Goal: Answer question/provide support: Share knowledge or assist other users

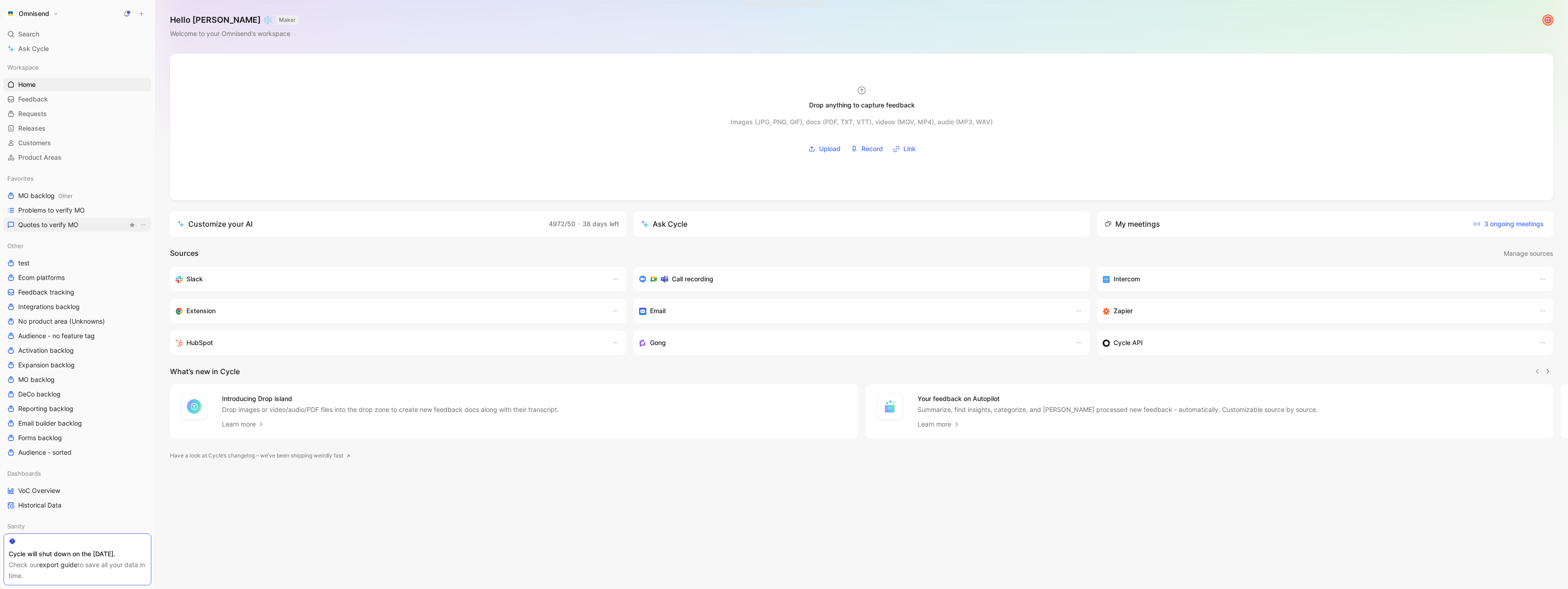
click at [52, 225] on span "Quotes to verify MO" at bounding box center [48, 225] width 60 height 9
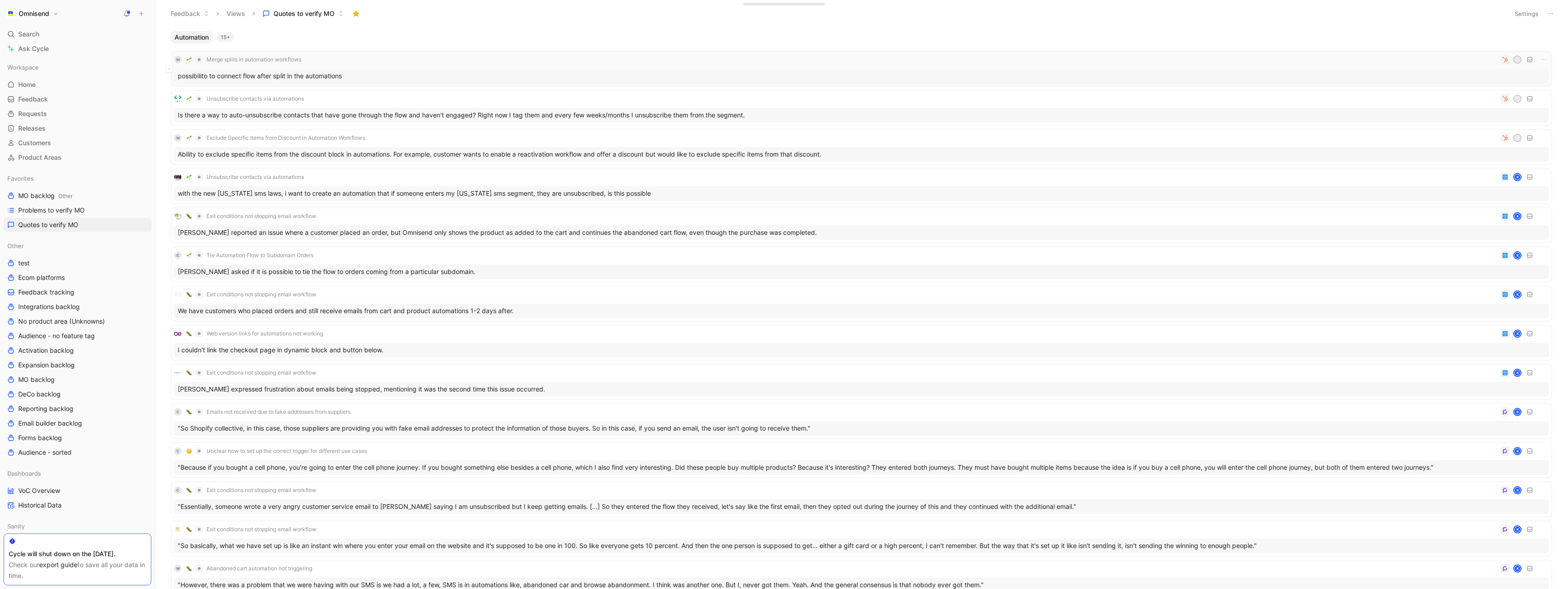
click at [418, 59] on div "M Merge splits in automation workflows A" at bounding box center [861, 60] width 1375 height 11
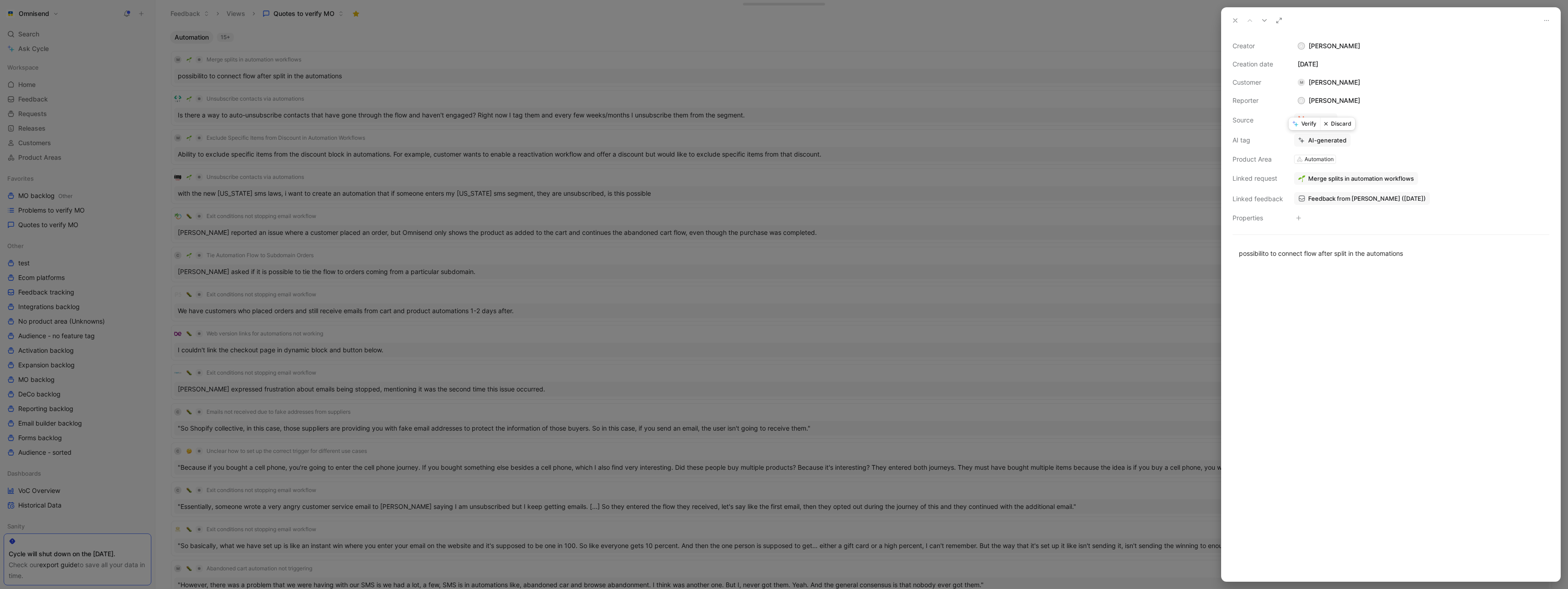
click at [1306, 120] on button "Verify" at bounding box center [1304, 124] width 32 height 13
click at [632, 48] on div at bounding box center [784, 294] width 1568 height 589
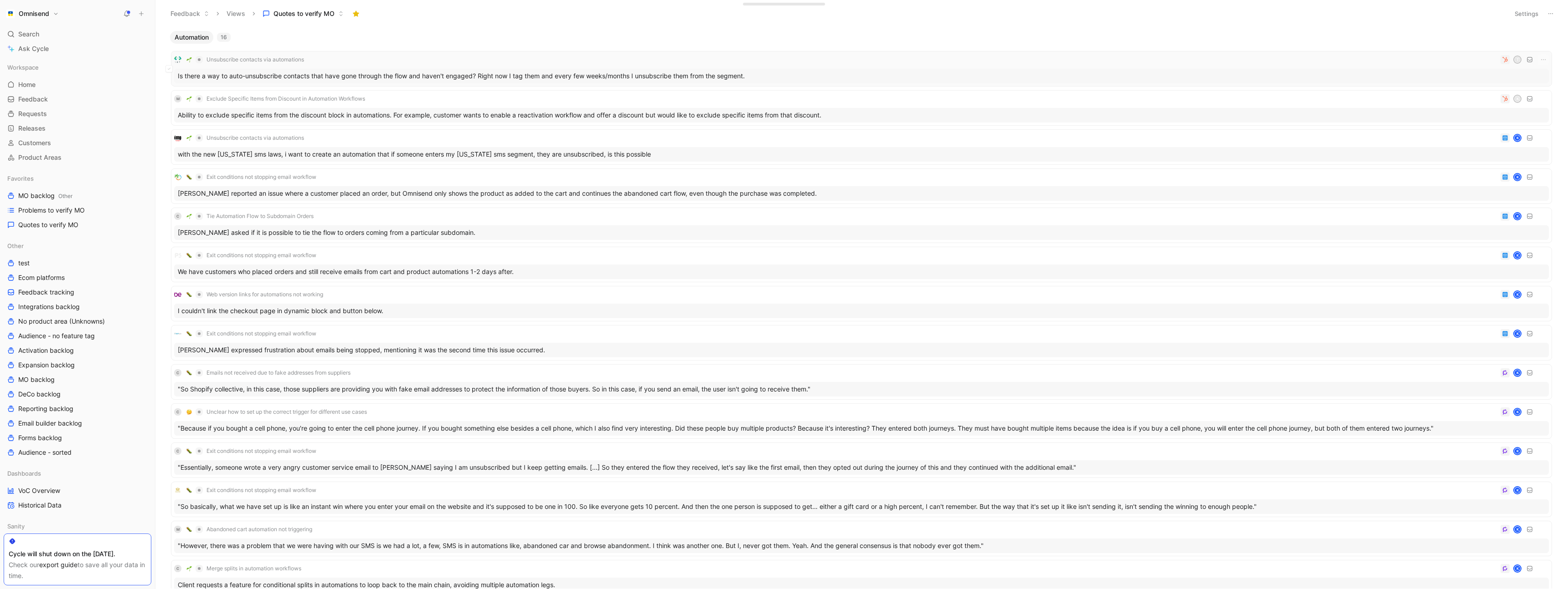
click at [542, 66] on div "Unsubscribe contacts via automations T Is there a way to auto-unsubscribe conta…" at bounding box center [861, 69] width 1375 height 29
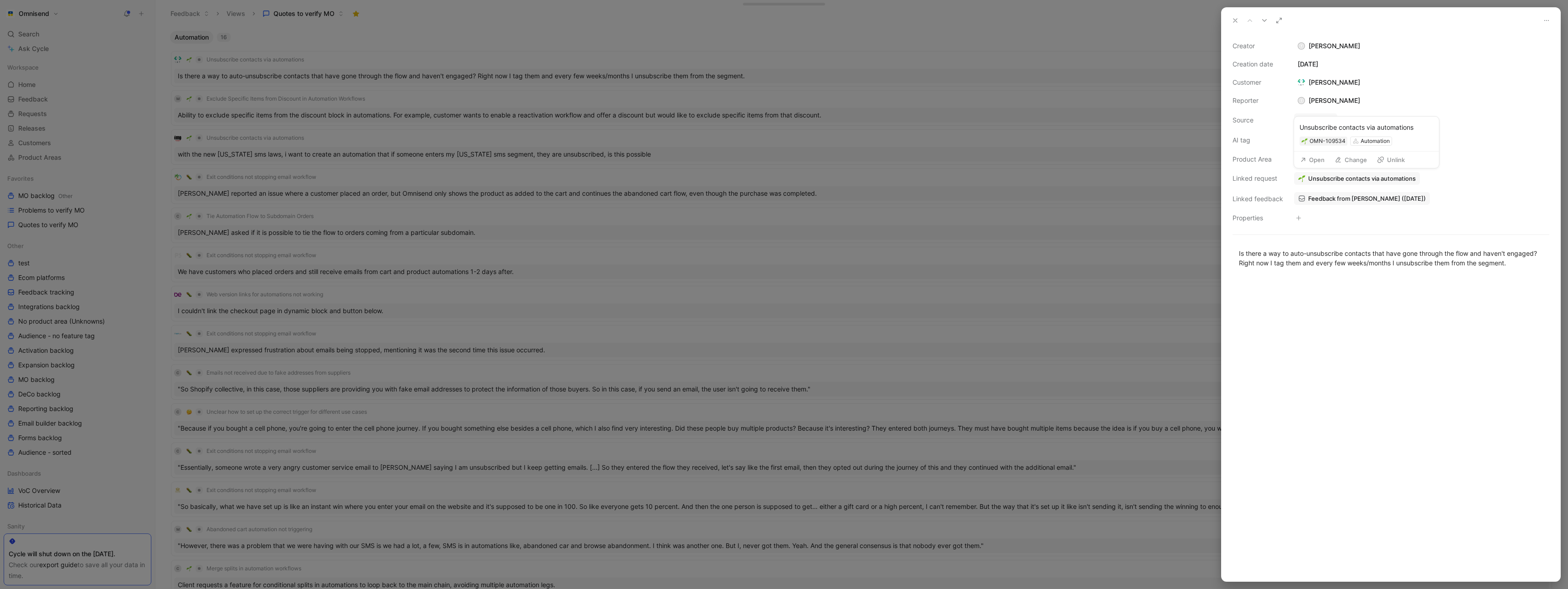
click at [1312, 162] on button "Open" at bounding box center [1312, 160] width 33 height 13
click at [1310, 123] on button "Verify" at bounding box center [1304, 124] width 32 height 13
click at [1001, 150] on div at bounding box center [784, 294] width 1568 height 589
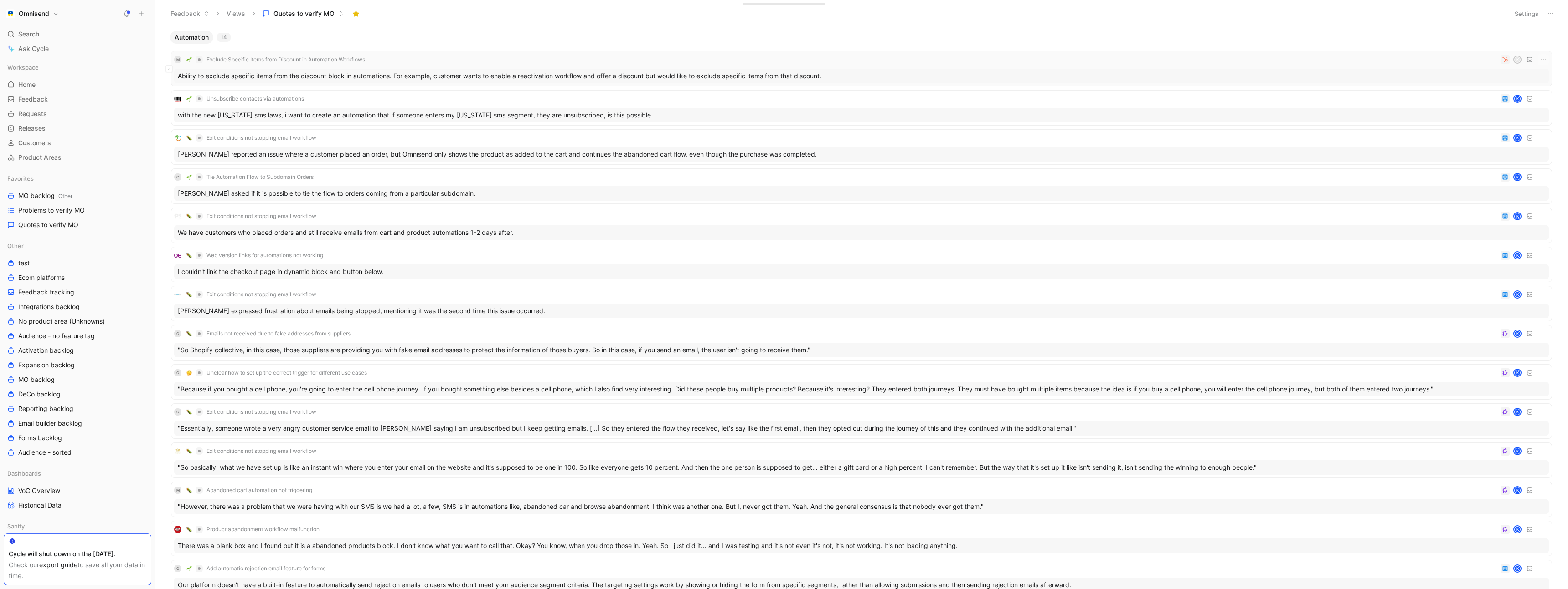
click at [496, 58] on div "M Exclude Specific Items from Discount in Automation Workflows K" at bounding box center [861, 60] width 1375 height 11
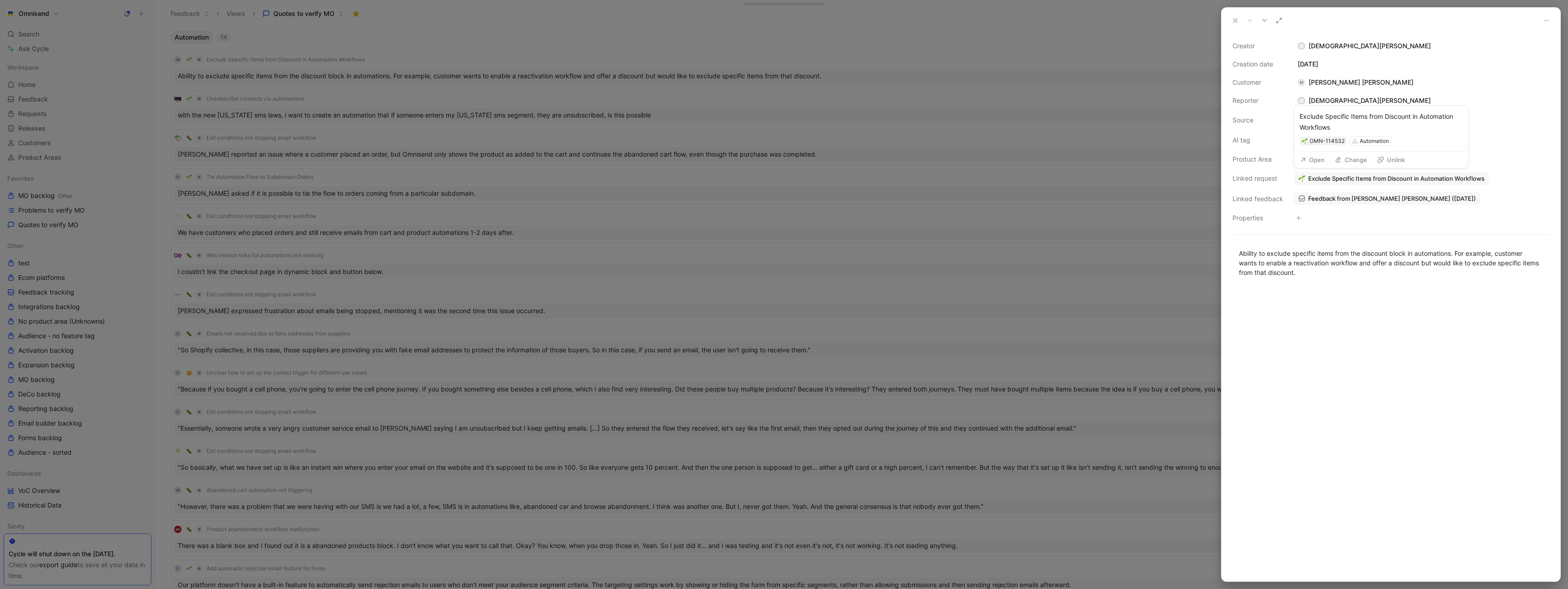
click at [1317, 161] on button "Open" at bounding box center [1312, 160] width 33 height 13
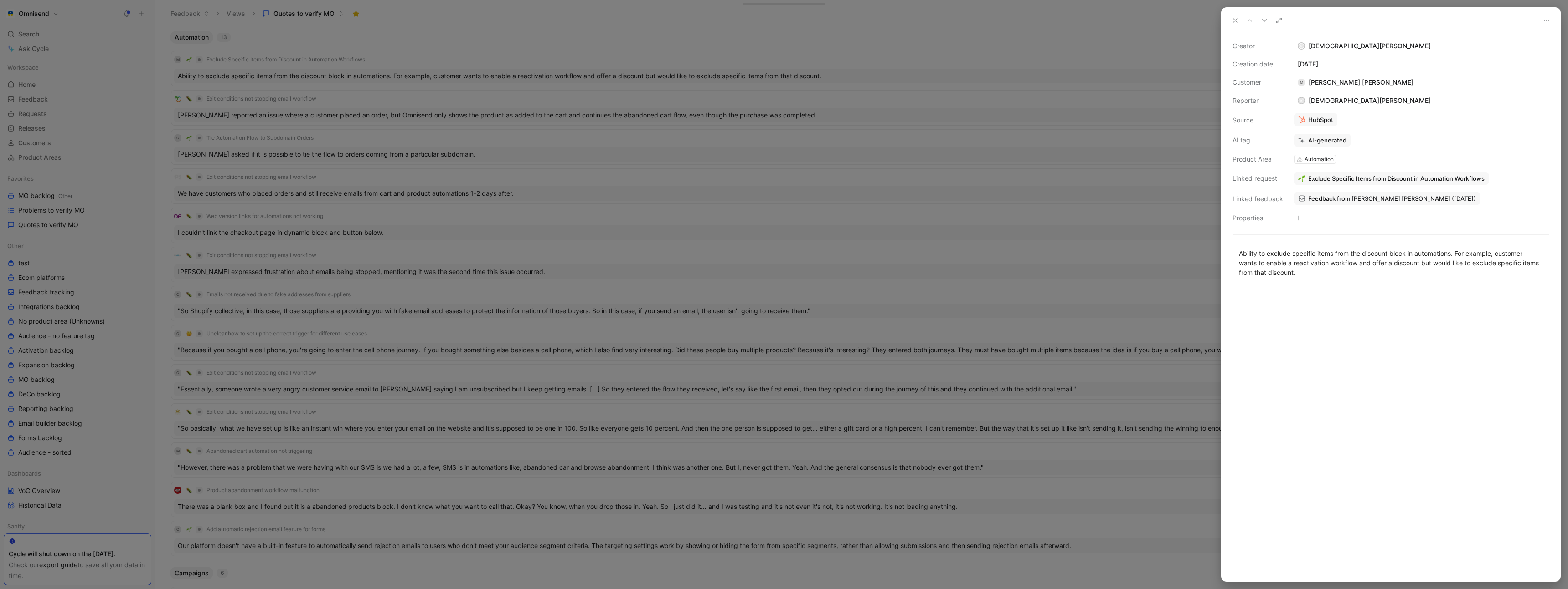
click at [1027, 190] on div at bounding box center [784, 294] width 1568 height 589
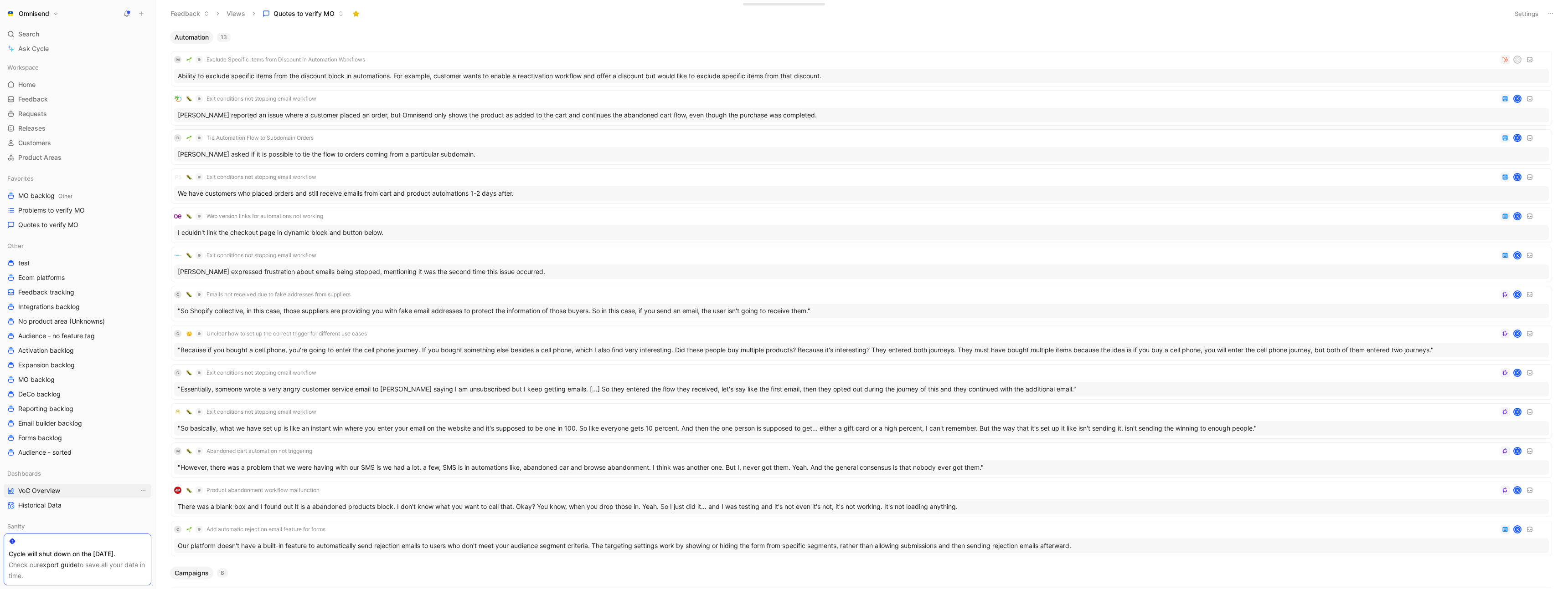
click at [58, 489] on span "VoC Overview" at bounding box center [39, 491] width 42 height 9
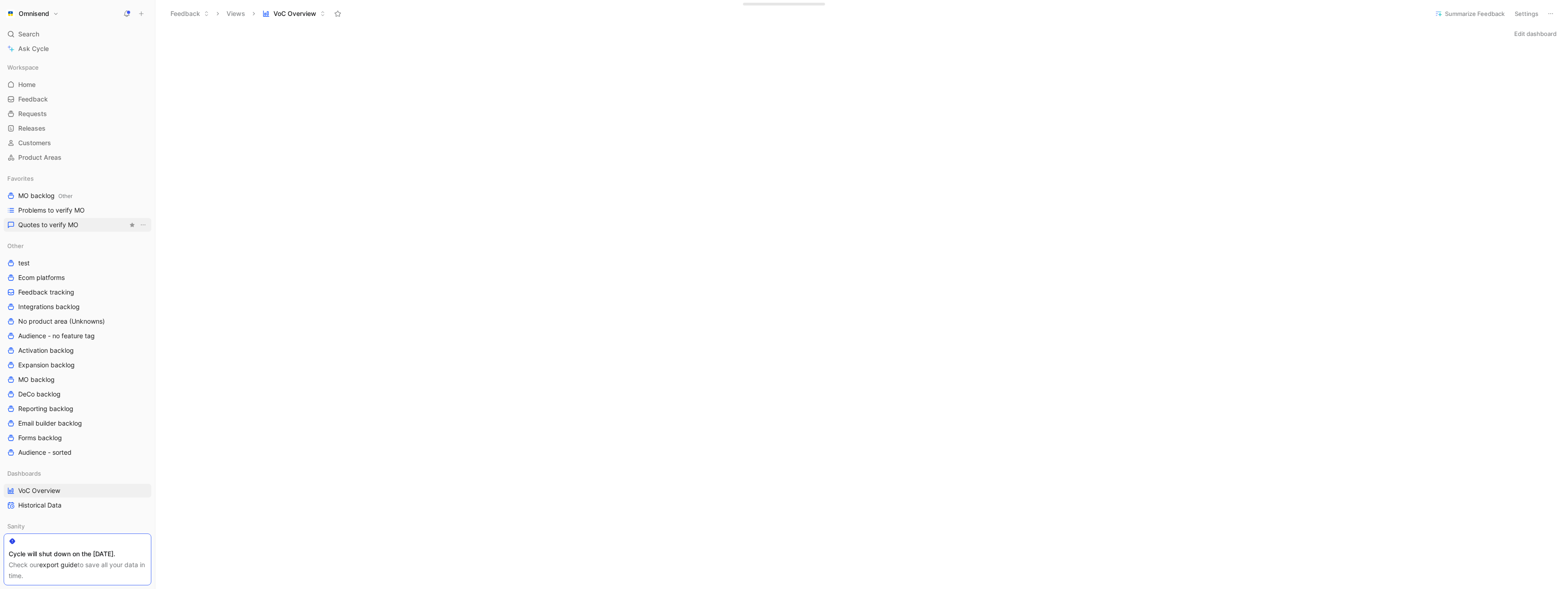
click at [68, 224] on span "Quotes to verify MO" at bounding box center [48, 225] width 60 height 9
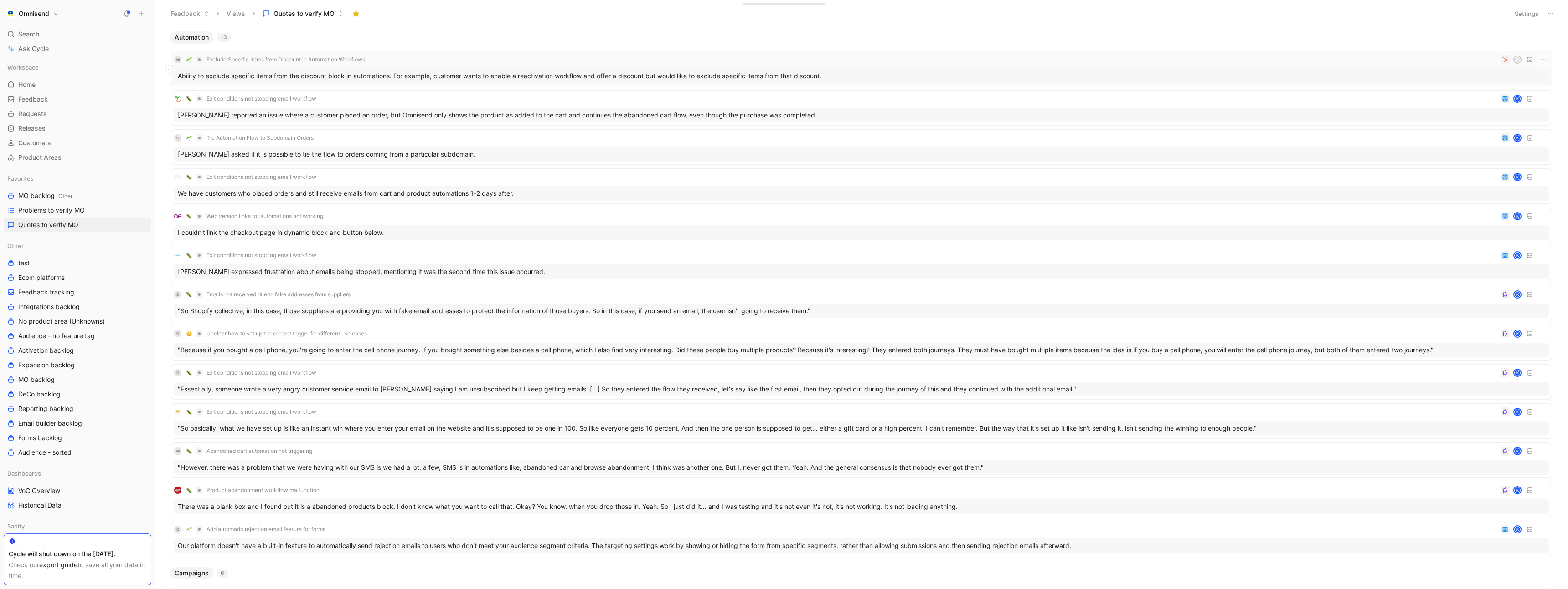
click at [395, 59] on div "M Exclude Specific Items from Discount in Automation Workflows K" at bounding box center [861, 60] width 1375 height 11
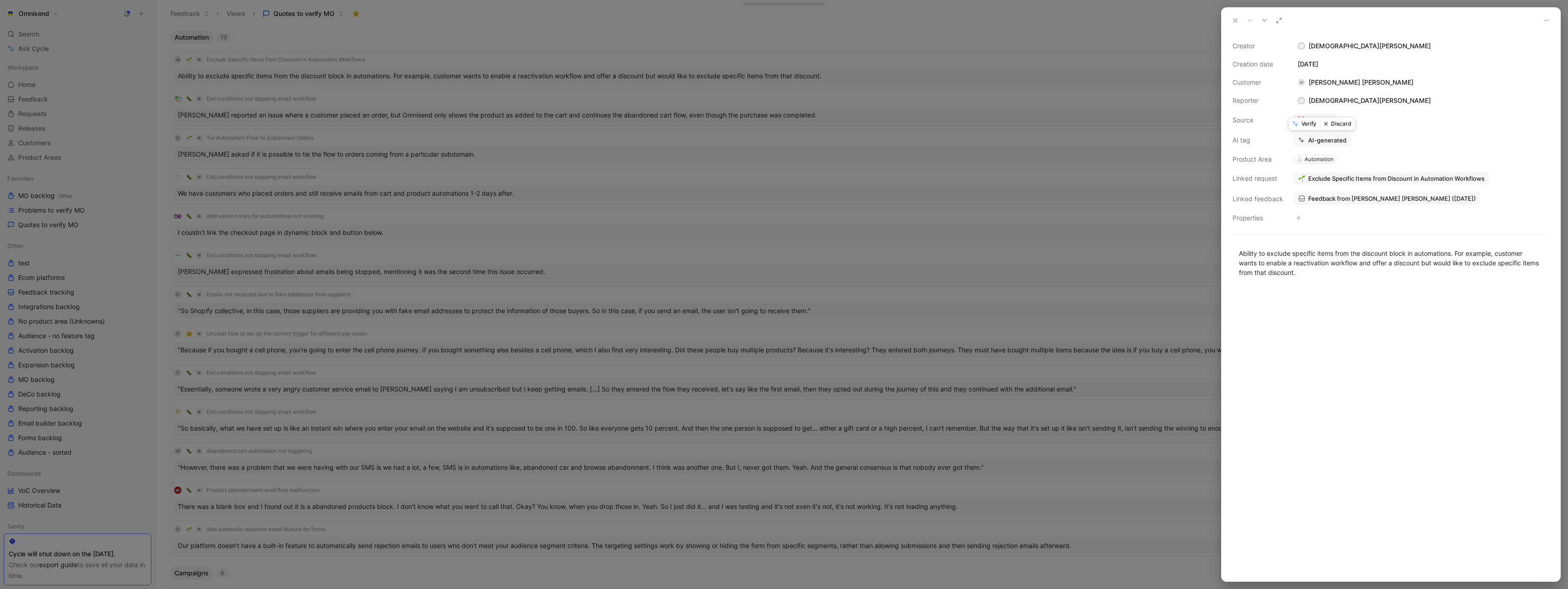
drag, startPoint x: 1305, startPoint y: 124, endPoint x: 1300, endPoint y: 126, distance: 5.4
click at [1305, 124] on button "Verify" at bounding box center [1304, 124] width 32 height 13
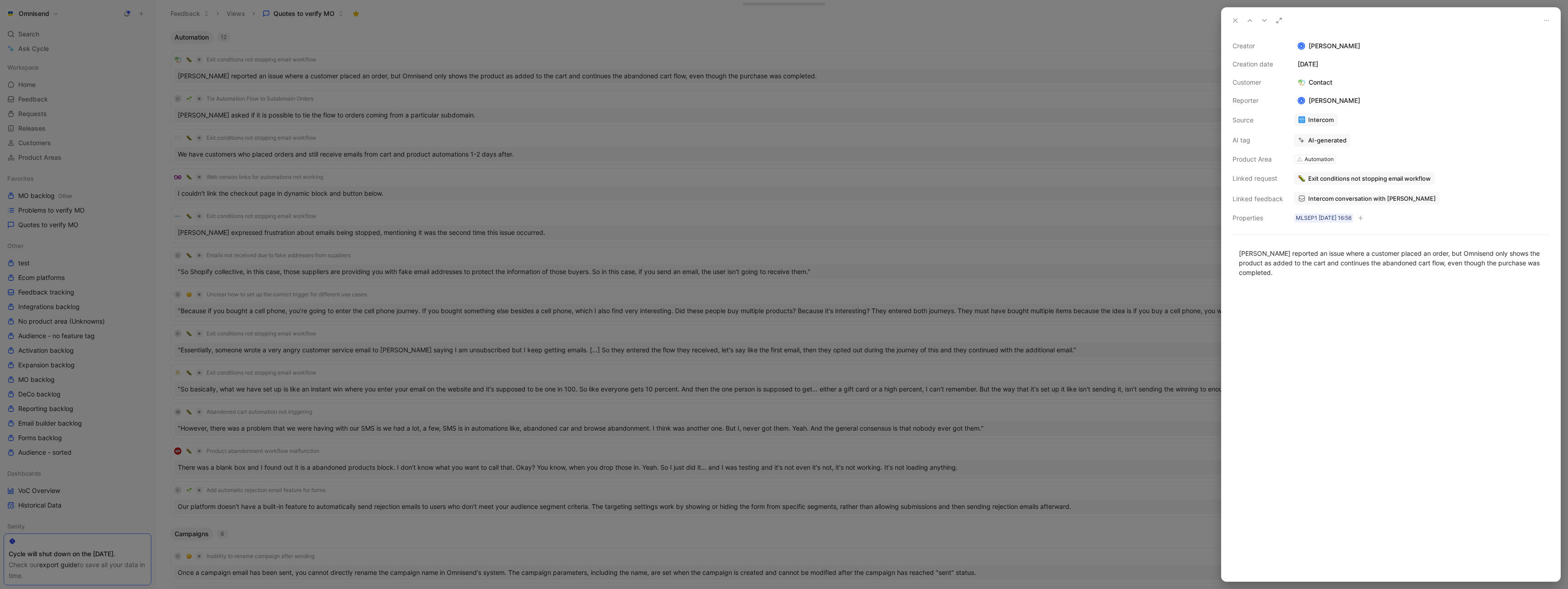
click at [407, 63] on div at bounding box center [784, 294] width 1568 height 589
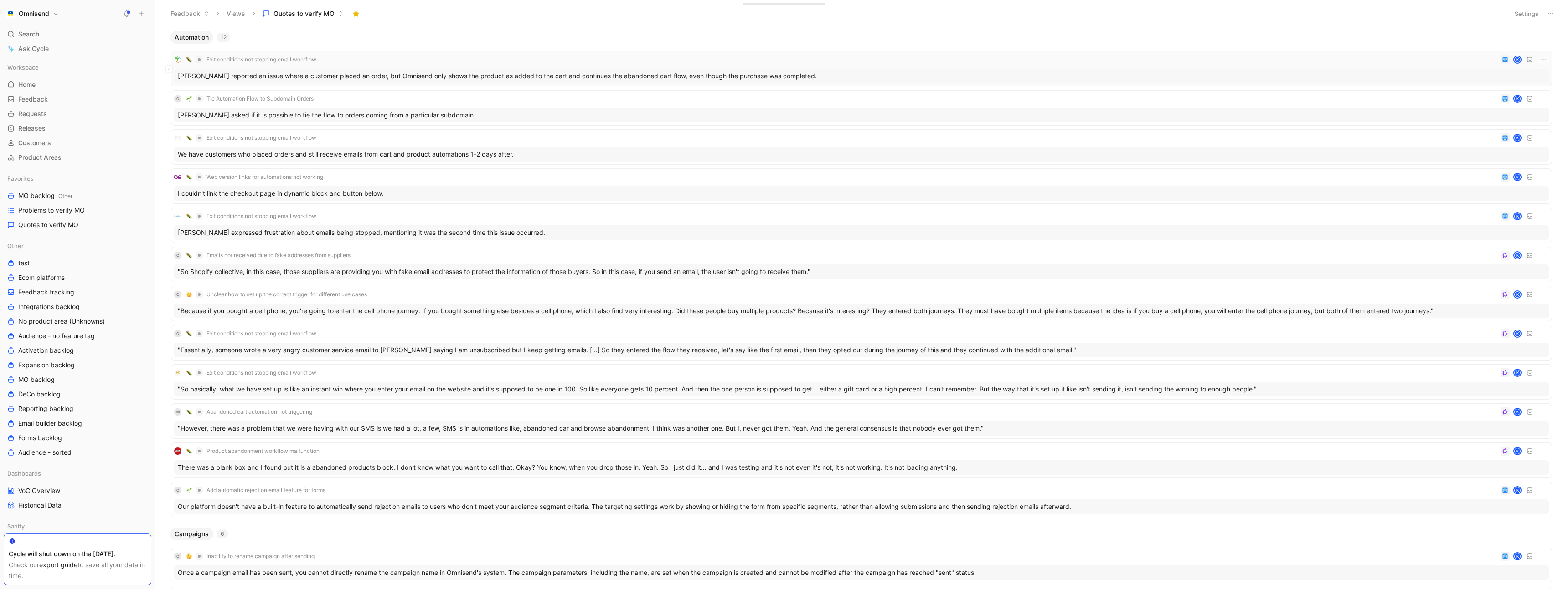
click at [399, 60] on div "Exit conditions not stopping email workflow K" at bounding box center [861, 60] width 1375 height 11
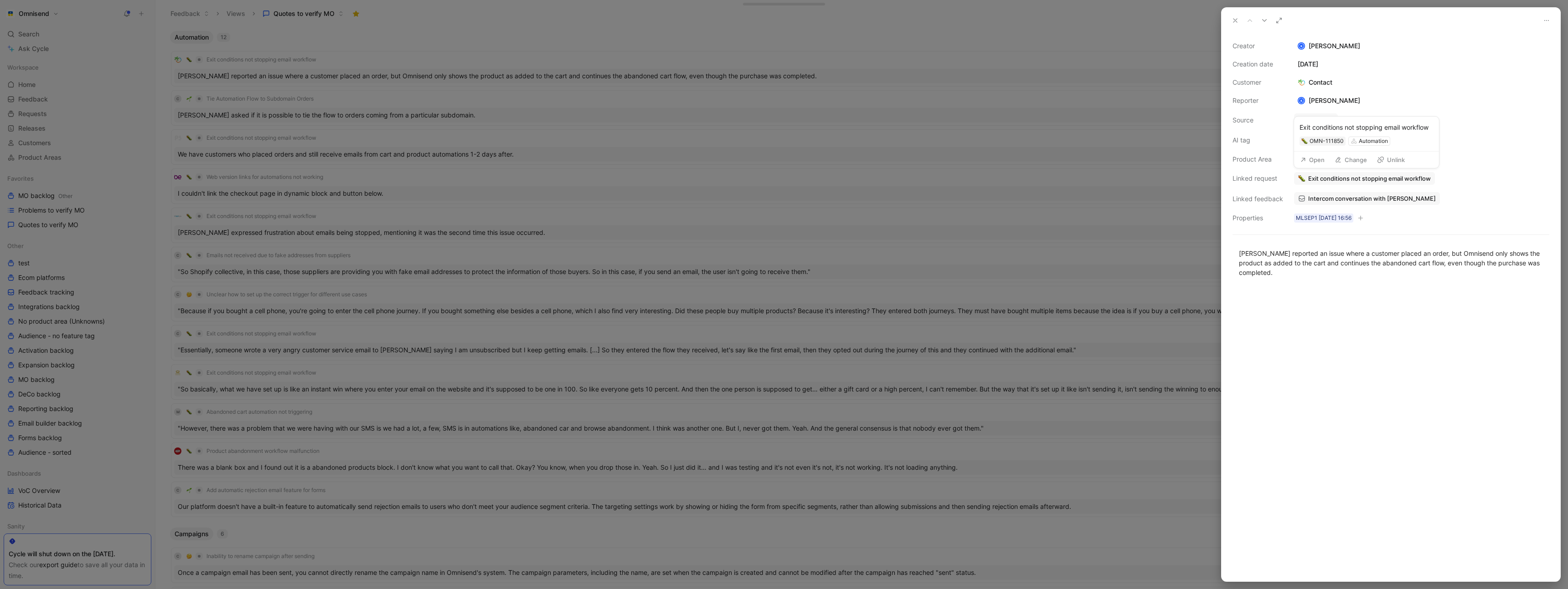
click at [1353, 159] on button "Change" at bounding box center [1350, 160] width 40 height 13
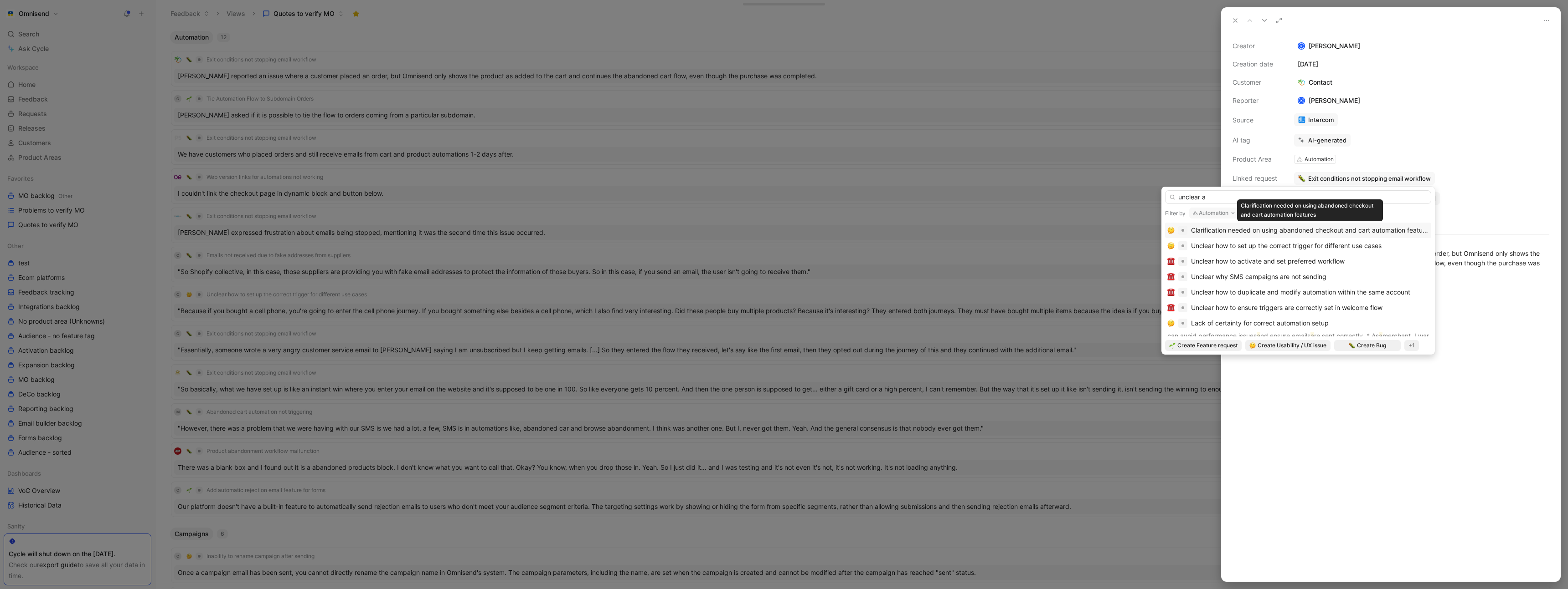
type input "unclear a"
click at [1299, 231] on span "Clarification needed on using abandoned checkout and cart automation features" at bounding box center [1310, 230] width 240 height 8
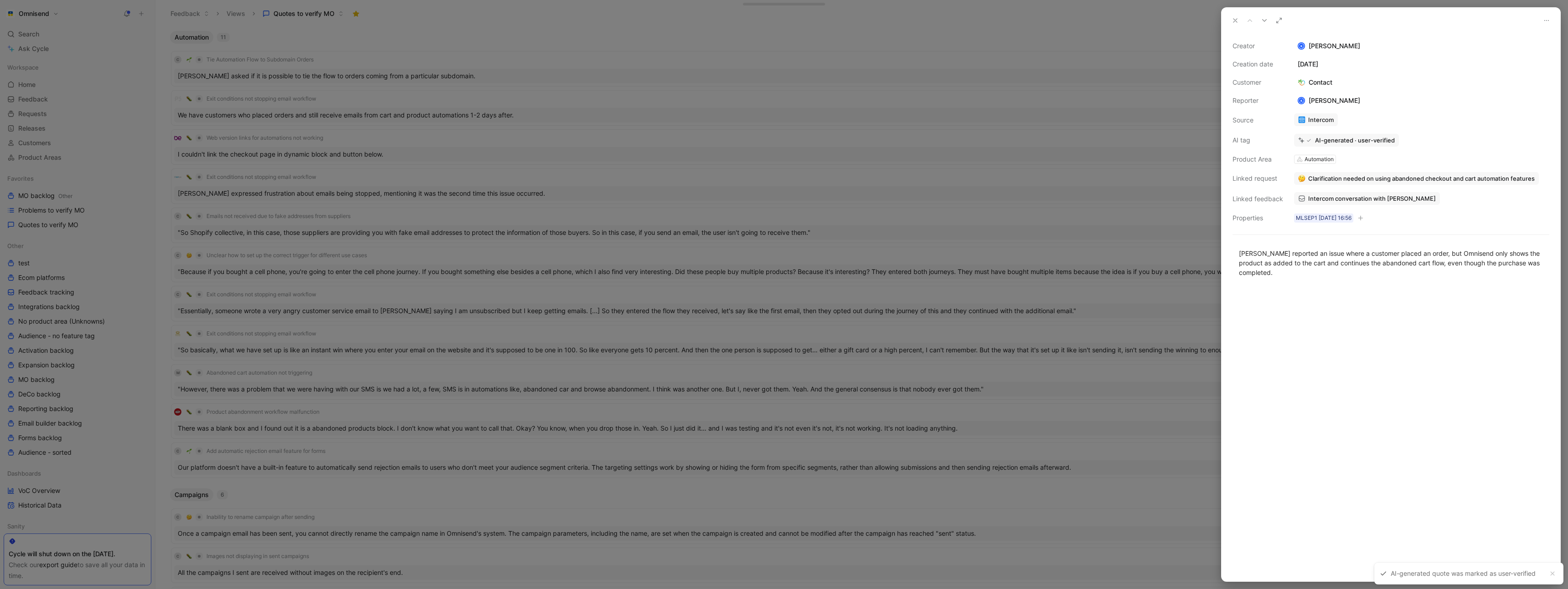
click at [976, 114] on div at bounding box center [784, 294] width 1568 height 589
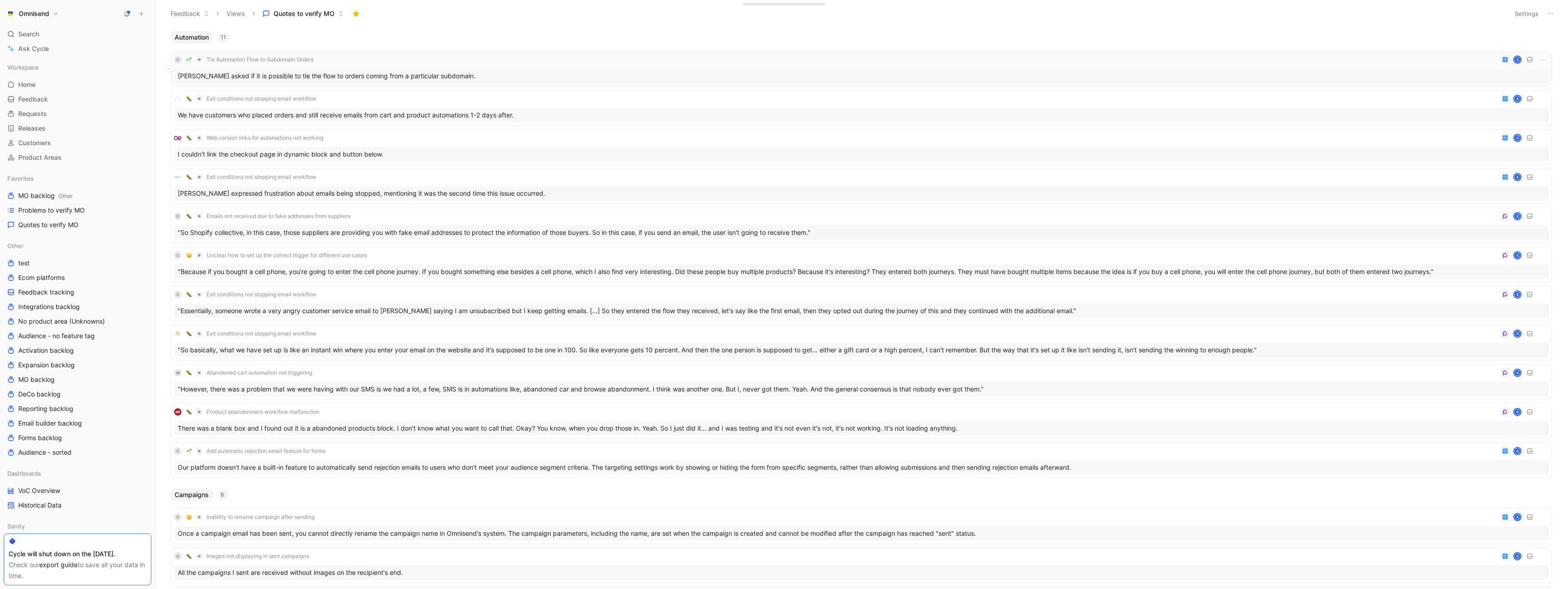
click at [583, 61] on div "C Tie Automation Flow to Subdomain Orders K" at bounding box center [861, 60] width 1375 height 11
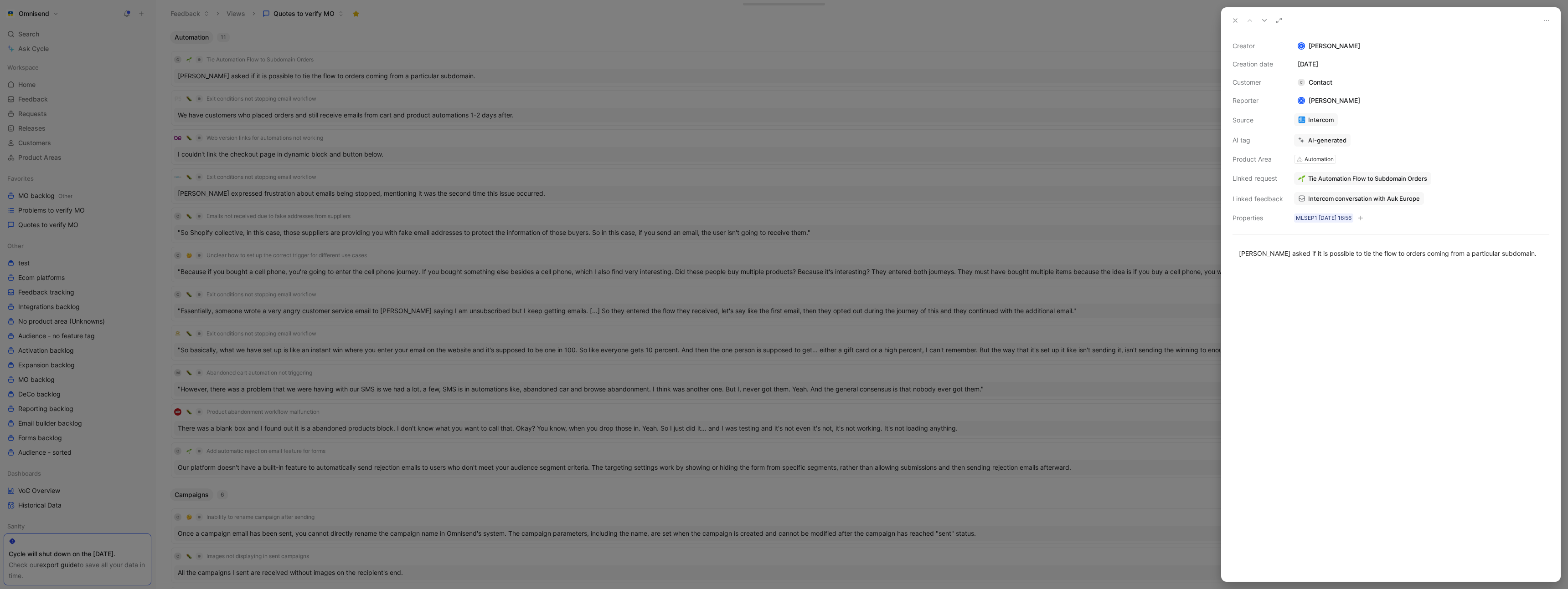
click at [1370, 198] on span "Intercom conversation with Auk Europe" at bounding box center [1364, 198] width 112 height 8
click at [1337, 124] on button "Discard" at bounding box center [1337, 124] width 35 height 13
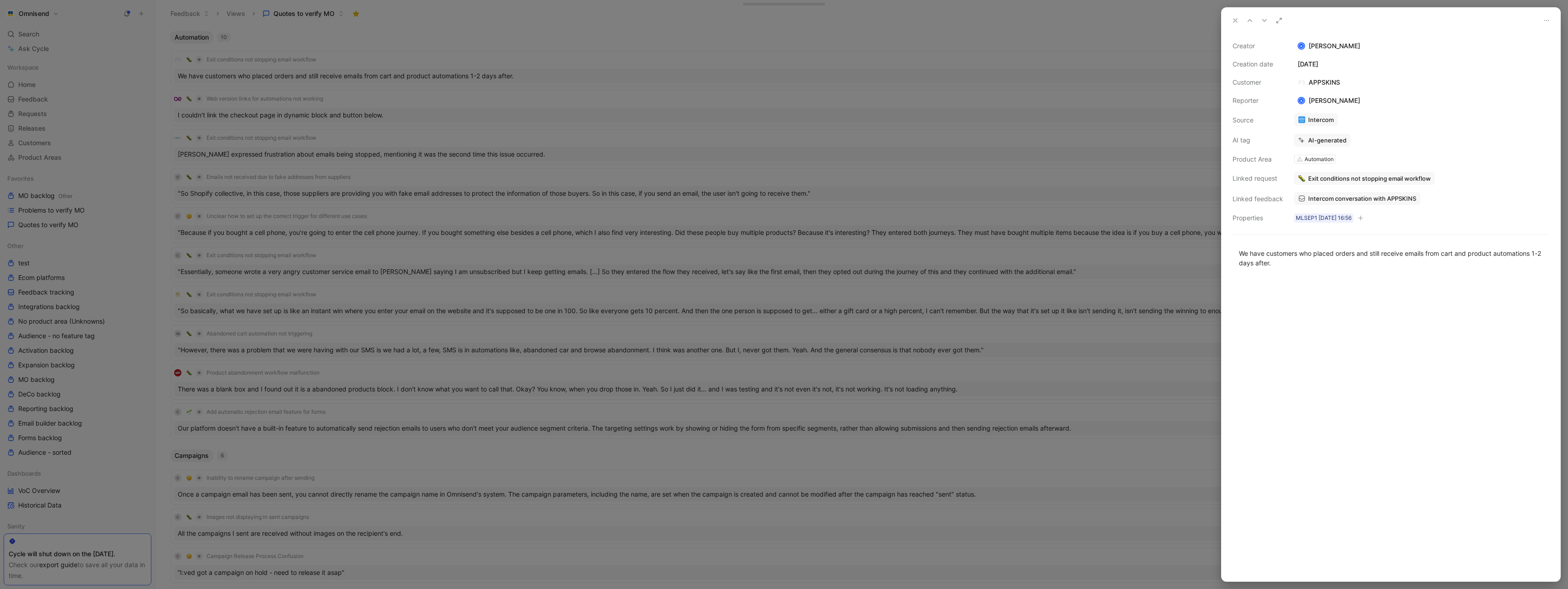
click at [876, 46] on div at bounding box center [784, 294] width 1568 height 589
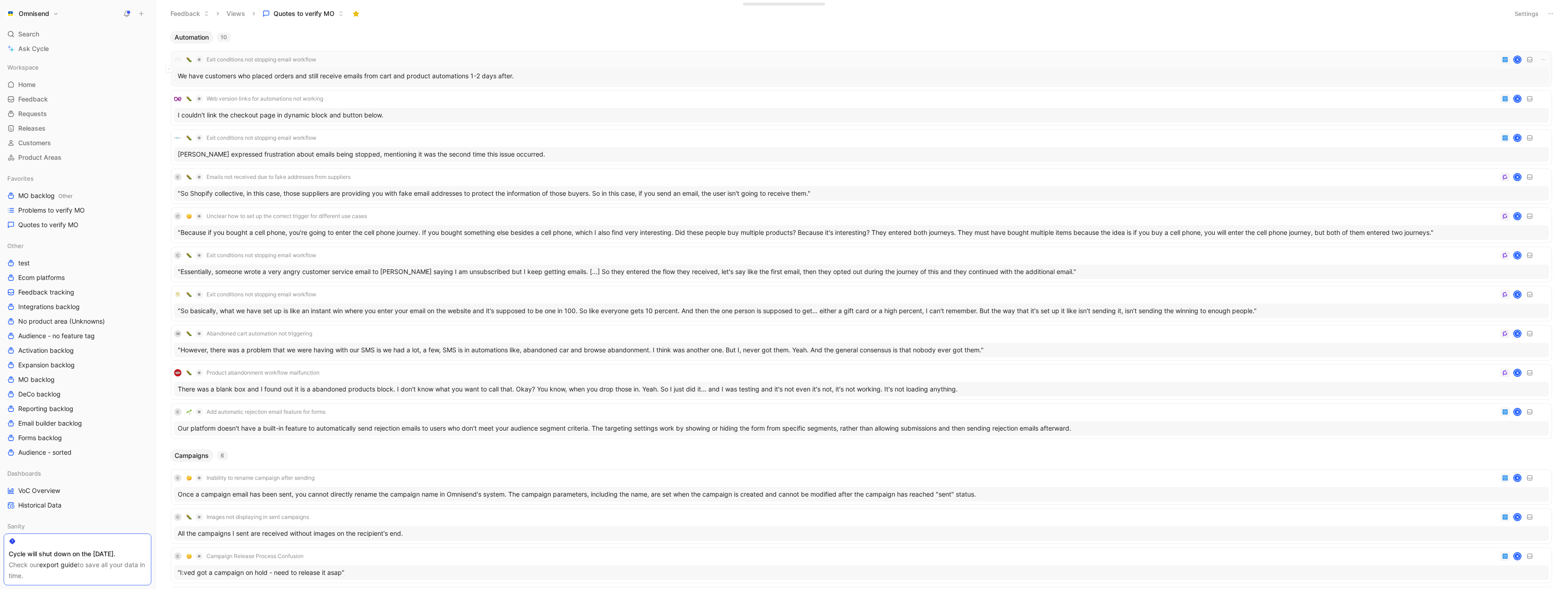
click at [448, 64] on div "Exit conditions not stopping email workflow K" at bounding box center [861, 60] width 1375 height 11
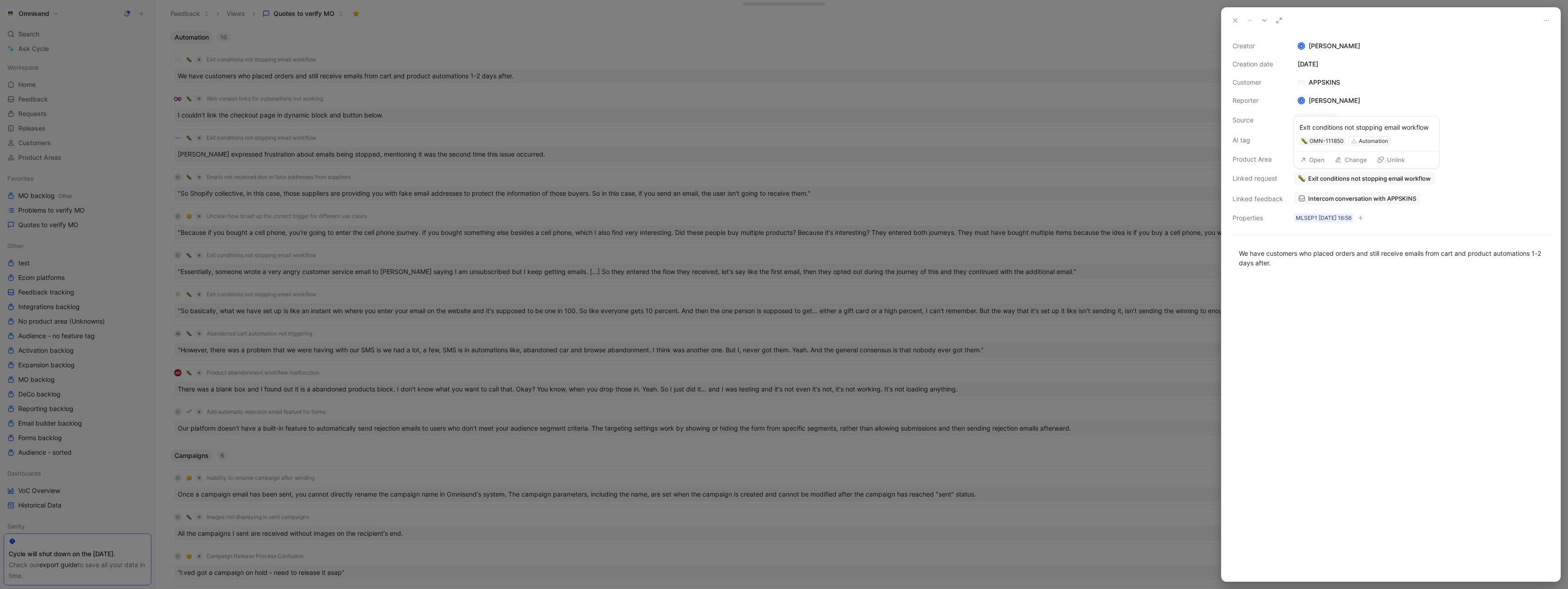
click at [1358, 161] on button "Change" at bounding box center [1350, 160] width 40 height 13
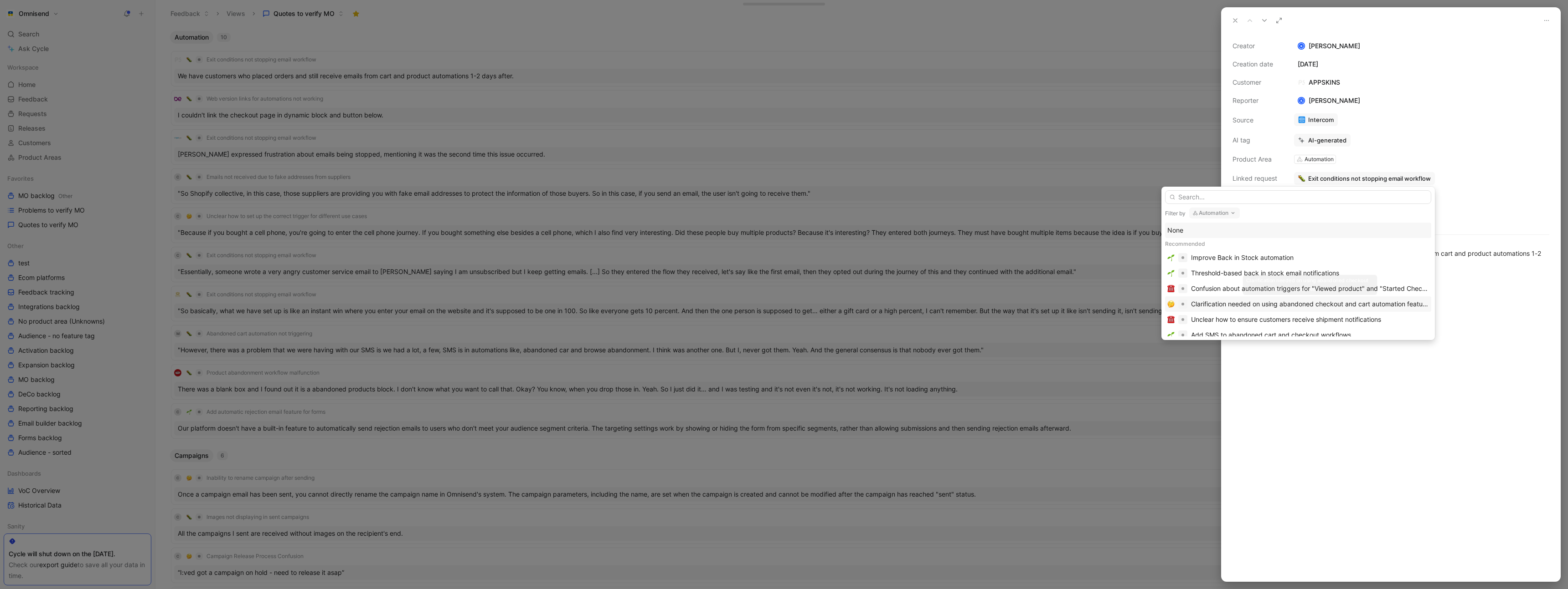
click at [1347, 306] on div "Clarification needed on using abandoned checkout and cart automation features" at bounding box center [1310, 304] width 238 height 11
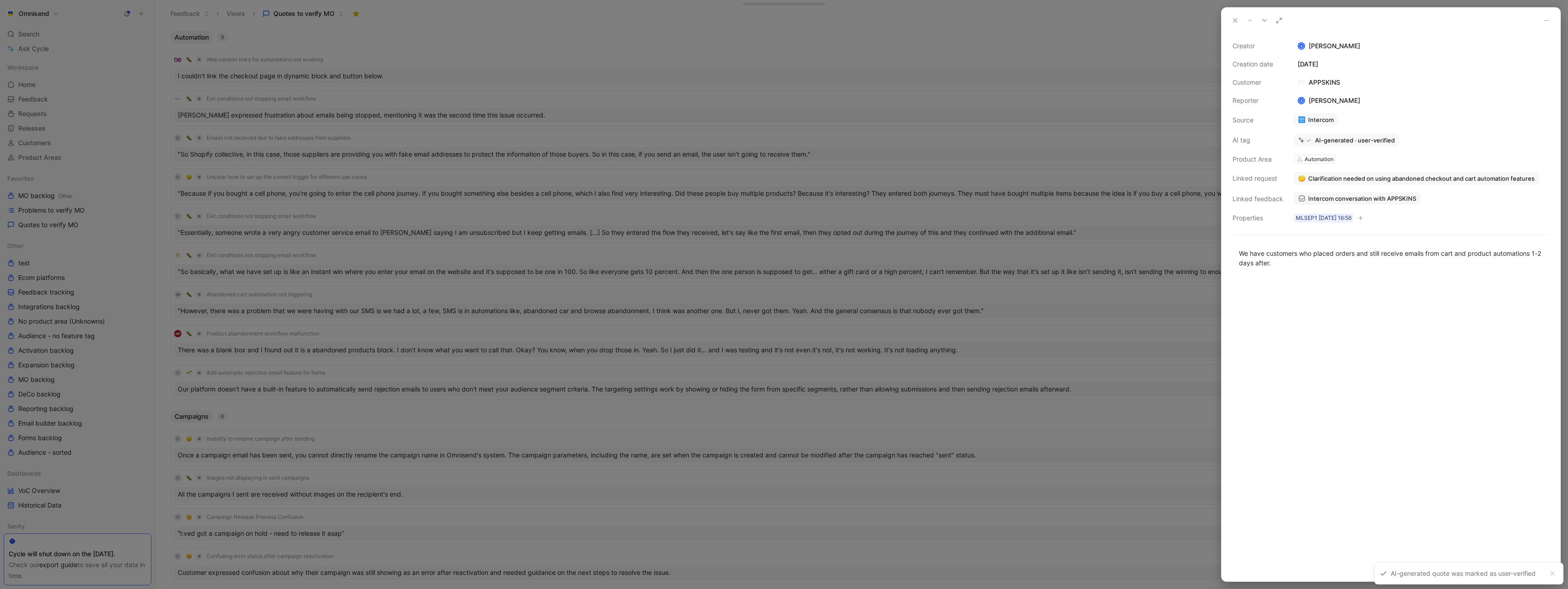
click at [1006, 146] on div at bounding box center [784, 294] width 1568 height 589
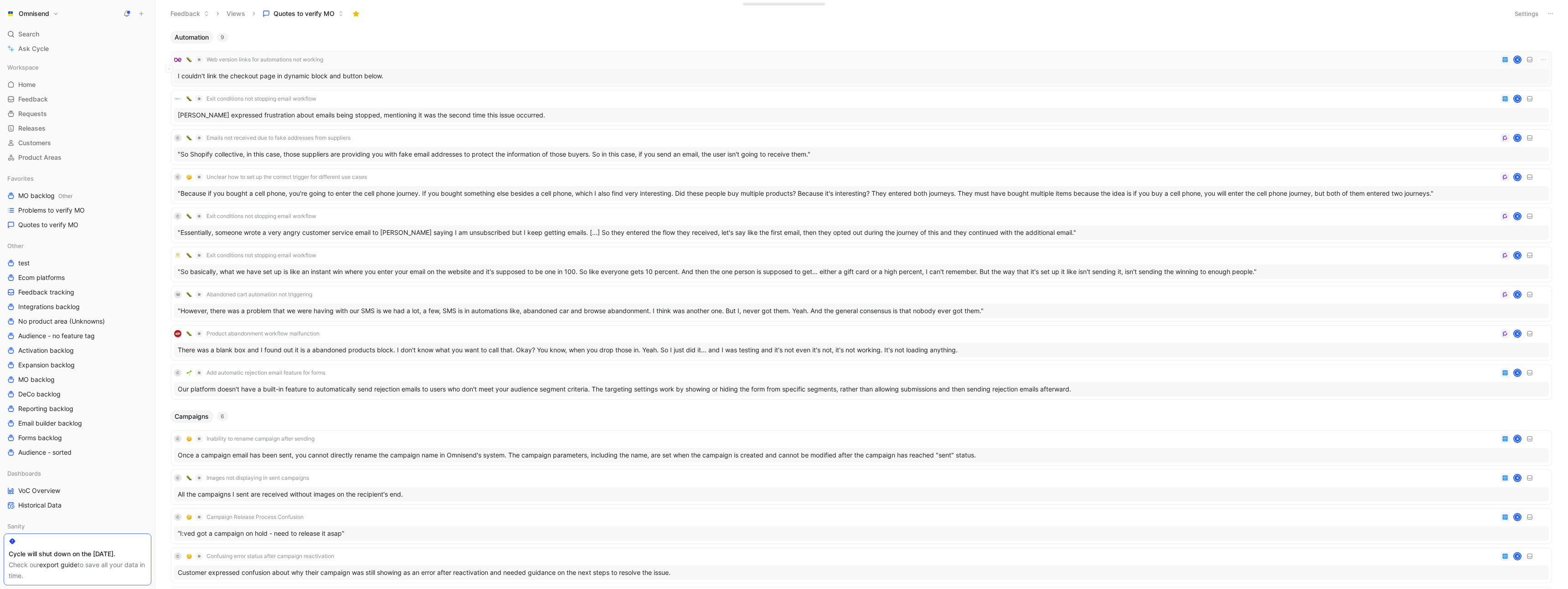
click at [429, 63] on div "Web version links for automations not working K" at bounding box center [861, 60] width 1375 height 11
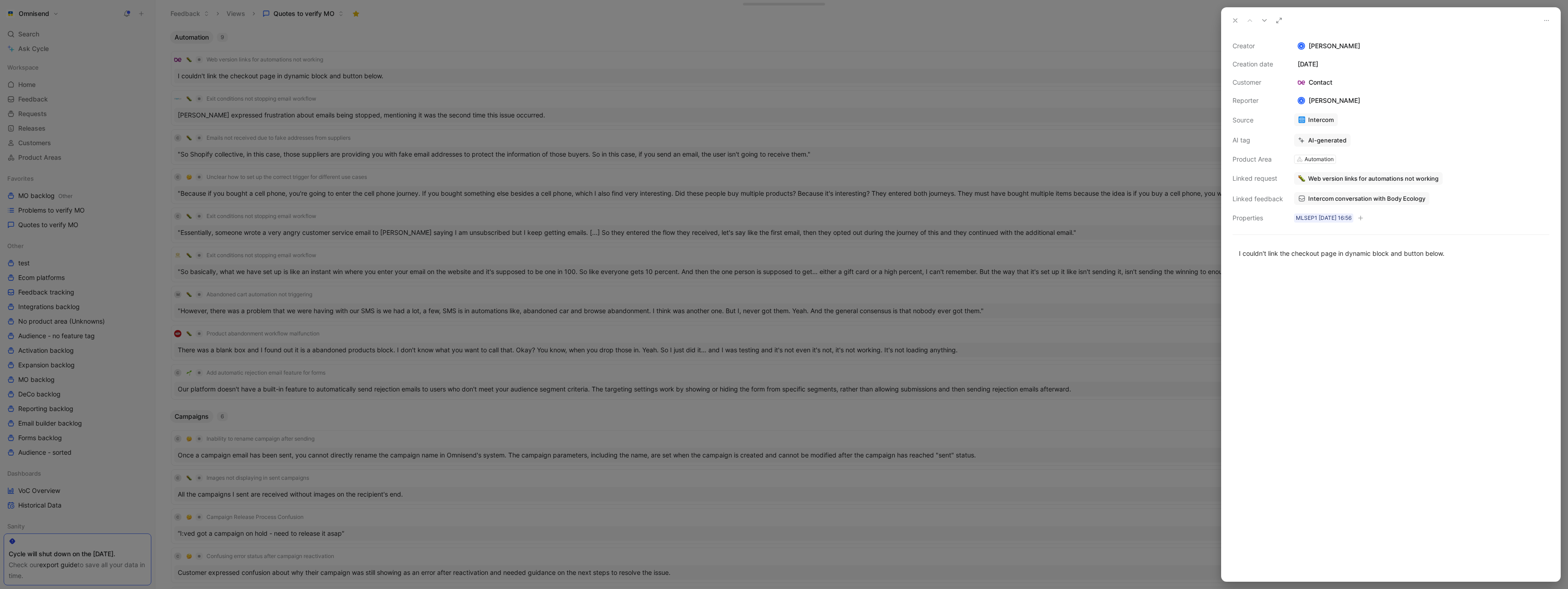
click at [1362, 202] on link "Intercom conversation with Body Ecology" at bounding box center [1362, 198] width 136 height 13
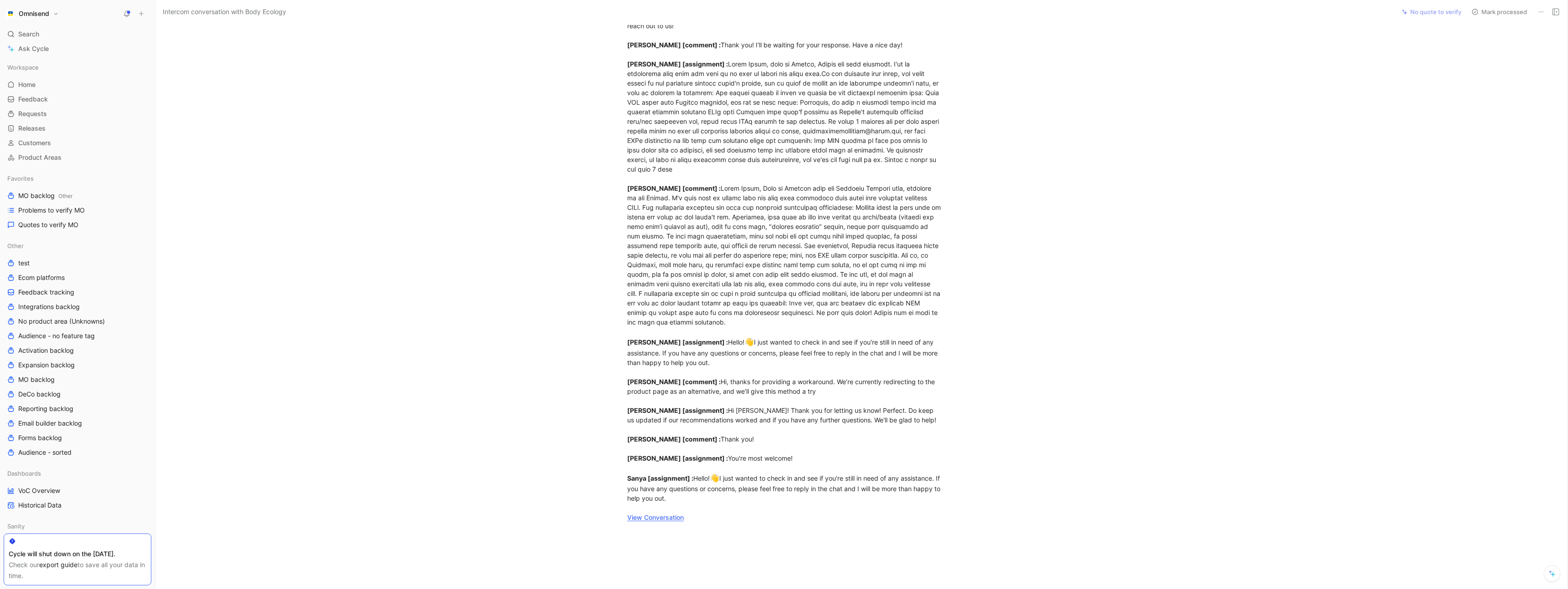
scroll to position [820, 0]
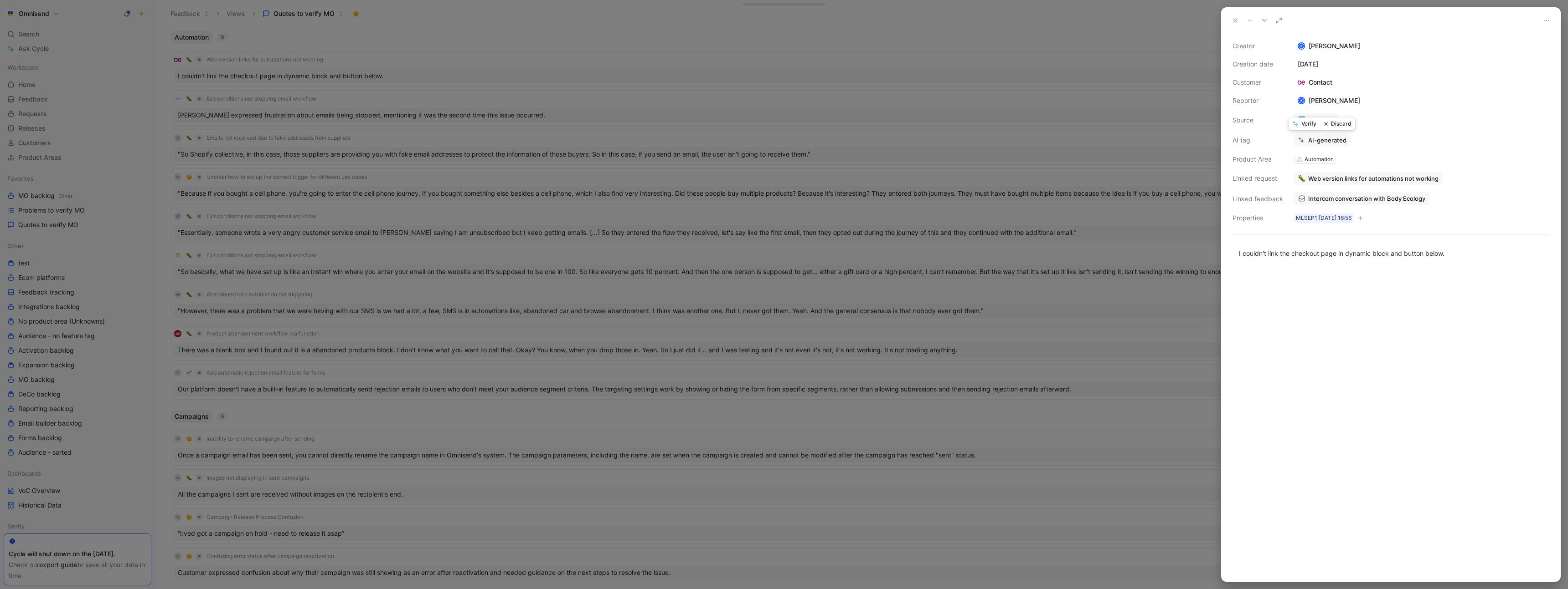
drag, startPoint x: 1336, startPoint y: 123, endPoint x: 1300, endPoint y: 133, distance: 37.4
click at [1337, 123] on button "Discard" at bounding box center [1337, 124] width 35 height 13
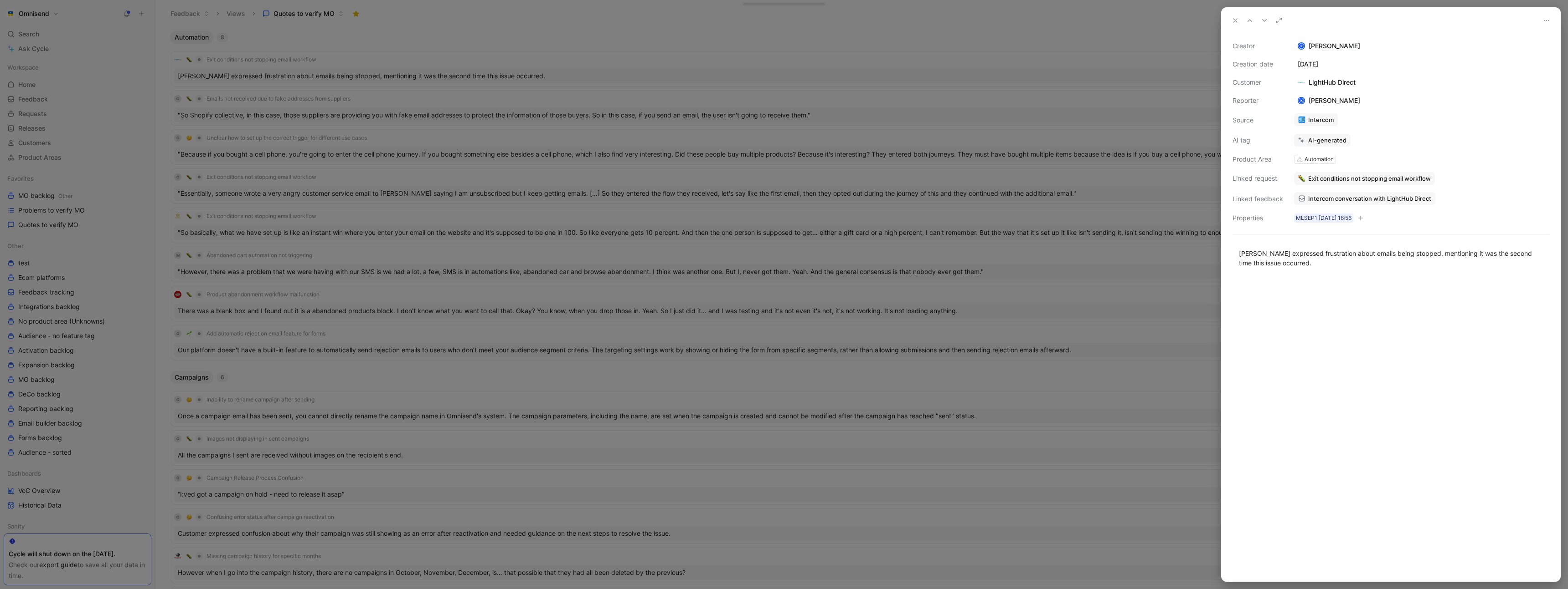
click at [528, 69] on div at bounding box center [784, 294] width 1568 height 589
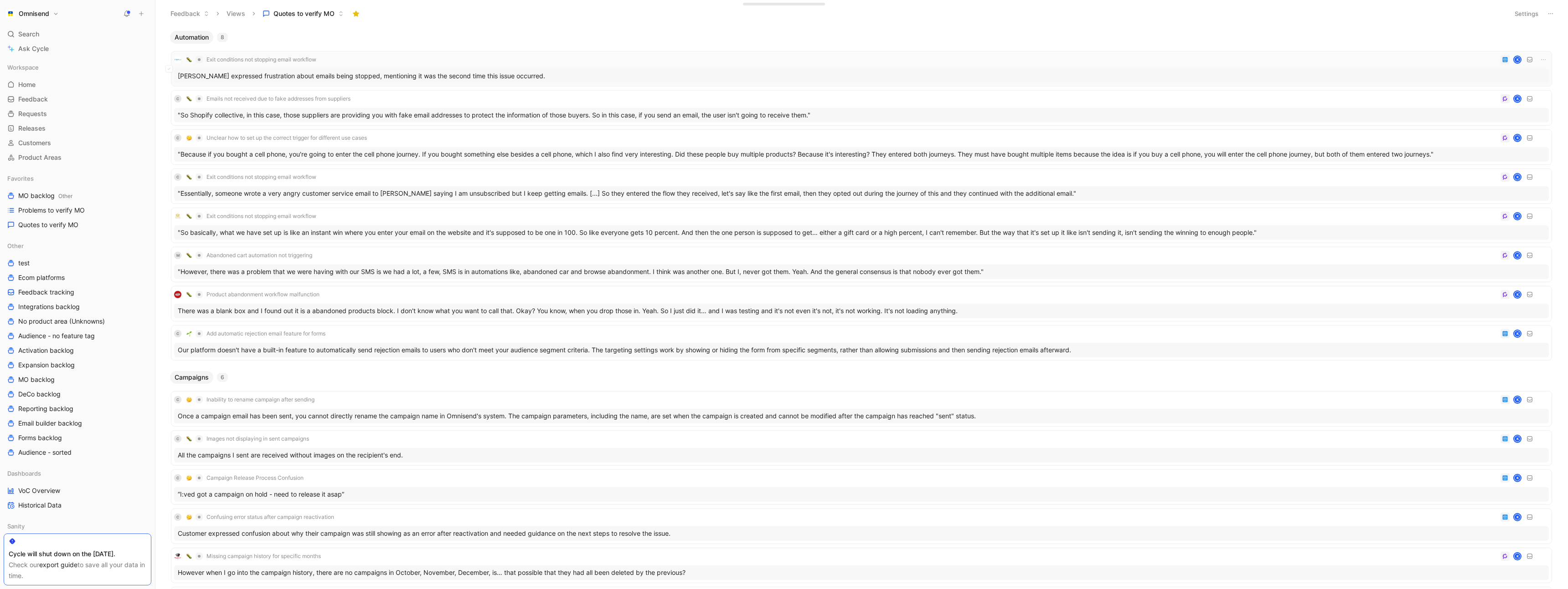
click at [456, 68] on div "Exit conditions not stopping email workflow K Louise Brain expressed frustratio…" at bounding box center [861, 69] width 1375 height 29
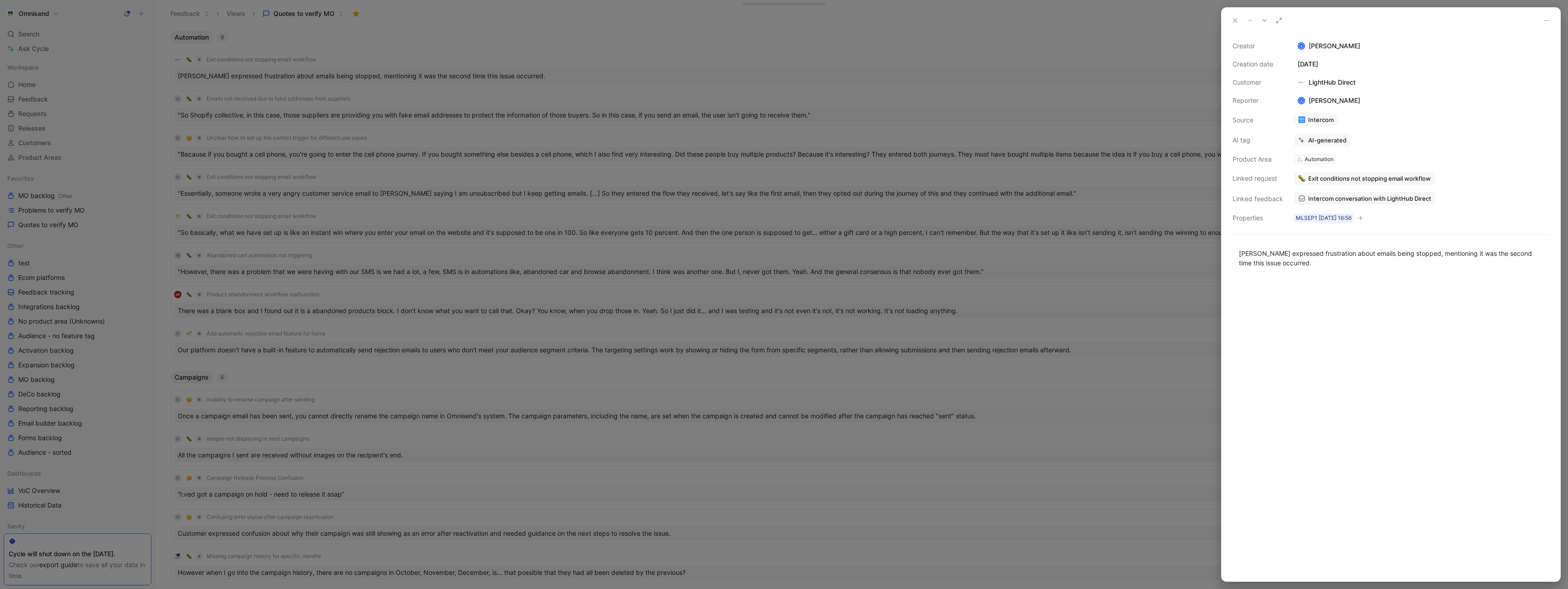
click at [1378, 199] on span "Intercom conversation with LightHub Direct" at bounding box center [1369, 198] width 123 height 8
click at [1369, 202] on span "Intercom conversation with LightHub Direct" at bounding box center [1369, 198] width 123 height 8
click at [1315, 160] on button "Open" at bounding box center [1312, 160] width 33 height 13
click at [1354, 196] on span "Intercom conversation with LightHub Direct" at bounding box center [1369, 198] width 123 height 8
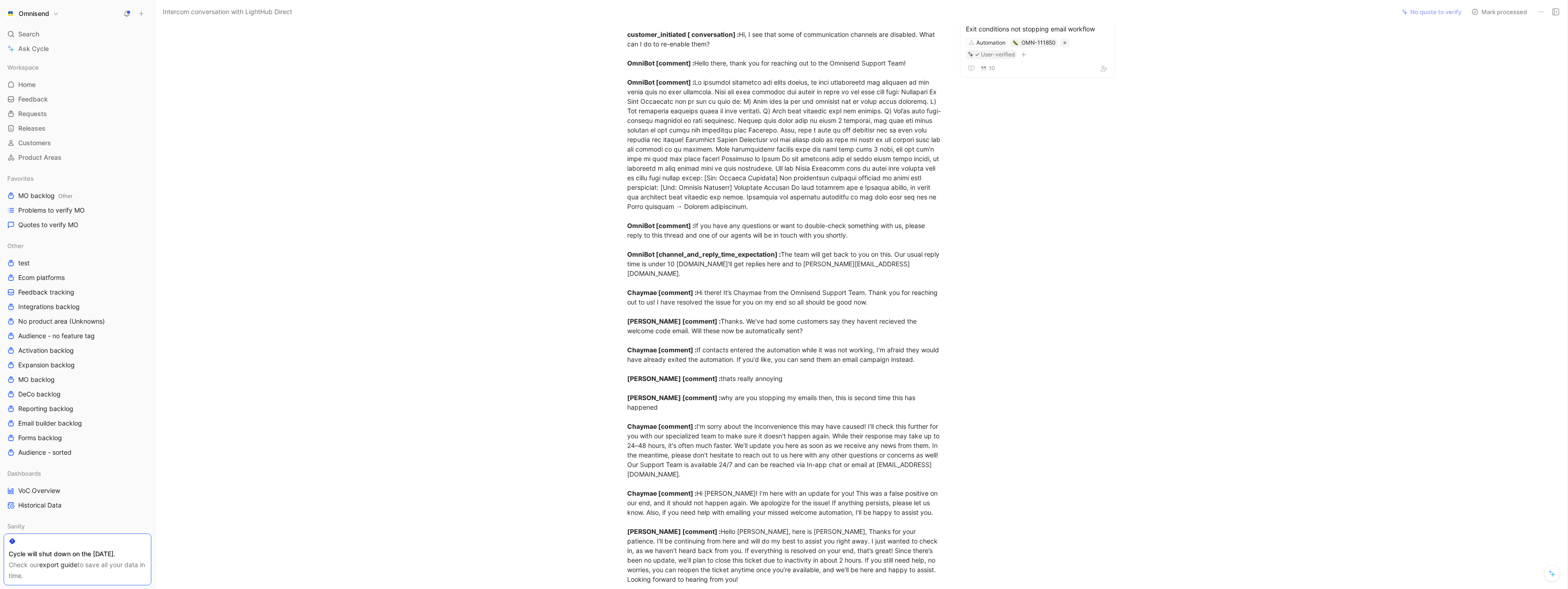
scroll to position [52, 0]
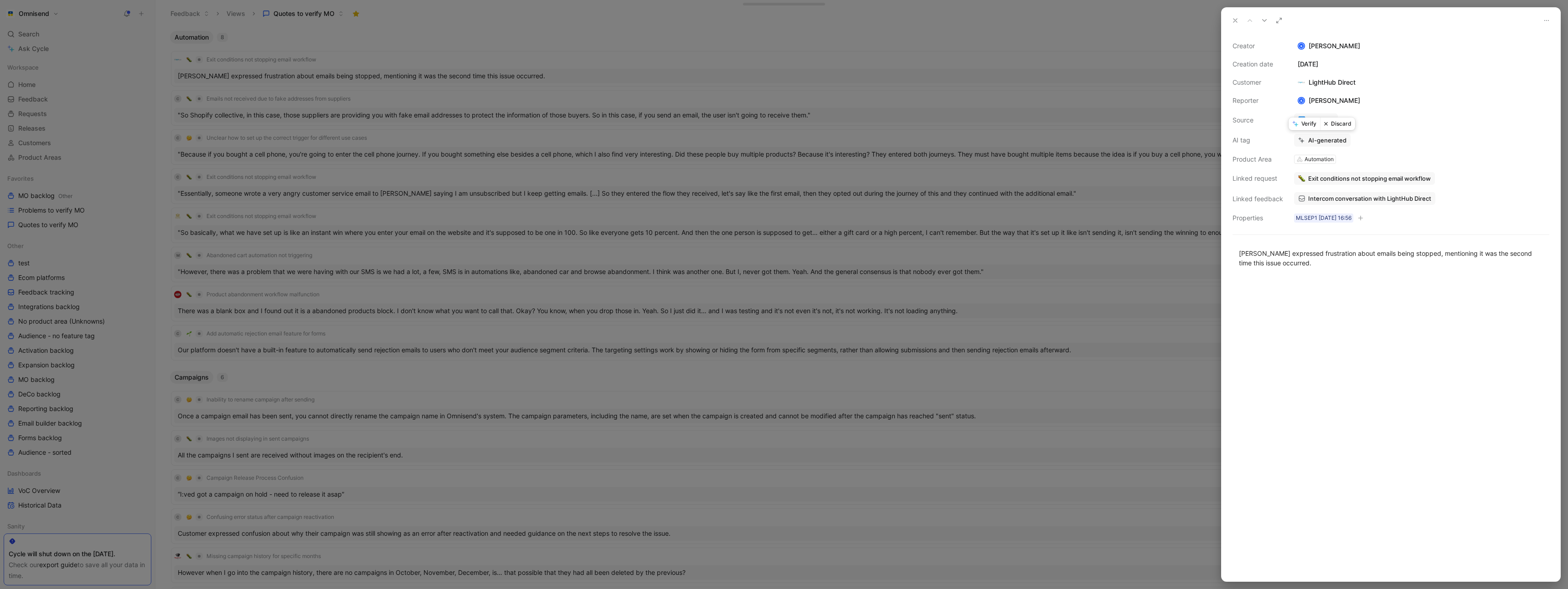
click at [1338, 126] on button "Discard" at bounding box center [1337, 124] width 35 height 13
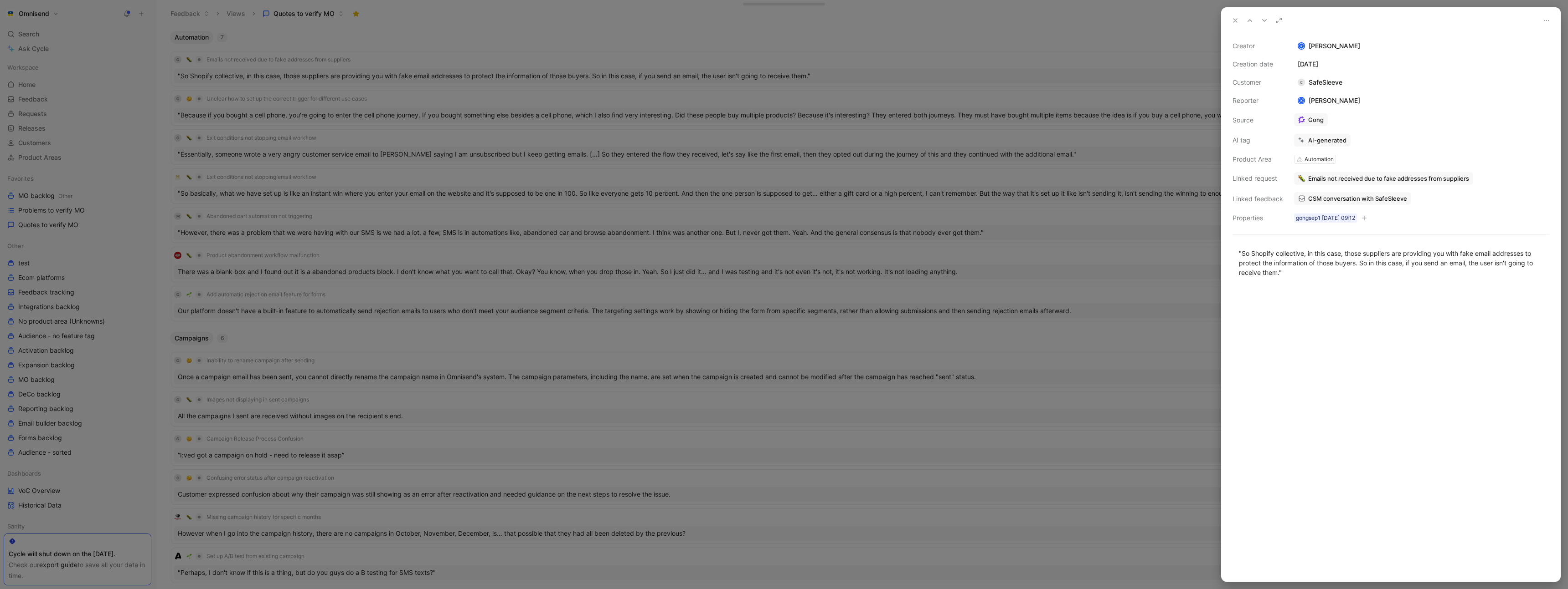
click at [867, 54] on div at bounding box center [784, 294] width 1568 height 589
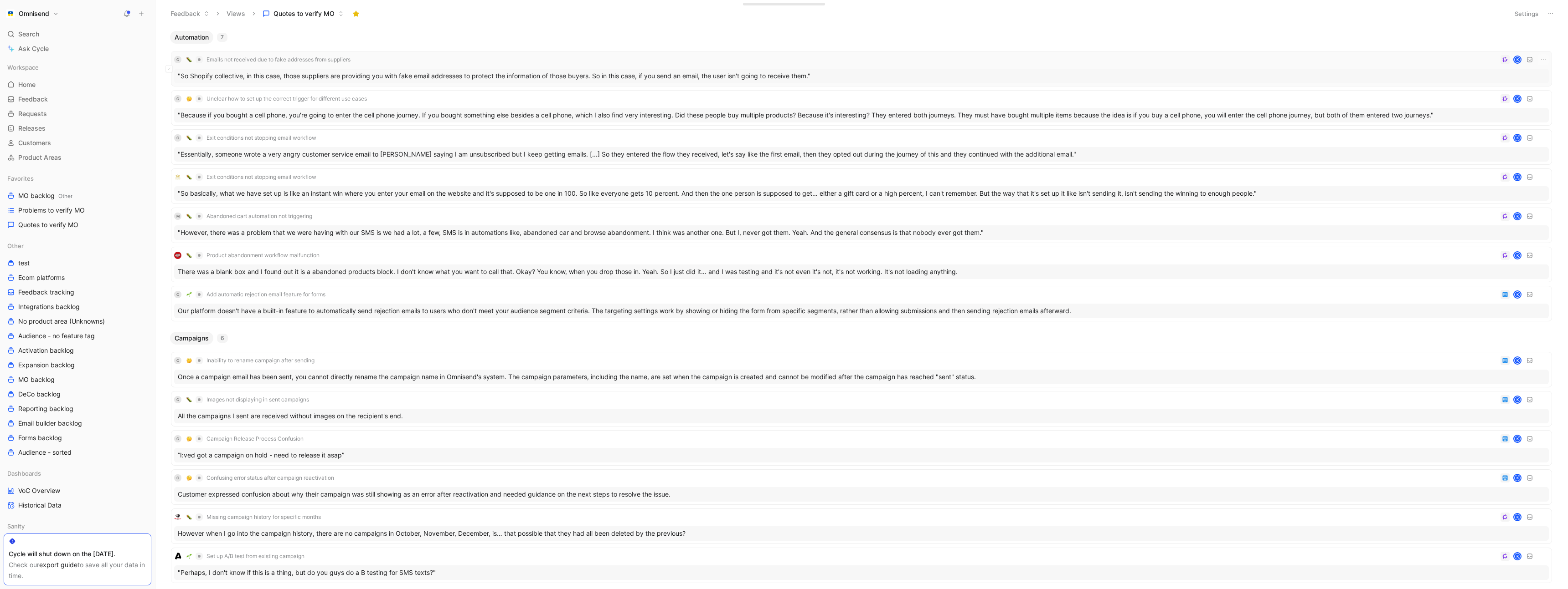
click at [400, 62] on div "C Emails not received due to fake addresses from suppliers K" at bounding box center [861, 60] width 1375 height 11
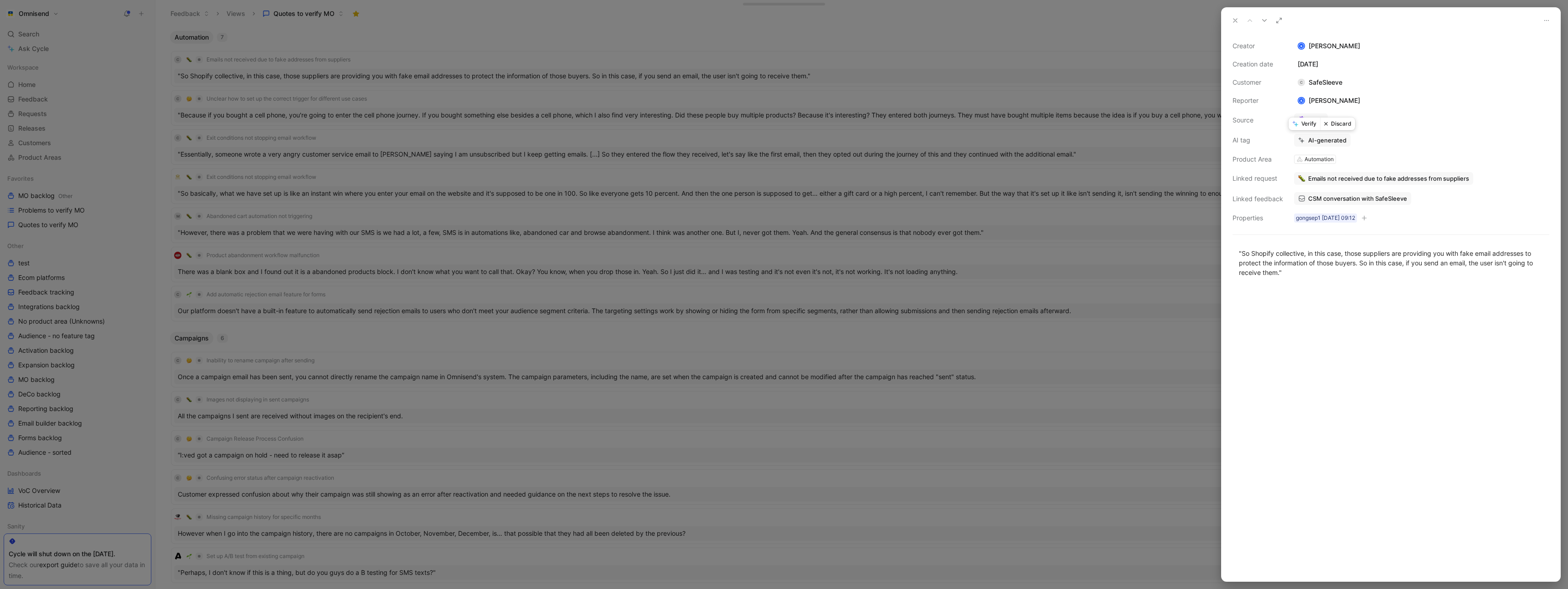
click at [1338, 123] on button "Discard" at bounding box center [1337, 124] width 35 height 13
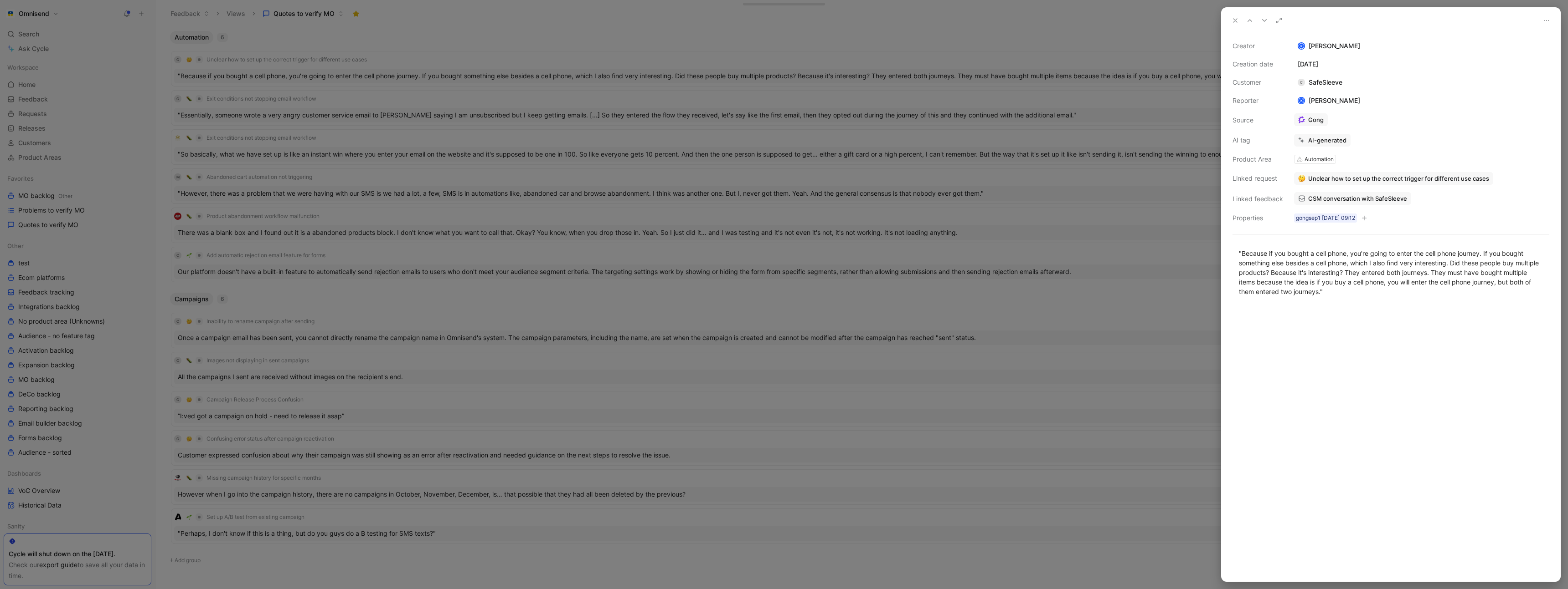
click at [765, 46] on div at bounding box center [784, 294] width 1568 height 589
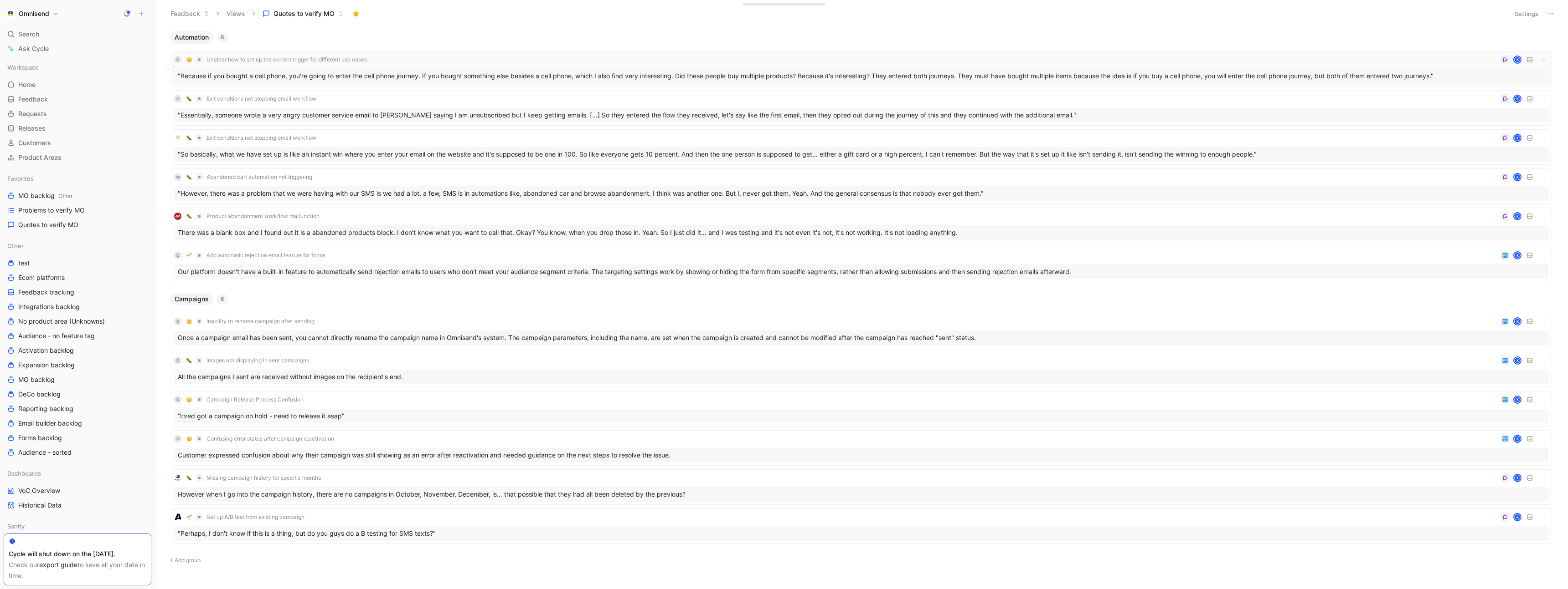
click at [444, 59] on div "C Unclear how to set up the correct trigger for different use cases K" at bounding box center [861, 60] width 1375 height 11
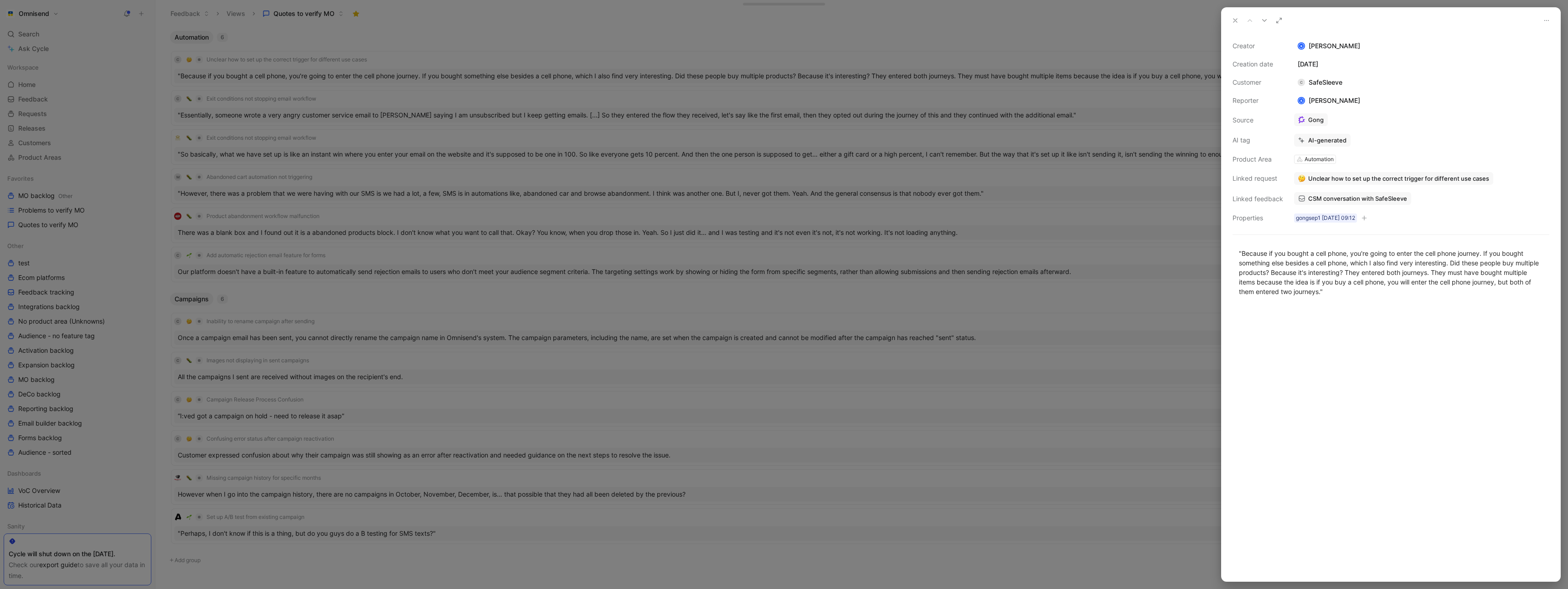
click at [1330, 198] on span "CSM conversation with SafeSleeve" at bounding box center [1358, 198] width 99 height 8
click at [1342, 201] on span "CSM conversation with SafeSleeve" at bounding box center [1358, 198] width 99 height 8
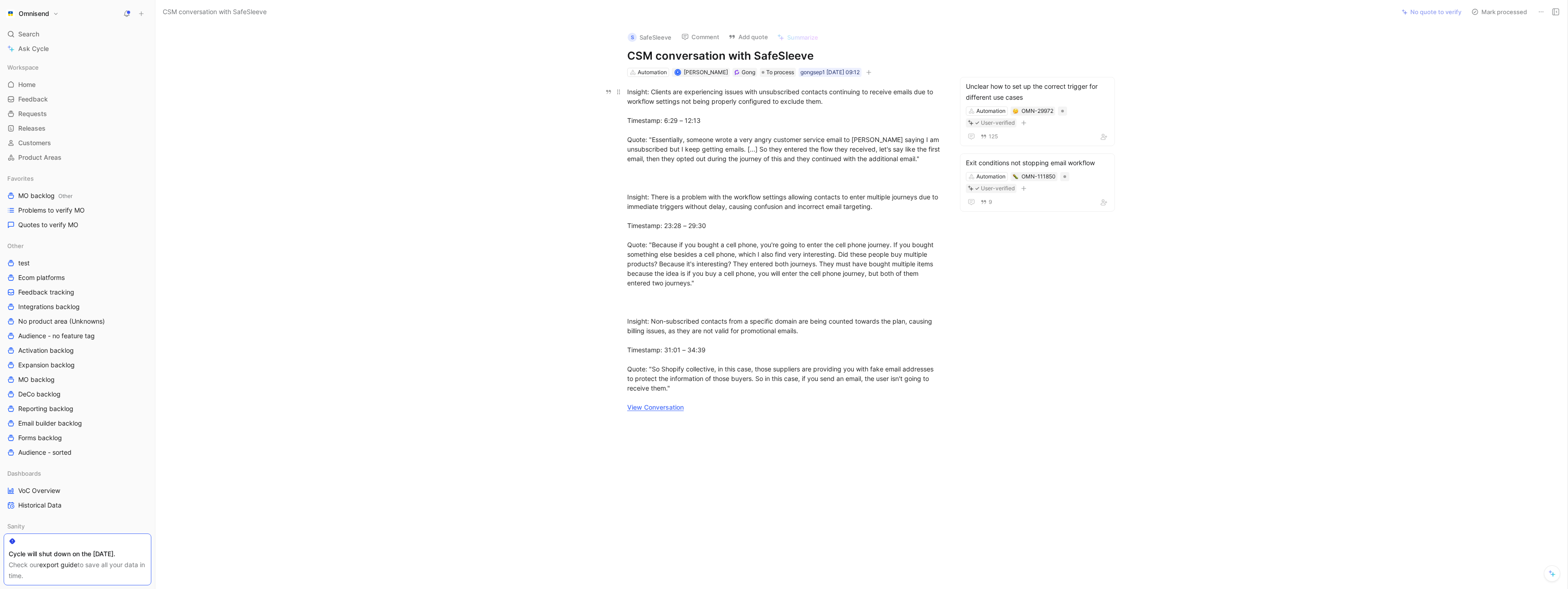
click at [651, 411] on div "Insight: Clients are experiencing issues with unsubscribed contacts continuing …" at bounding box center [785, 249] width 315 height 325
click at [650, 409] on link "View Conversation" at bounding box center [656, 407] width 57 height 8
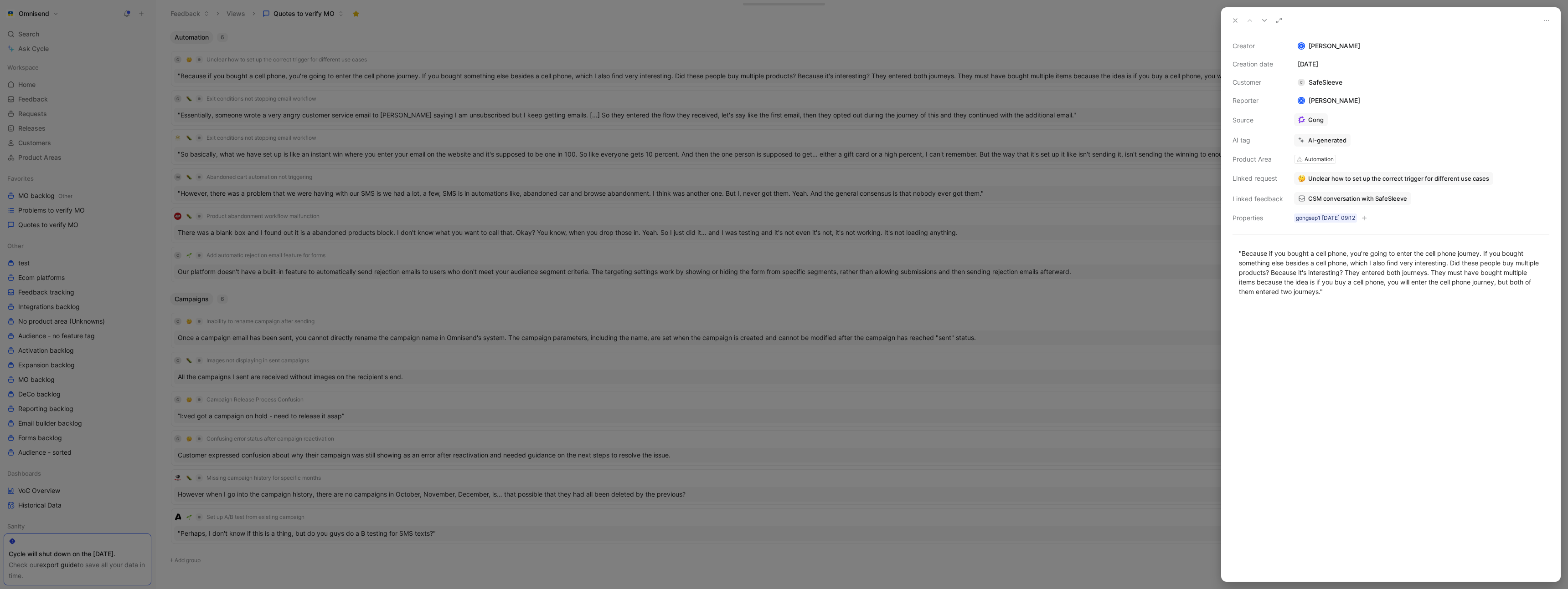
click at [441, 272] on div at bounding box center [784, 294] width 1568 height 589
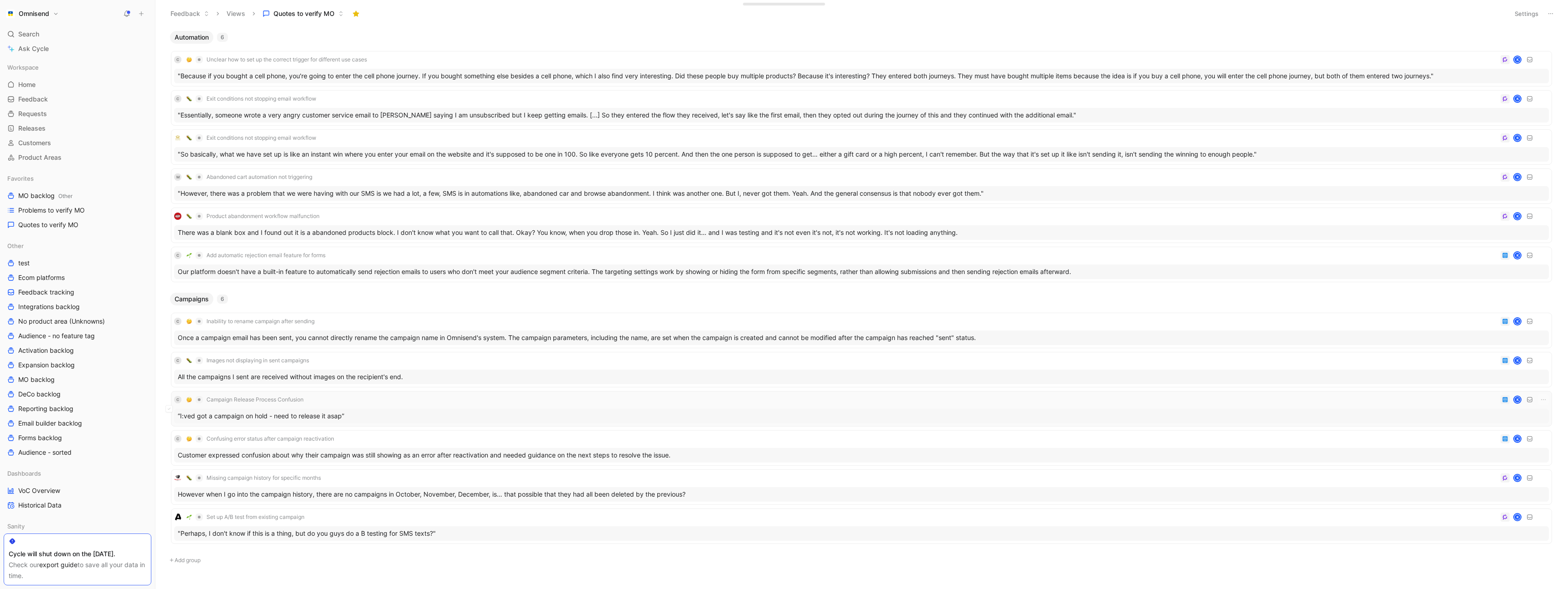
click at [382, 402] on div "C Campaign Release Process Confusion K" at bounding box center [861, 400] width 1375 height 11
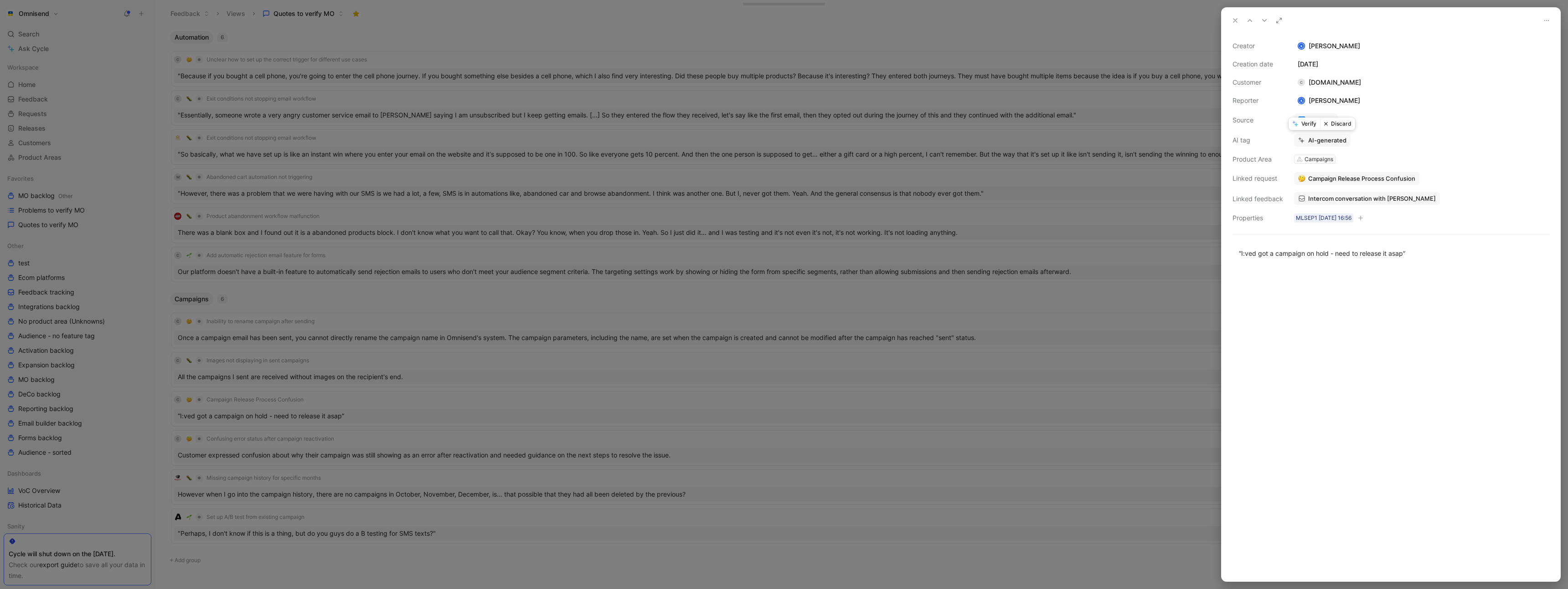
click at [1343, 122] on button "Discard" at bounding box center [1337, 124] width 35 height 13
click at [683, 44] on div at bounding box center [784, 294] width 1568 height 589
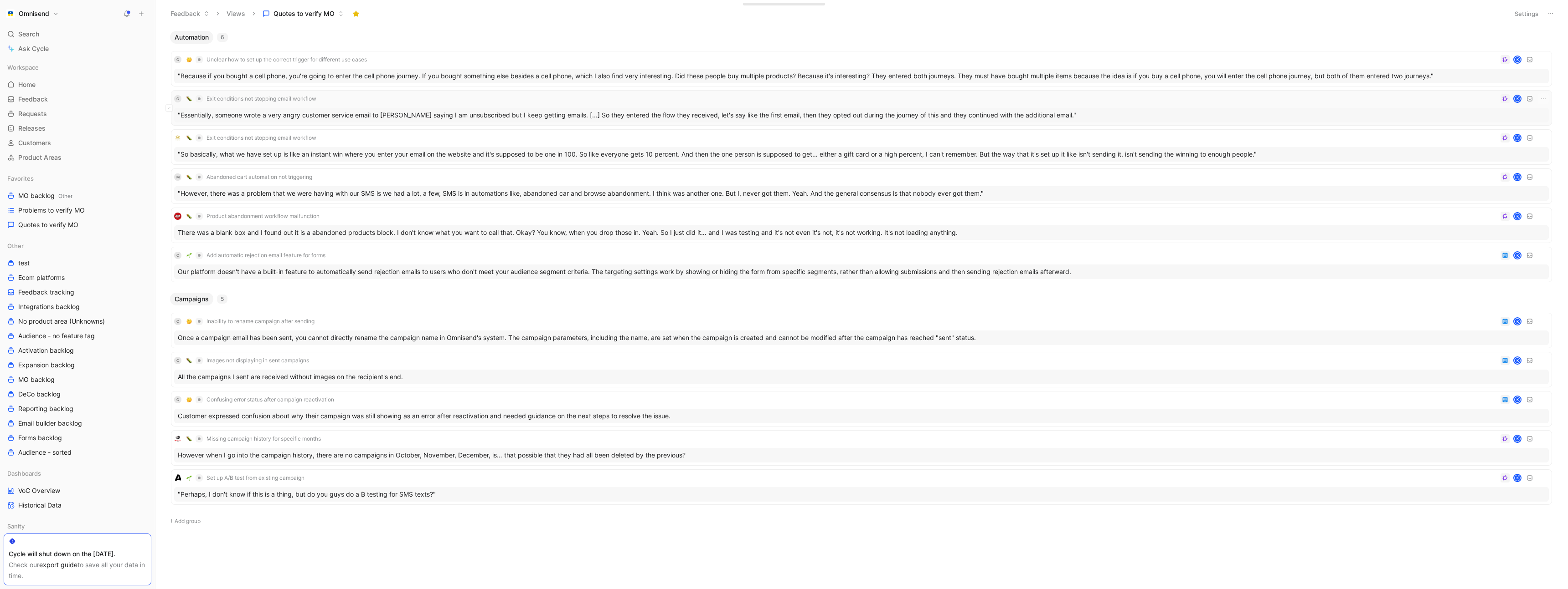
click at [356, 100] on div "C Exit conditions not stopping email workflow K" at bounding box center [861, 99] width 1375 height 11
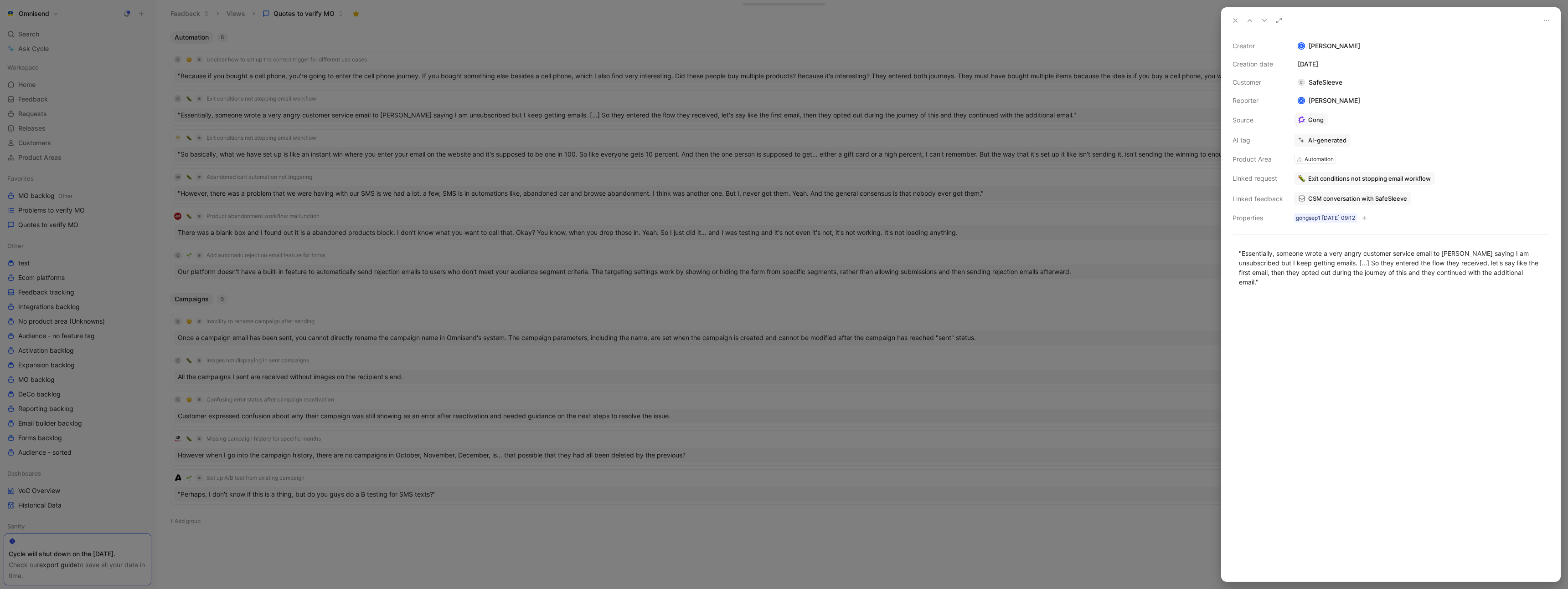
click at [1338, 195] on span "CSM conversation with SafeSleeve" at bounding box center [1358, 198] width 99 height 8
click at [567, 138] on div at bounding box center [784, 294] width 1568 height 589
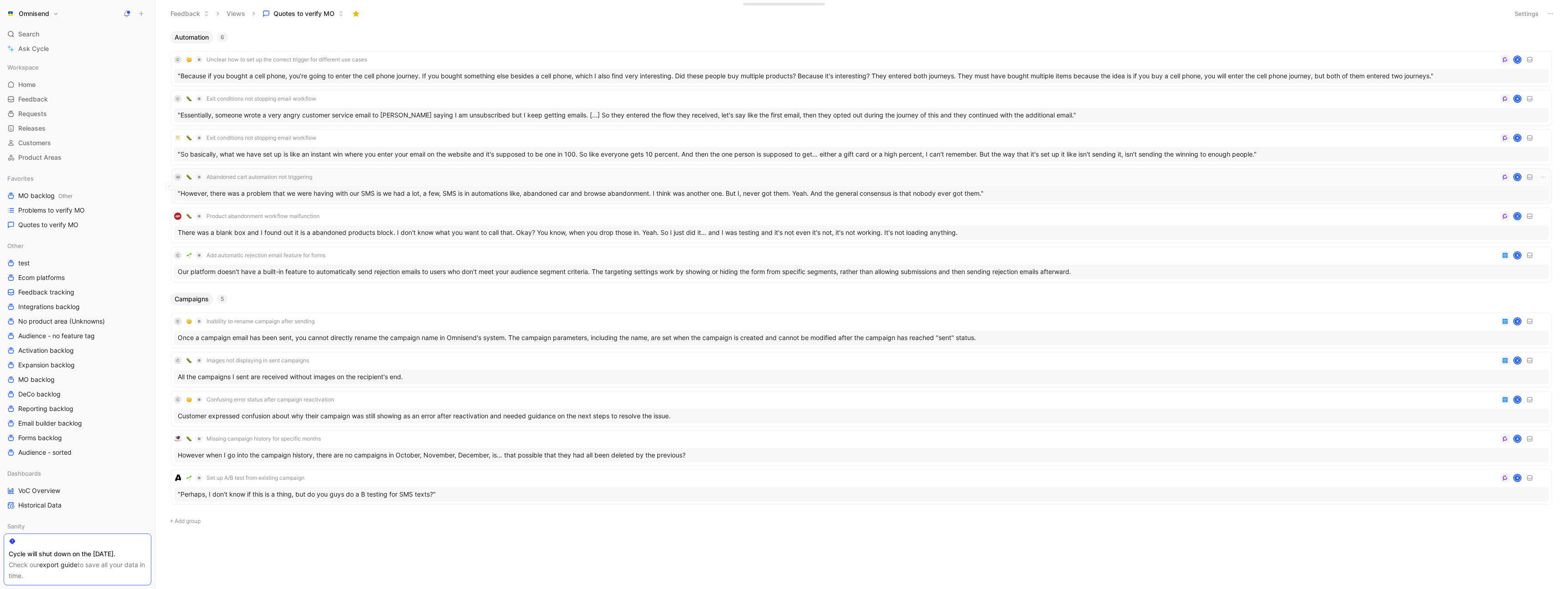
click at [553, 175] on div "M Abandoned cart automation not triggering K" at bounding box center [861, 177] width 1375 height 11
click at [449, 58] on div "C Unclear how to set up the correct trigger for different use cases K" at bounding box center [861, 60] width 1375 height 11
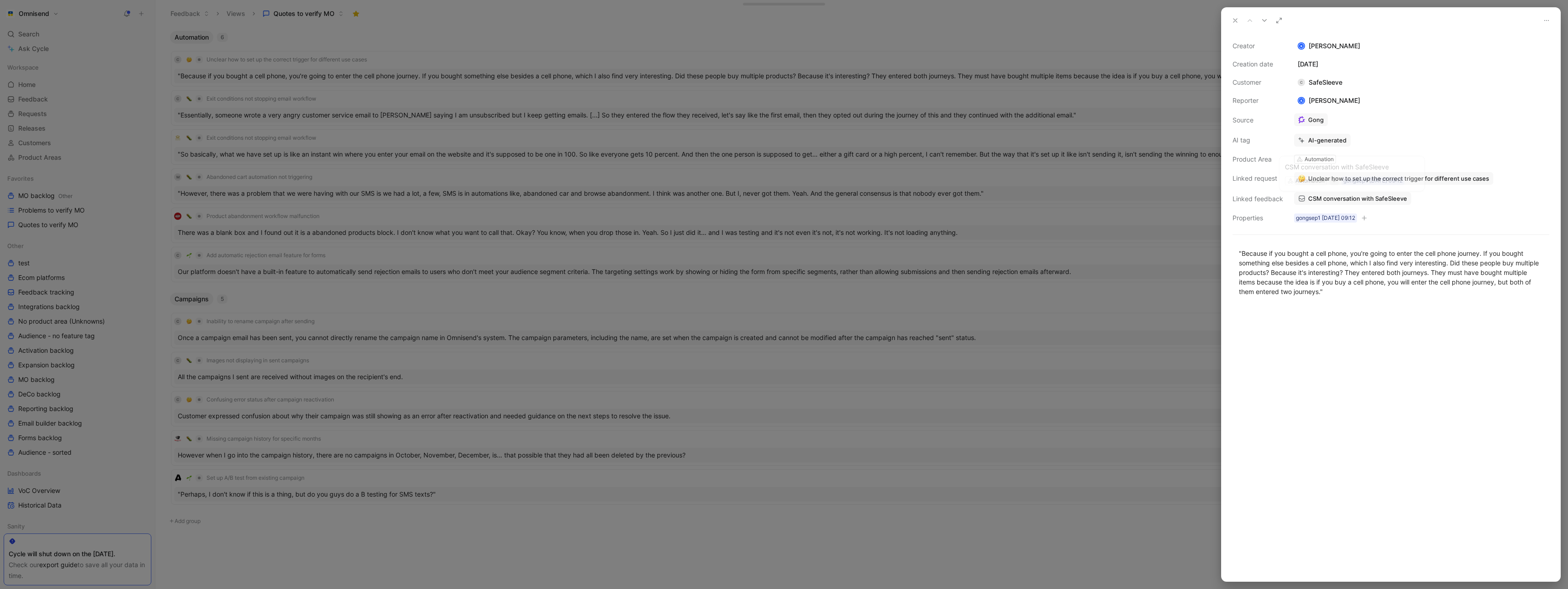
click at [1365, 202] on span "CSM conversation with SafeSleeve" at bounding box center [1358, 198] width 99 height 8
click at [1358, 196] on span "CSM conversation with SafeSleeve" at bounding box center [1358, 198] width 99 height 8
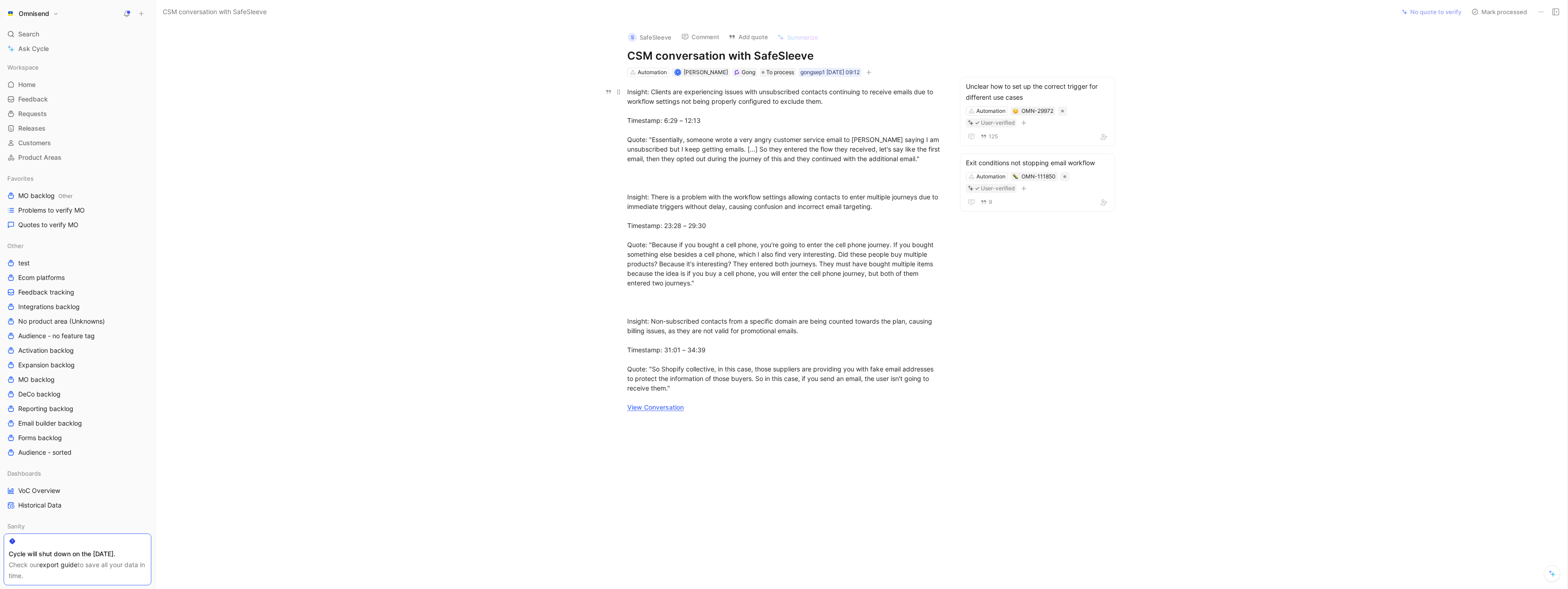
click at [657, 411] on link "View Conversation" at bounding box center [656, 407] width 57 height 8
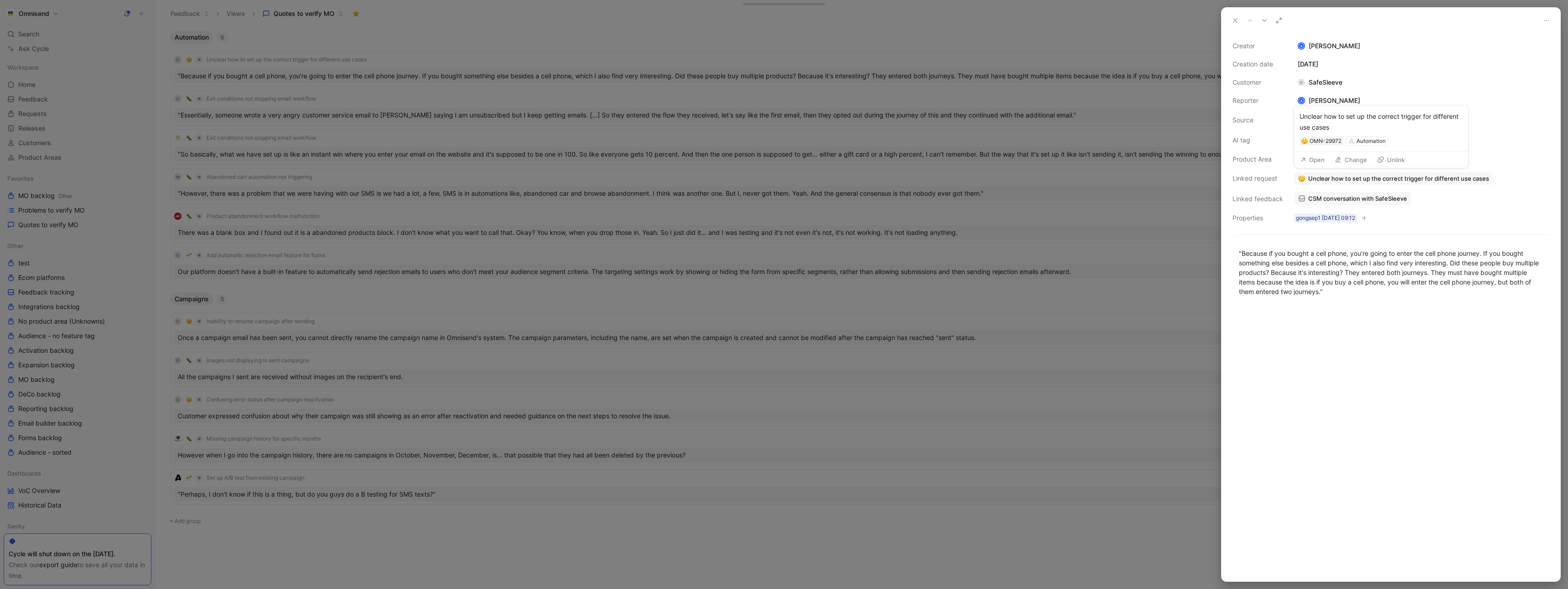
click at [1357, 157] on button "Change" at bounding box center [1350, 160] width 40 height 13
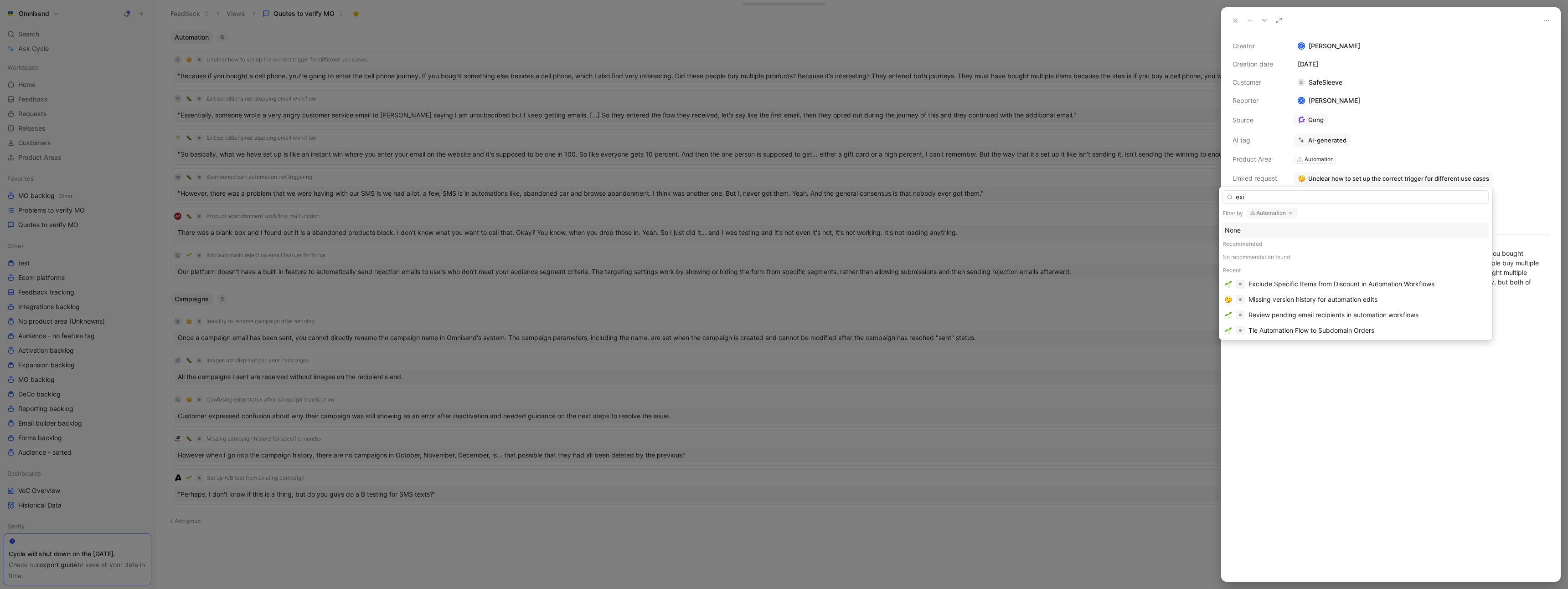
type input "exit"
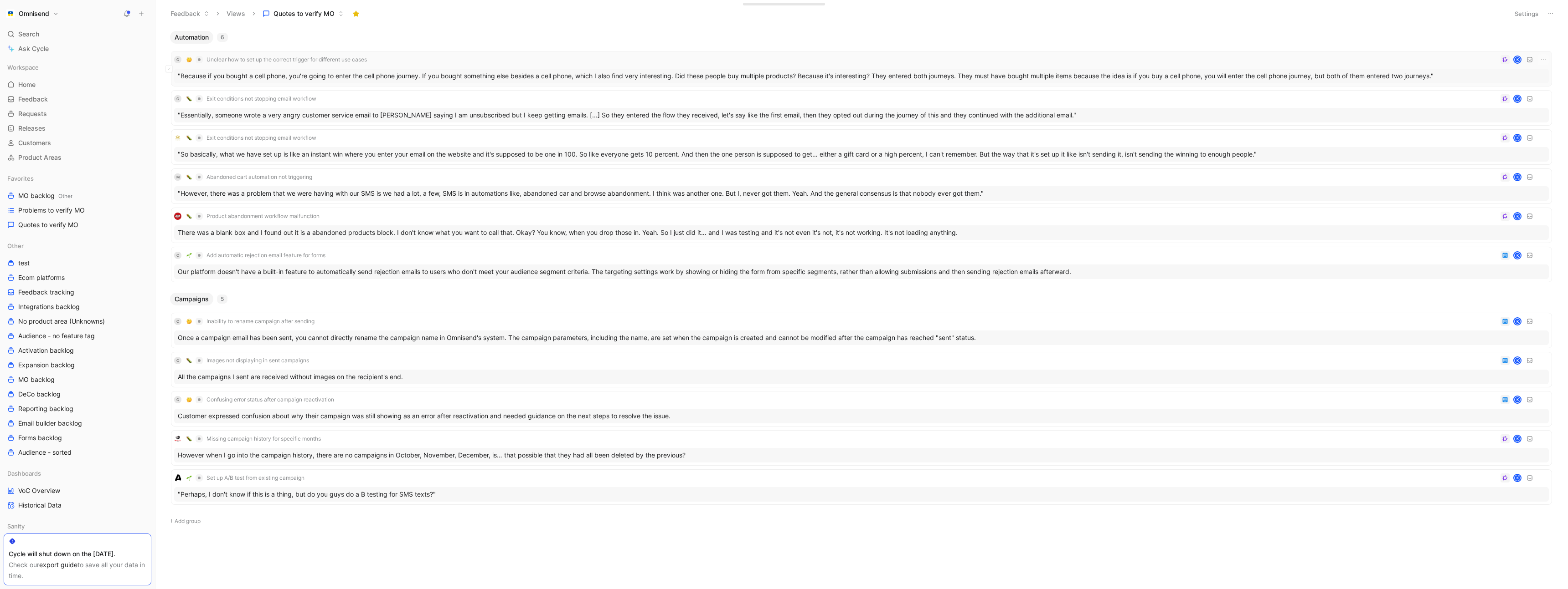
click at [457, 61] on div "C Unclear how to set up the correct trigger for different use cases K" at bounding box center [861, 60] width 1375 height 11
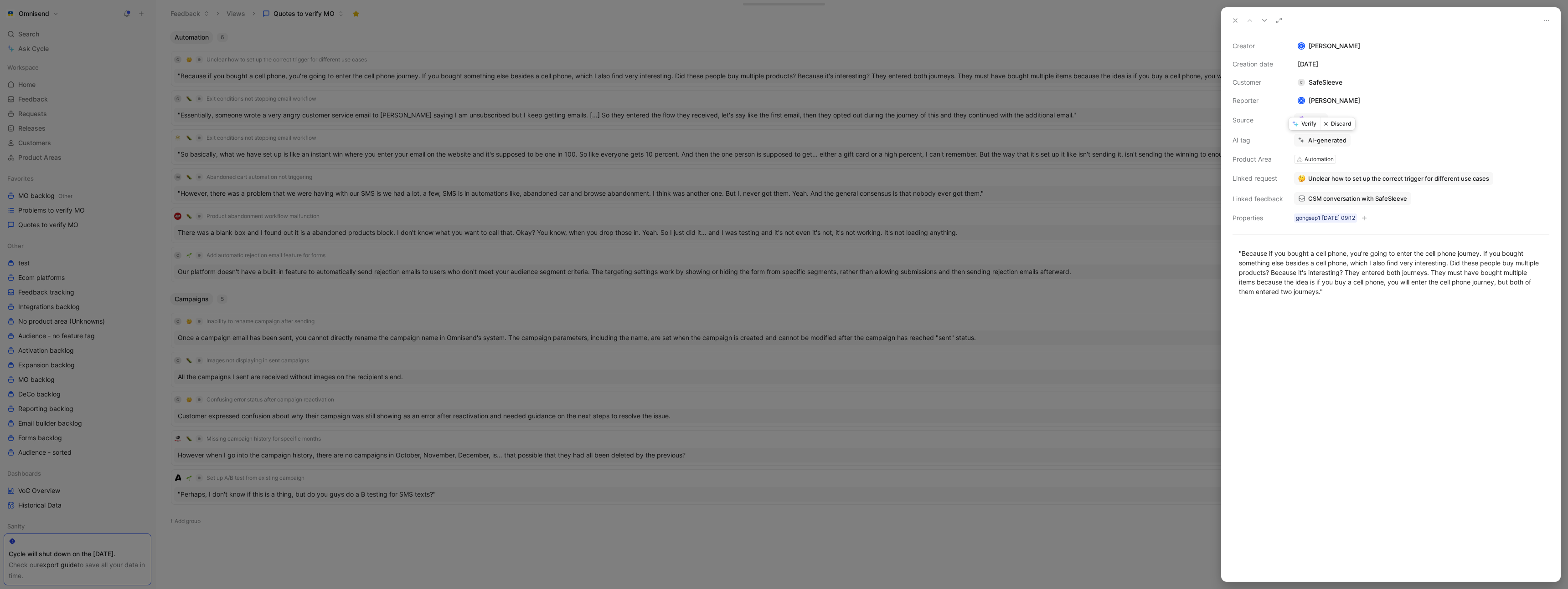
click at [1340, 124] on button "Discard" at bounding box center [1337, 124] width 35 height 13
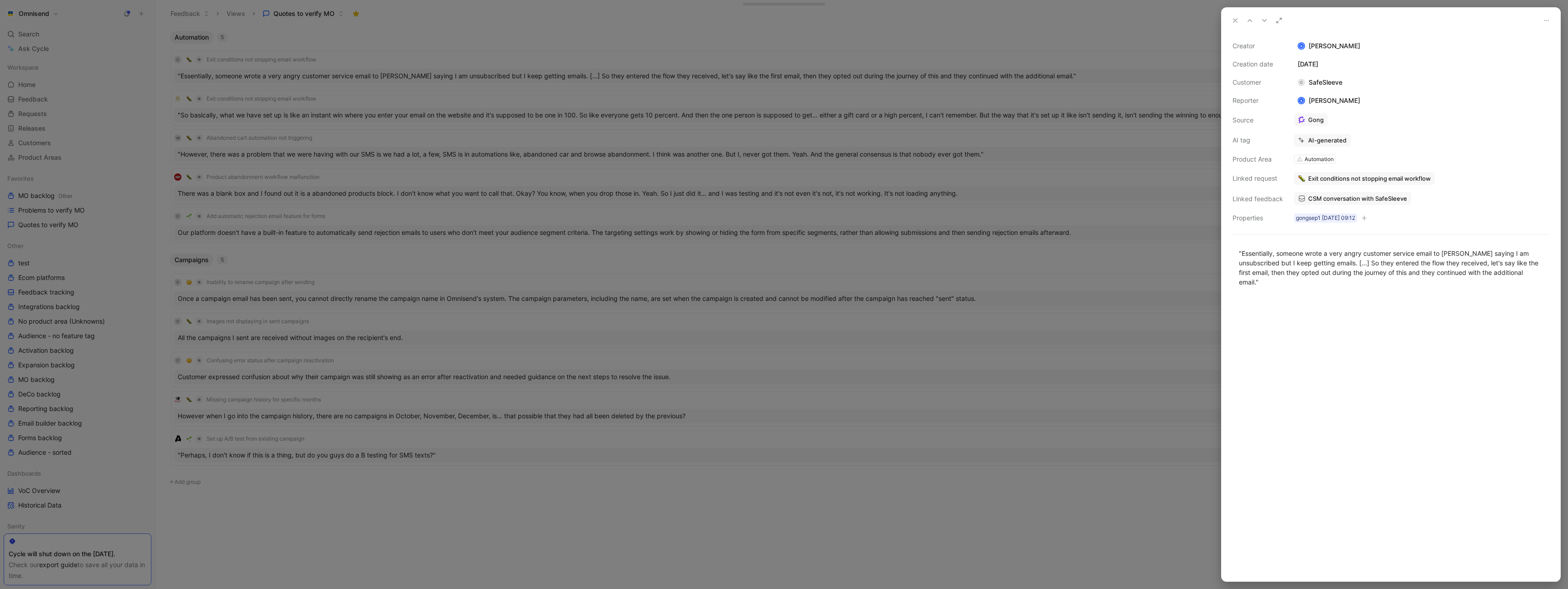
click at [454, 59] on div at bounding box center [784, 294] width 1568 height 589
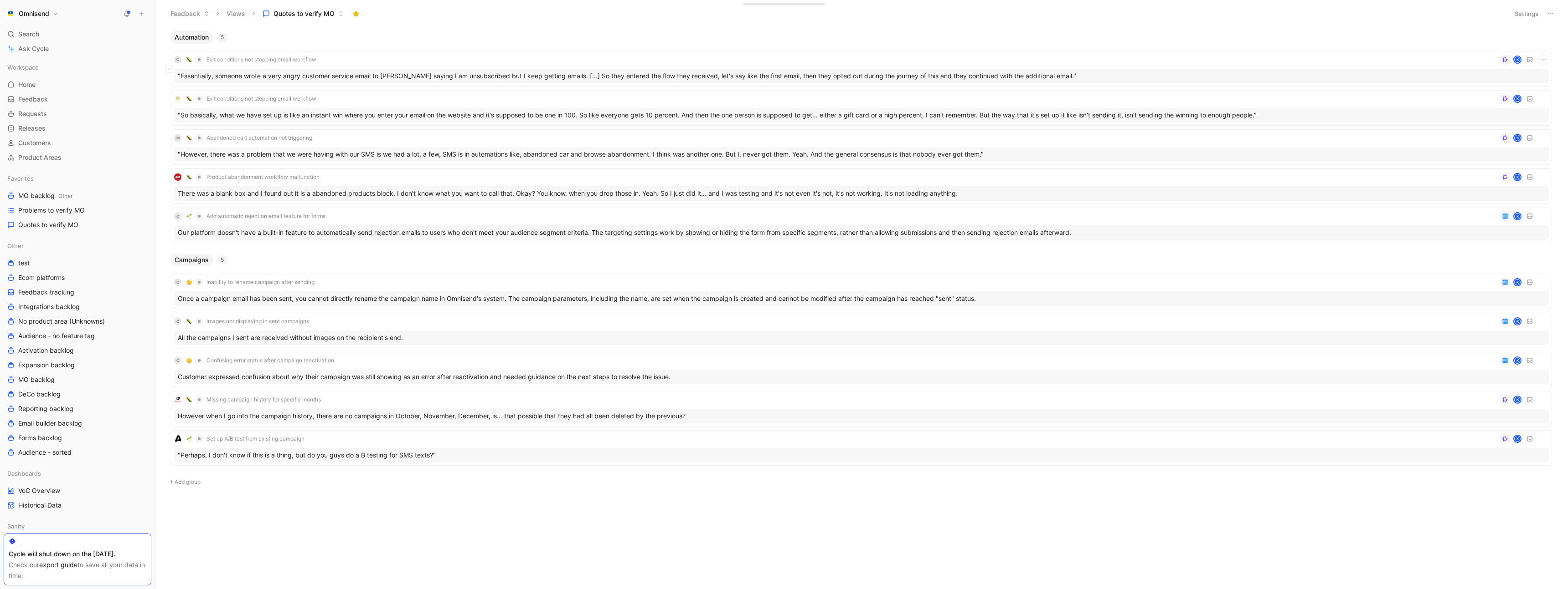
click at [444, 63] on div "C Exit conditions not stopping email workflow K" at bounding box center [861, 60] width 1375 height 11
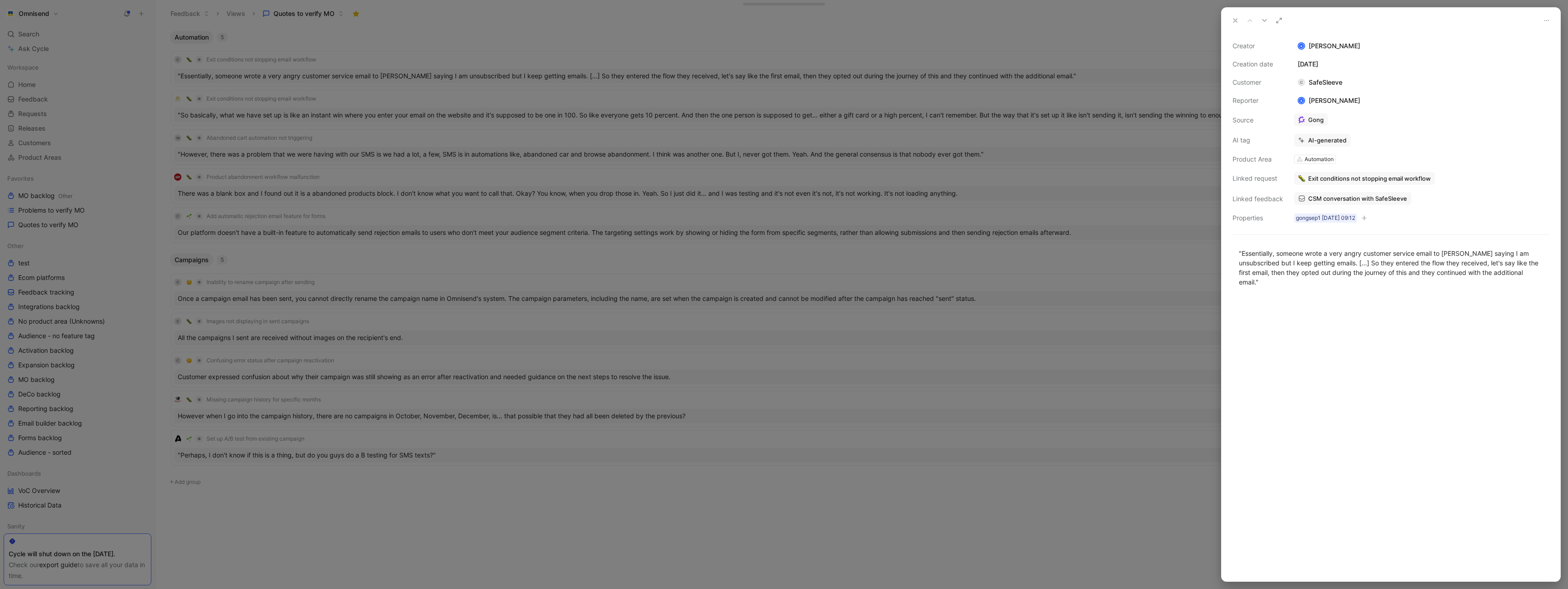
click at [544, 39] on div at bounding box center [784, 294] width 1568 height 589
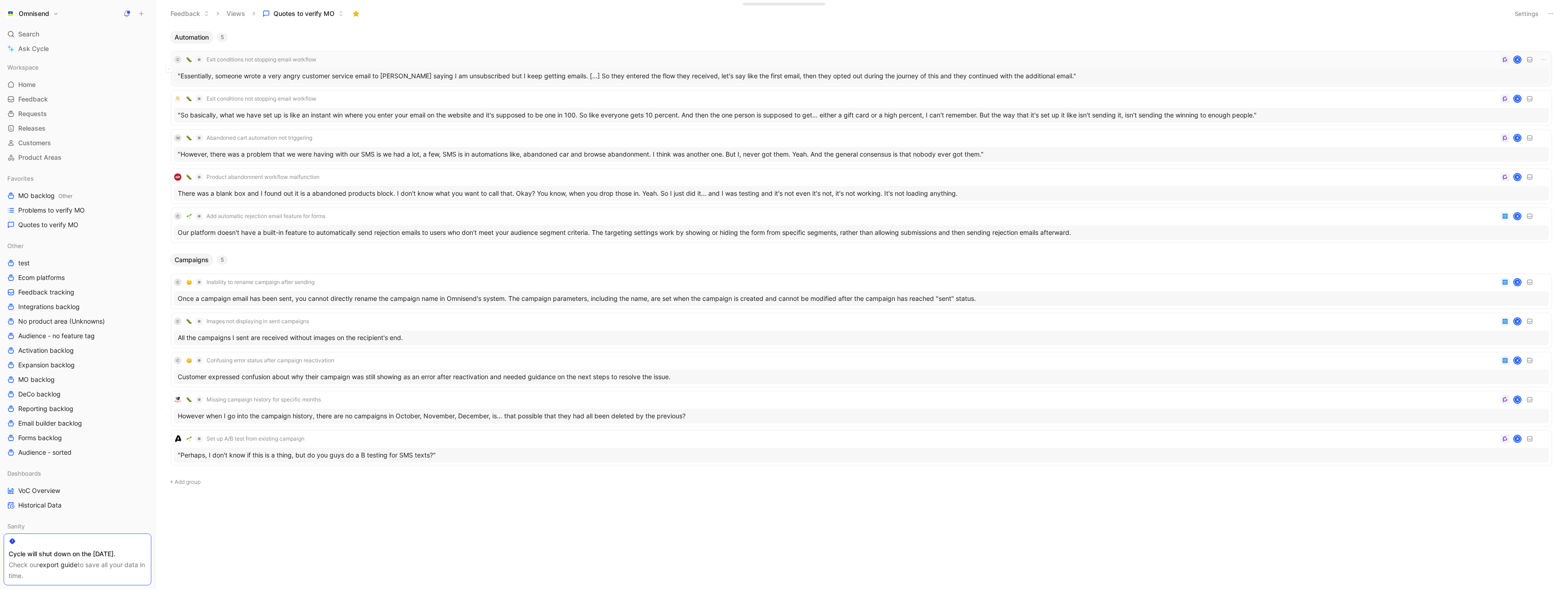
click at [474, 58] on div "C Exit conditions not stopping email workflow K" at bounding box center [861, 60] width 1375 height 11
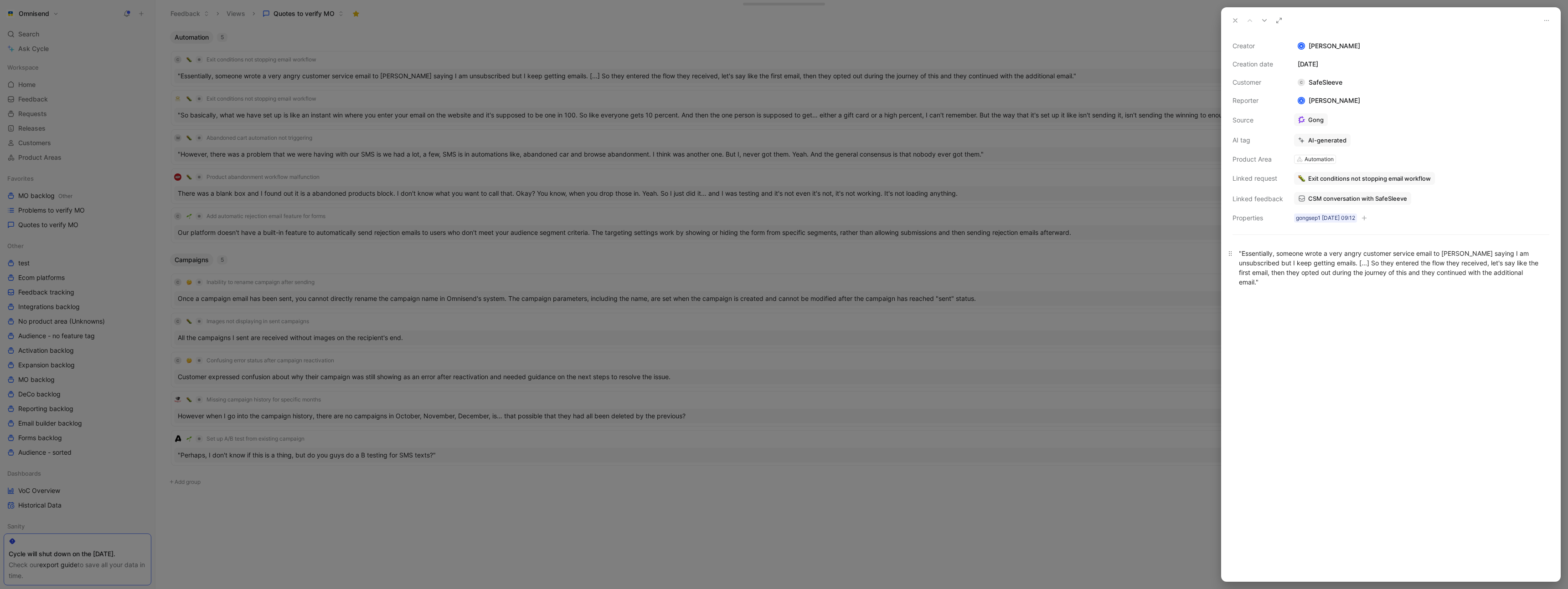
click at [1373, 265] on div ""Essentially, someone wrote a very angry customer service email to Kimberly say…" at bounding box center [1391, 268] width 304 height 39
click at [1380, 202] on span "CSM conversation with SafeSleeve" at bounding box center [1358, 198] width 99 height 8
click at [1341, 125] on button "Discard" at bounding box center [1337, 124] width 35 height 13
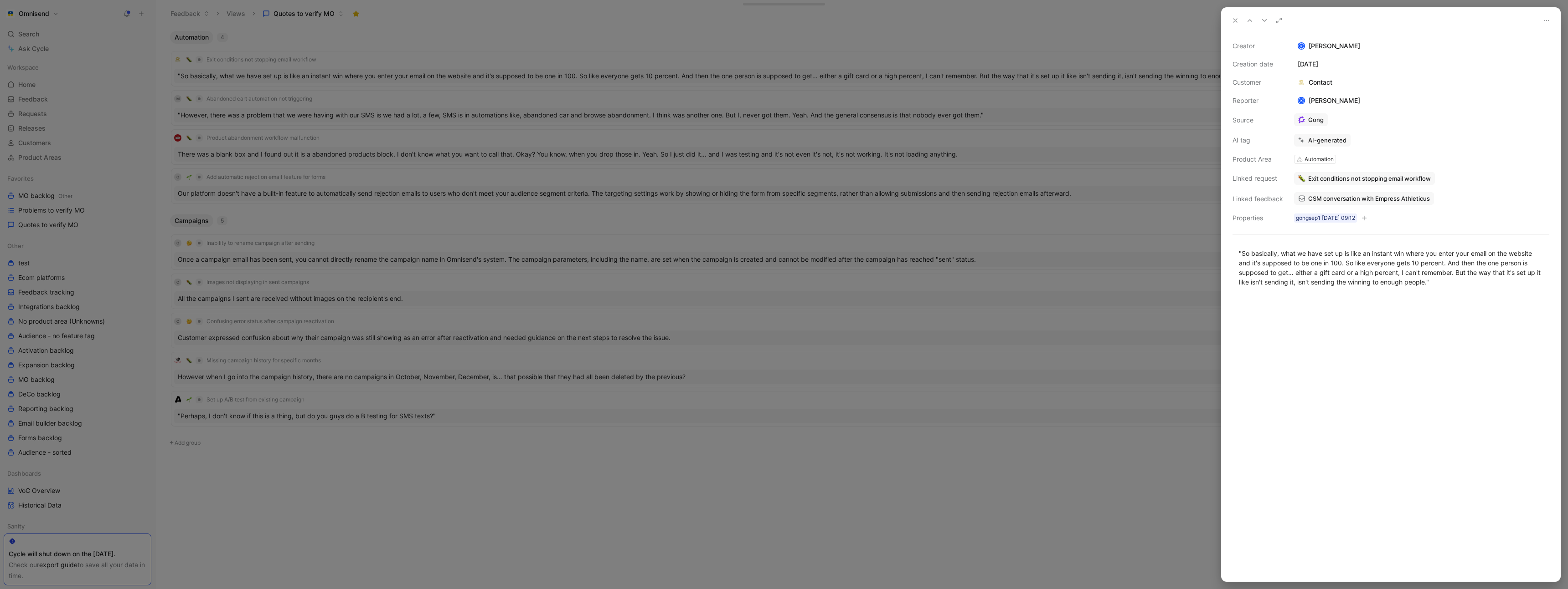
click at [515, 60] on div at bounding box center [784, 294] width 1568 height 589
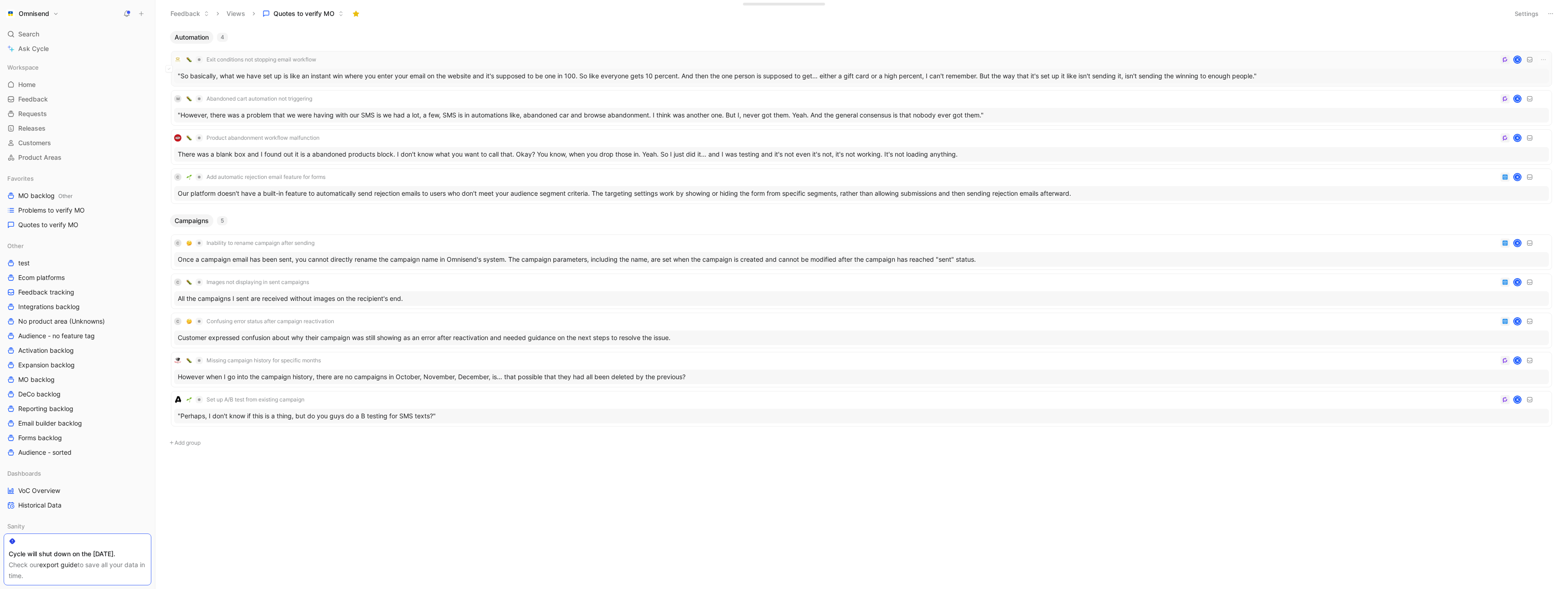
click at [415, 60] on div "Exit conditions not stopping email workflow K" at bounding box center [861, 60] width 1375 height 11
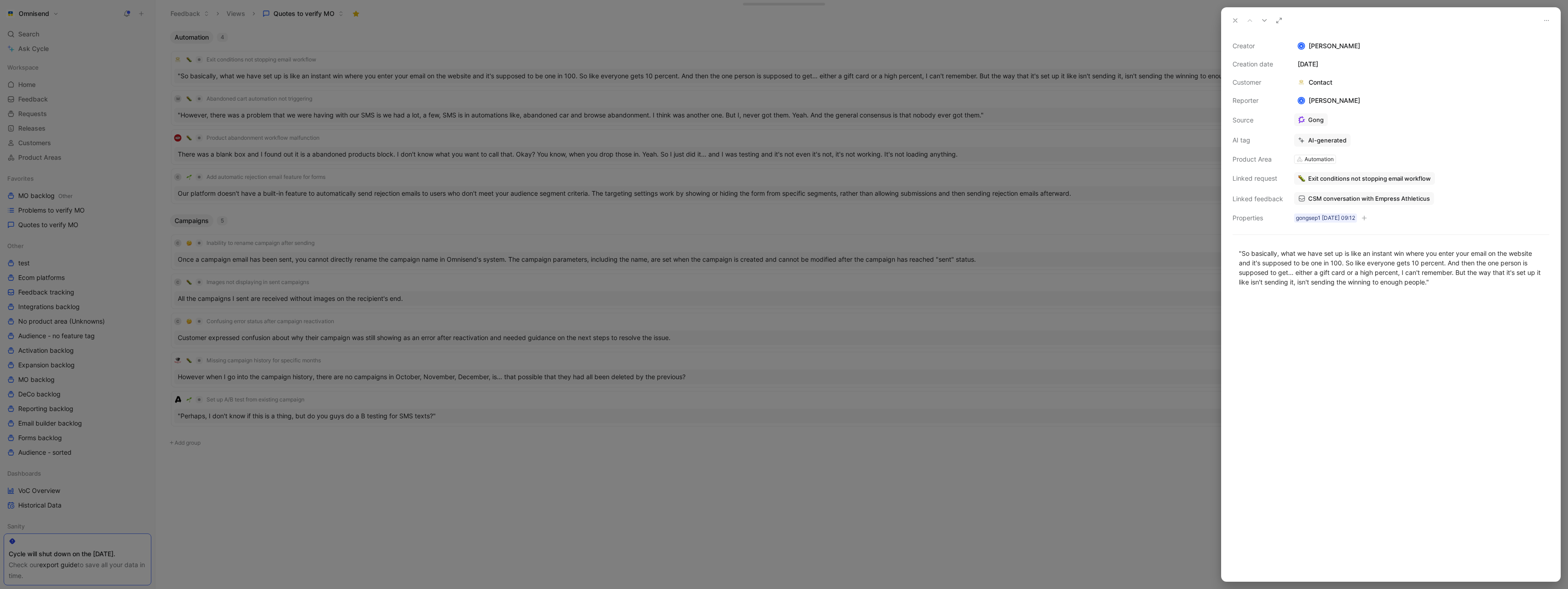
click at [467, 49] on div at bounding box center [784, 294] width 1568 height 589
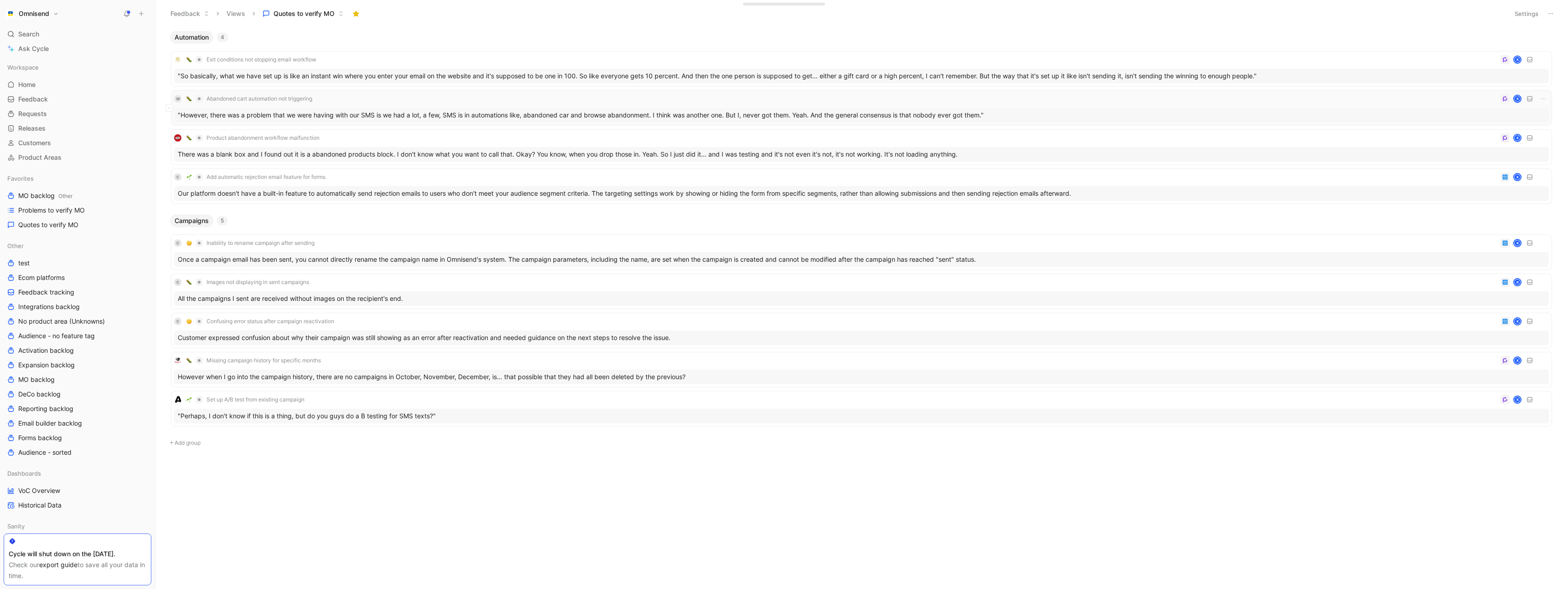
click at [331, 97] on div "M Abandoned cart automation not triggering K" at bounding box center [861, 99] width 1375 height 11
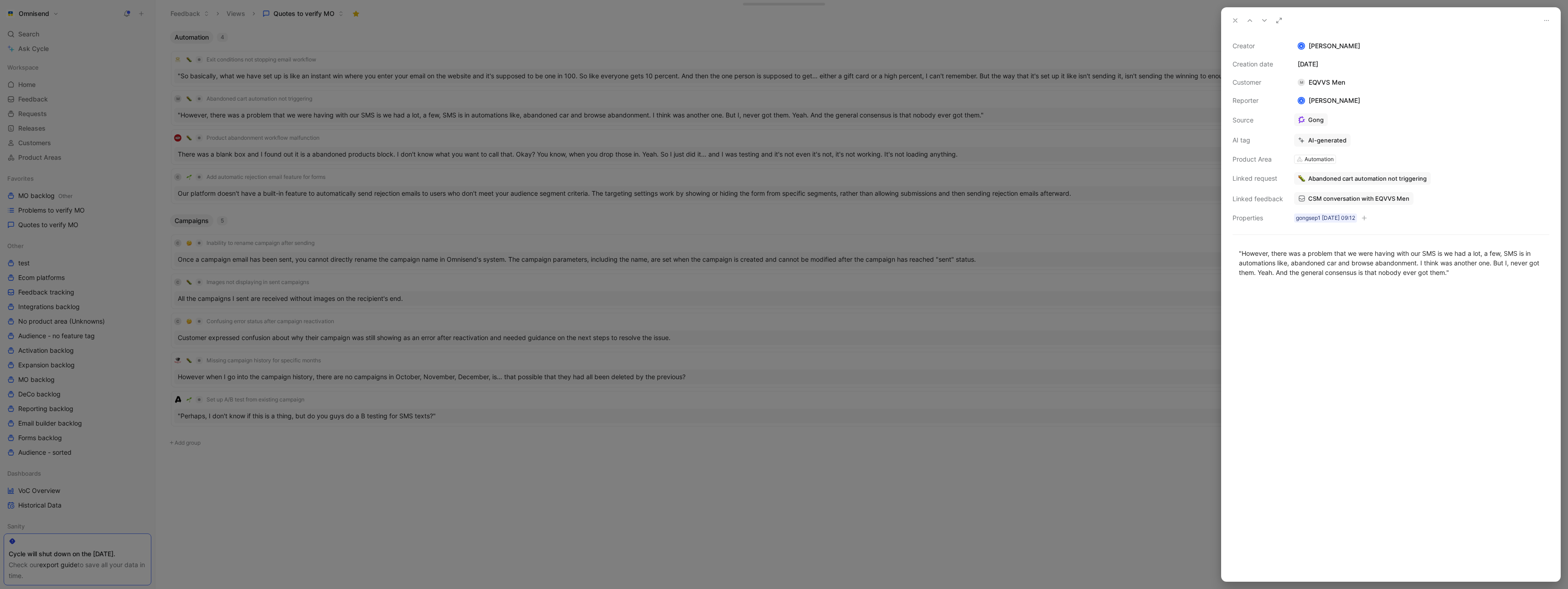
click at [396, 46] on div at bounding box center [784, 294] width 1568 height 589
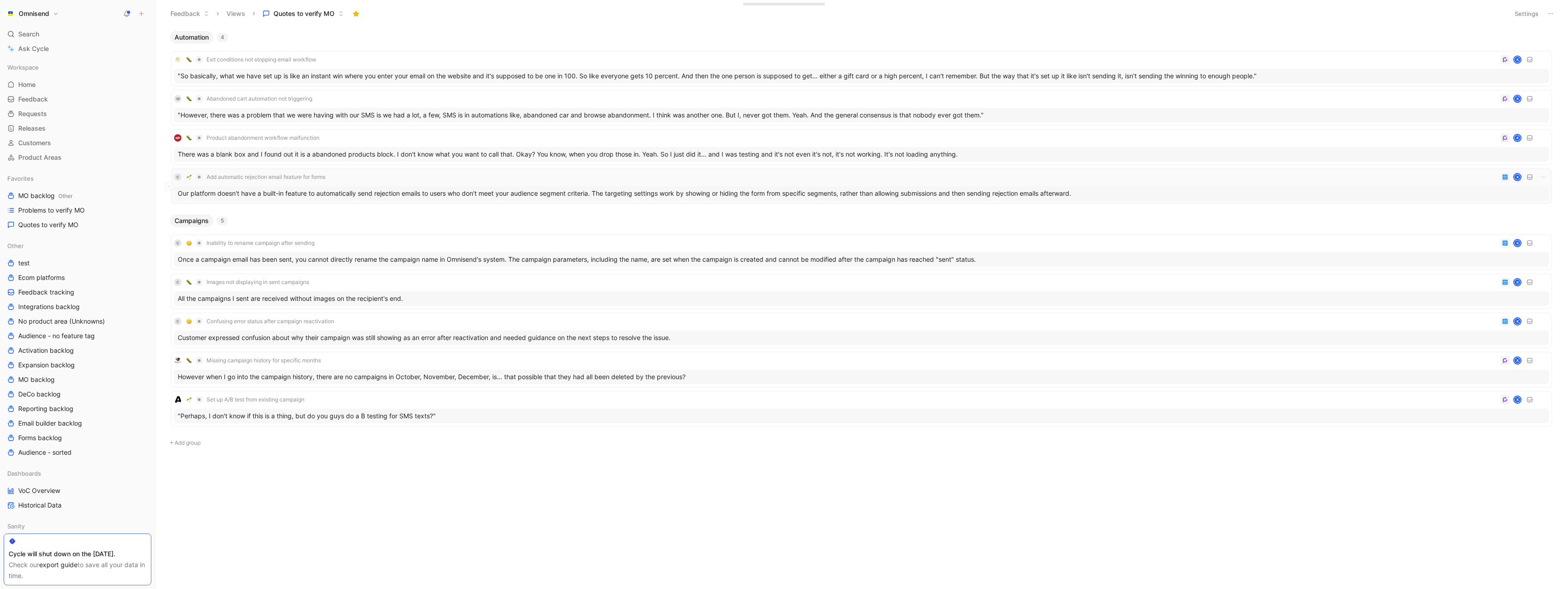
click at [393, 169] on div "C Add automatic rejection email feature for forms K Our platform doesn't have a…" at bounding box center [861, 186] width 1381 height 35
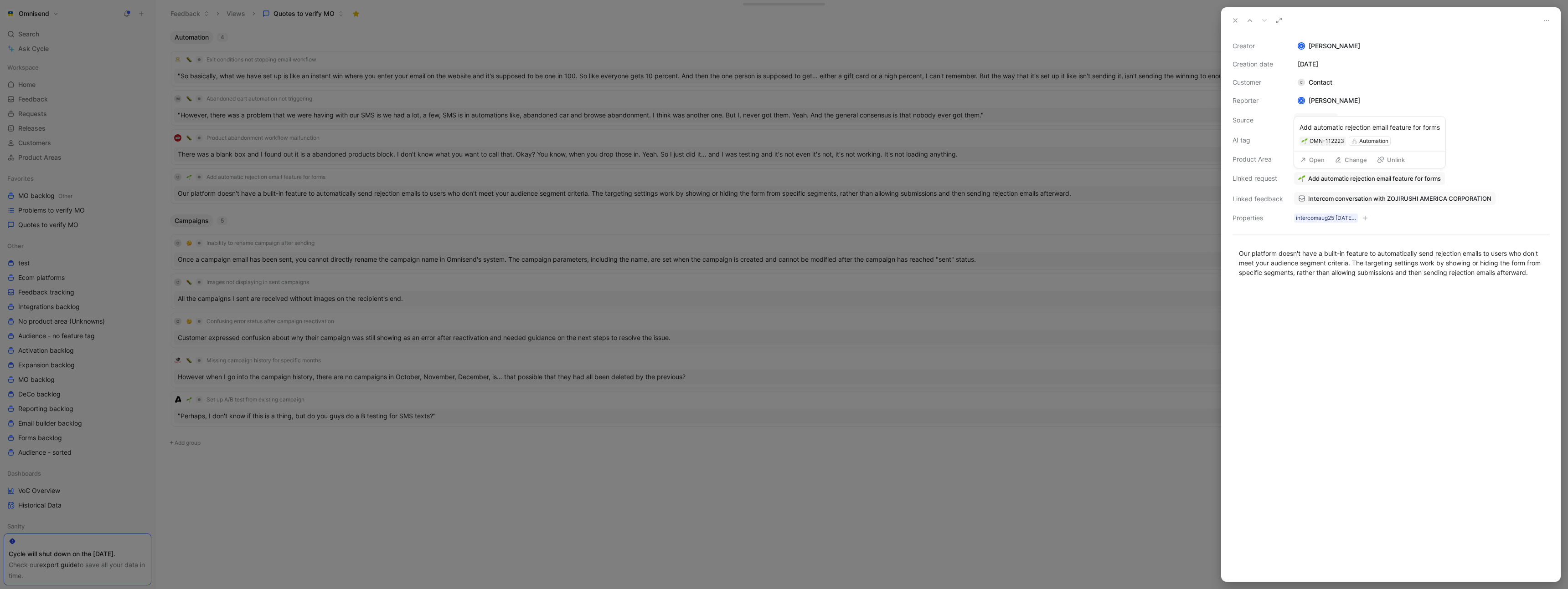
click at [1312, 162] on button "Open" at bounding box center [1312, 160] width 33 height 13
click at [1089, 161] on div at bounding box center [784, 294] width 1568 height 589
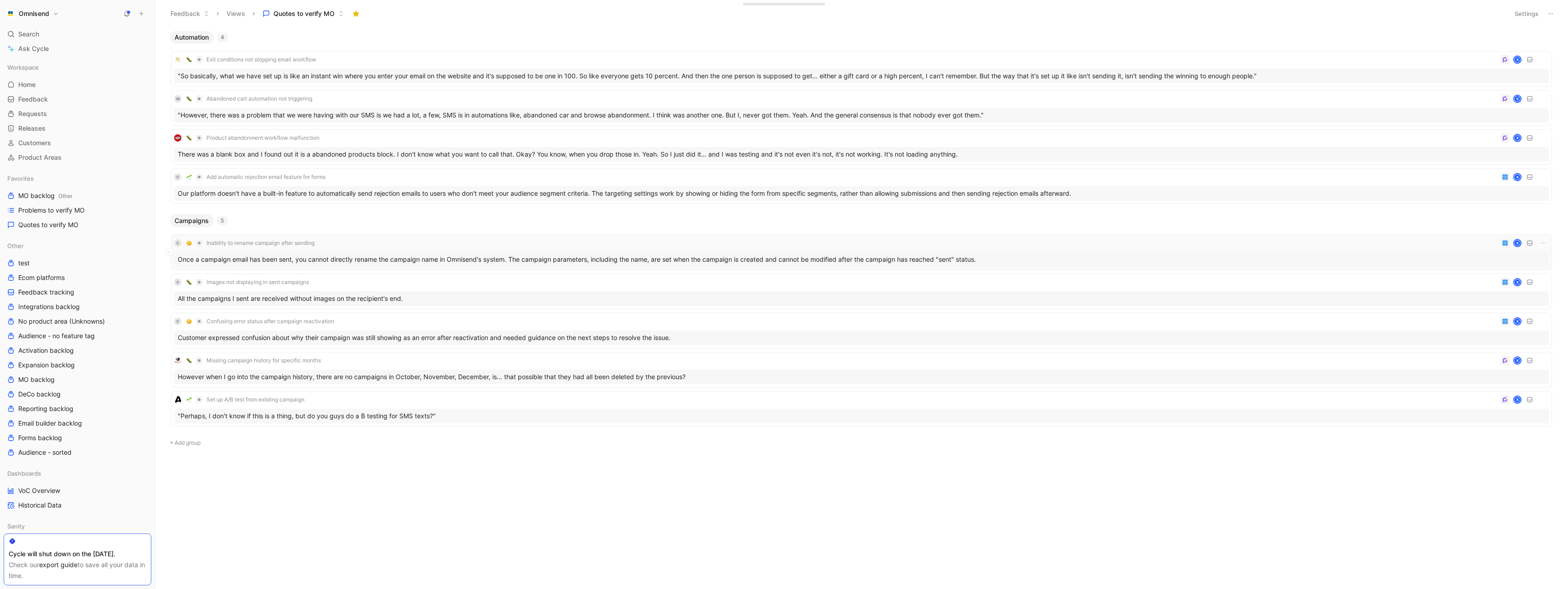
click at [726, 238] on div "C Inability to rename campaign after sending K" at bounding box center [861, 243] width 1375 height 11
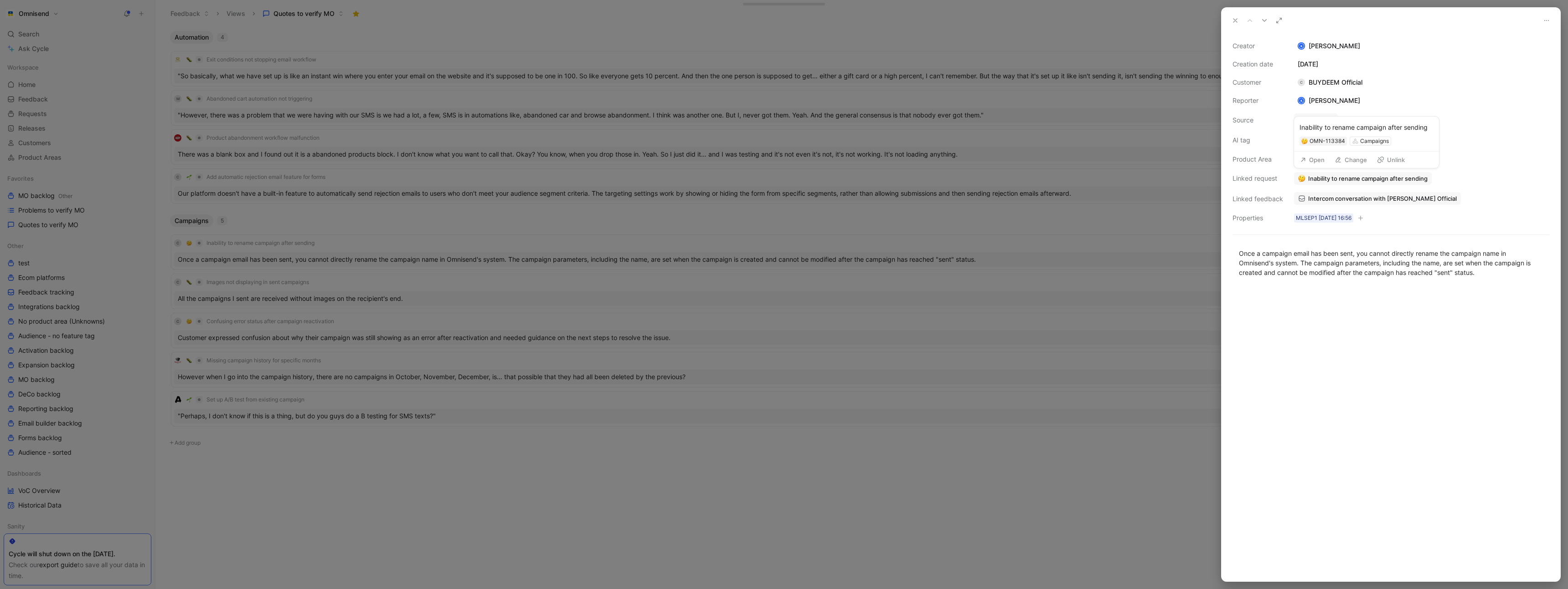
click at [1317, 158] on button "Open" at bounding box center [1312, 160] width 33 height 13
click at [1345, 162] on button "Change" at bounding box center [1350, 160] width 40 height 13
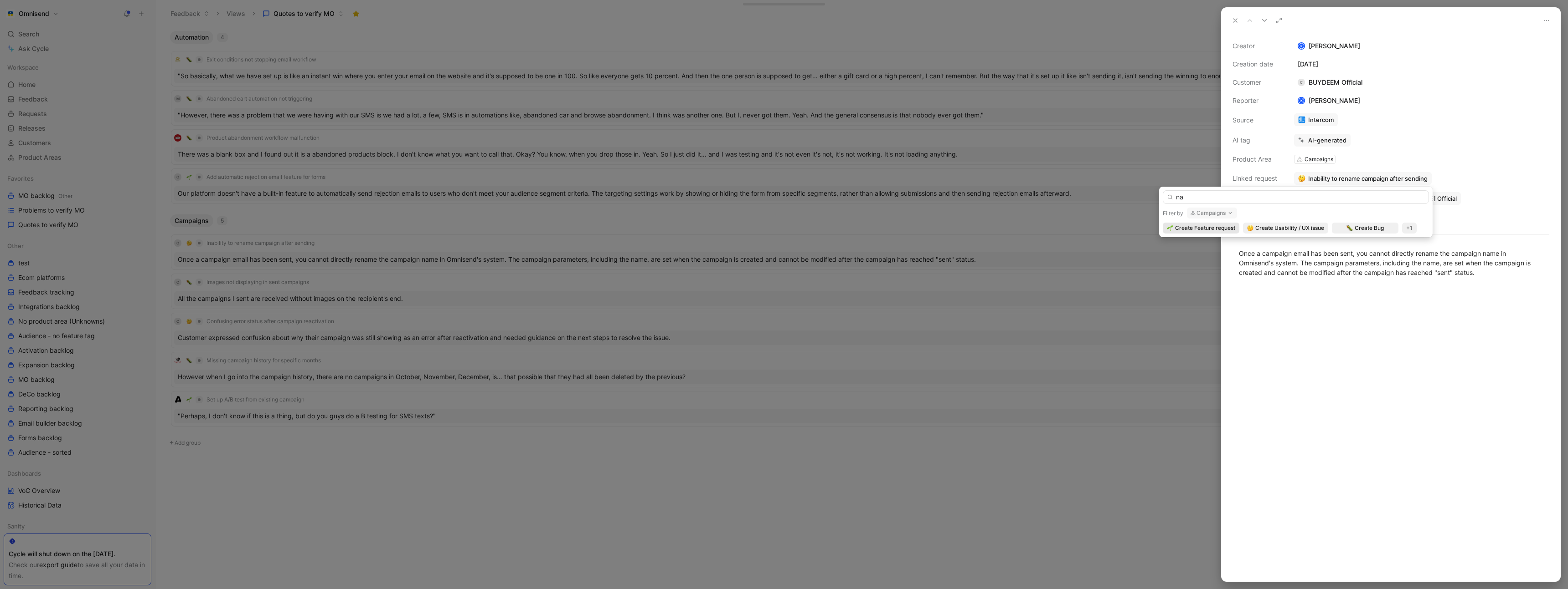
type input "n"
type input "m"
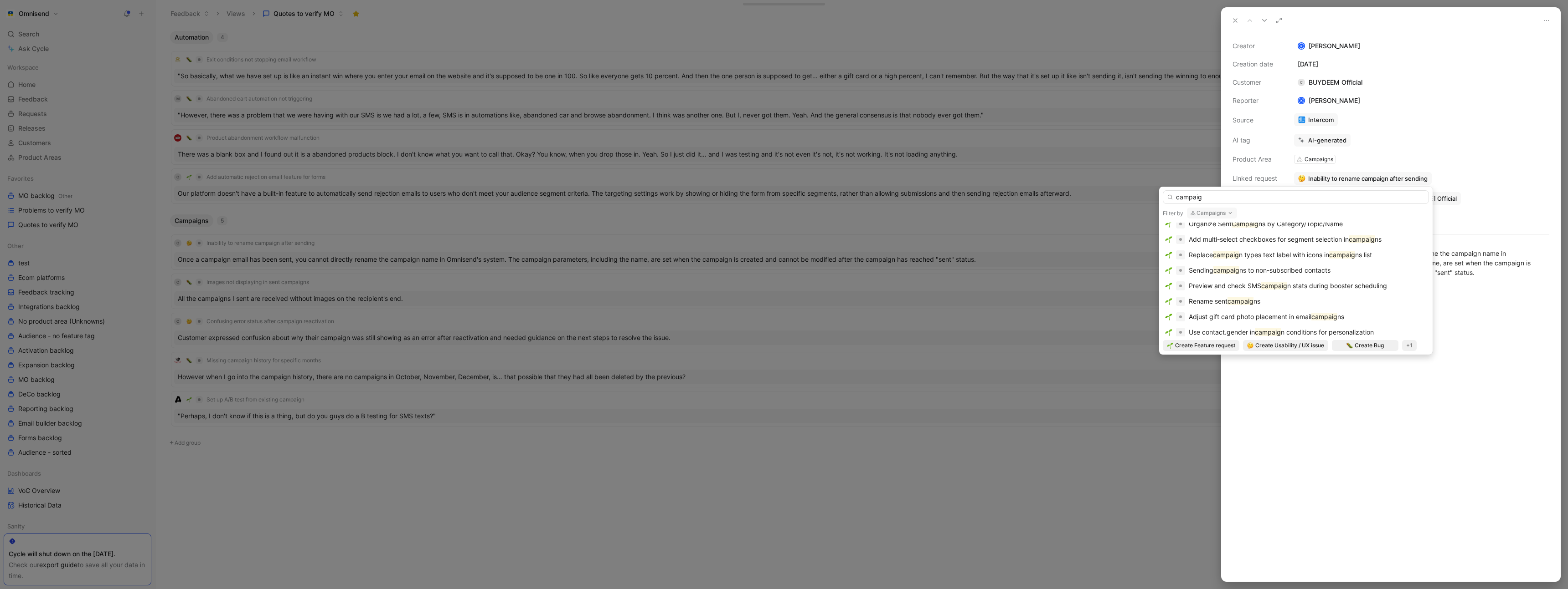
scroll to position [131, 0]
type input "campaig"
click at [1264, 298] on div "Rename sent campaig ns" at bounding box center [1295, 301] width 262 height 11
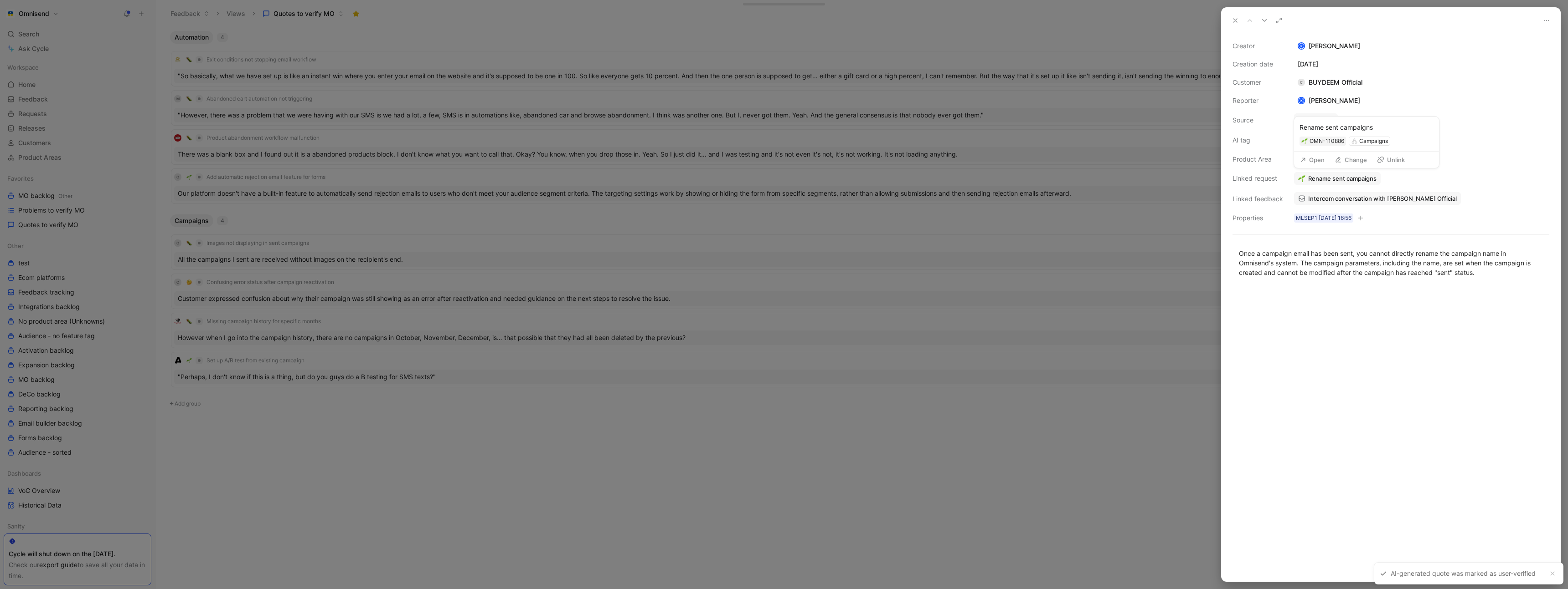
click at [1321, 164] on button "Open" at bounding box center [1312, 160] width 33 height 13
click at [1074, 239] on div at bounding box center [784, 294] width 1568 height 589
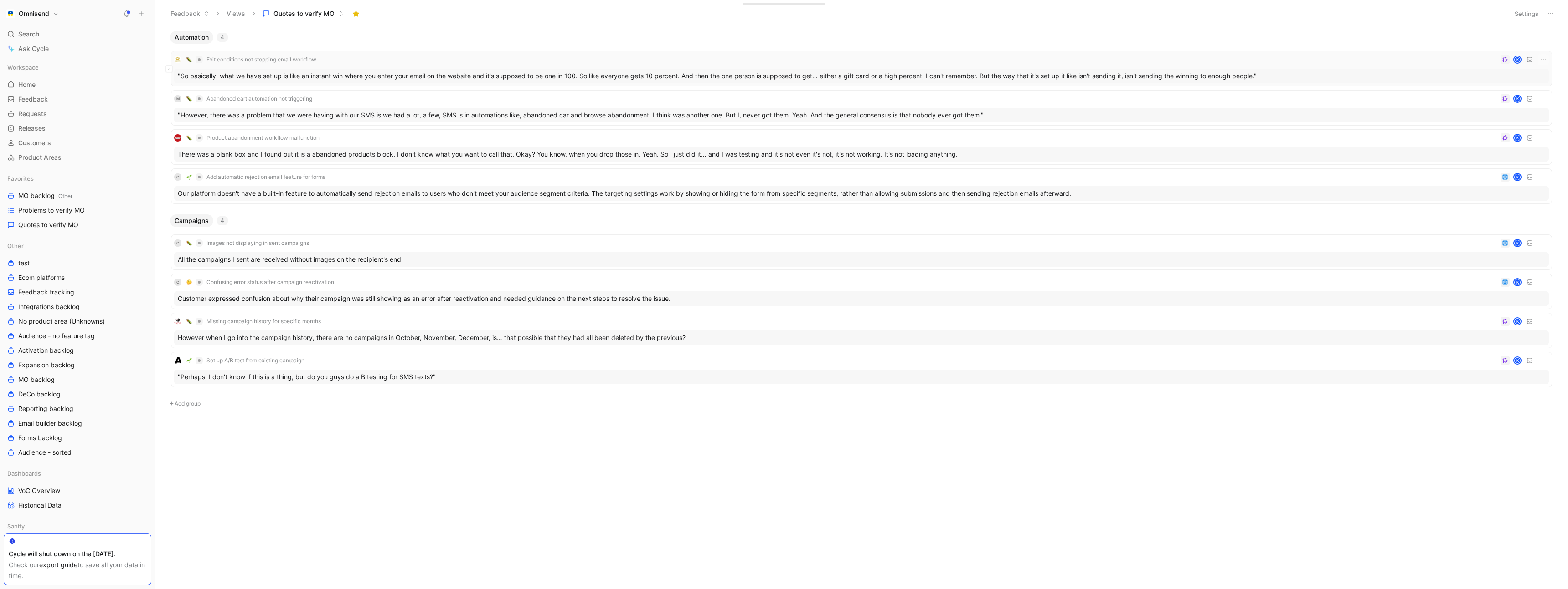
click at [422, 57] on div "Exit conditions not stopping email workflow K" at bounding box center [861, 60] width 1375 height 11
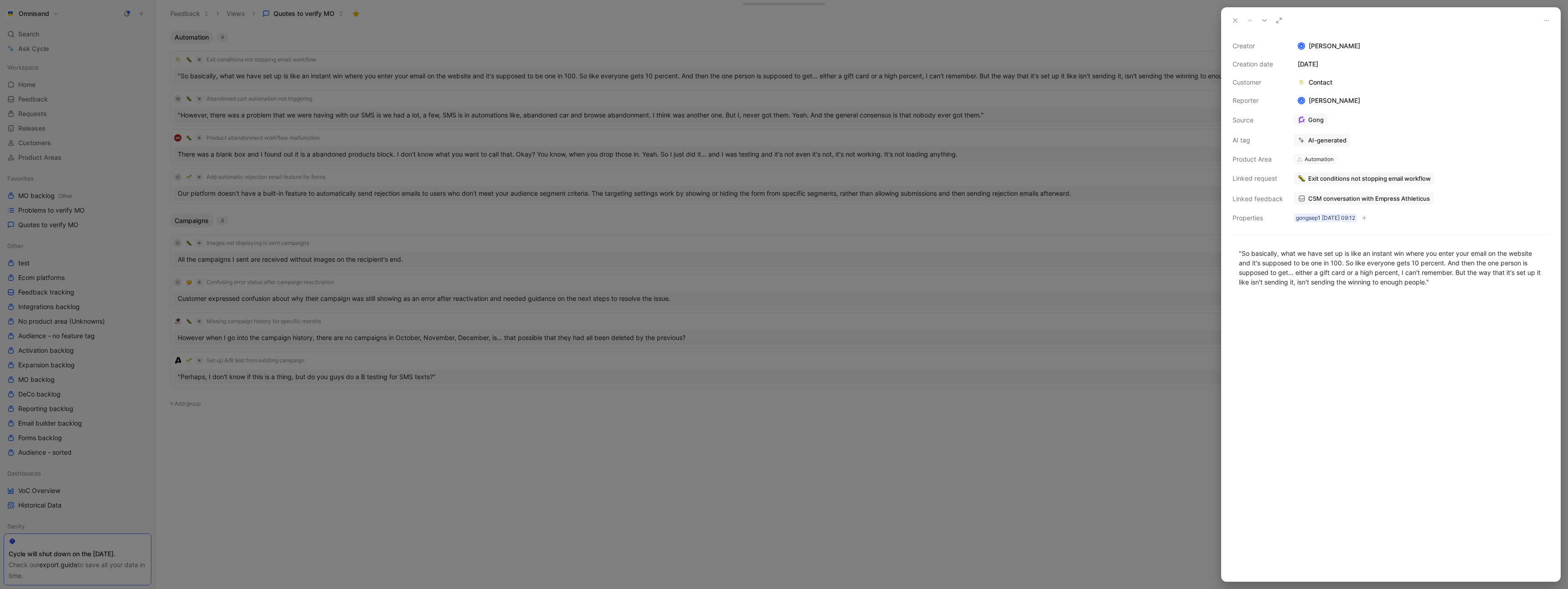
click at [1346, 194] on span "CSM conversation with Empress Athleticus" at bounding box center [1369, 198] width 121 height 8
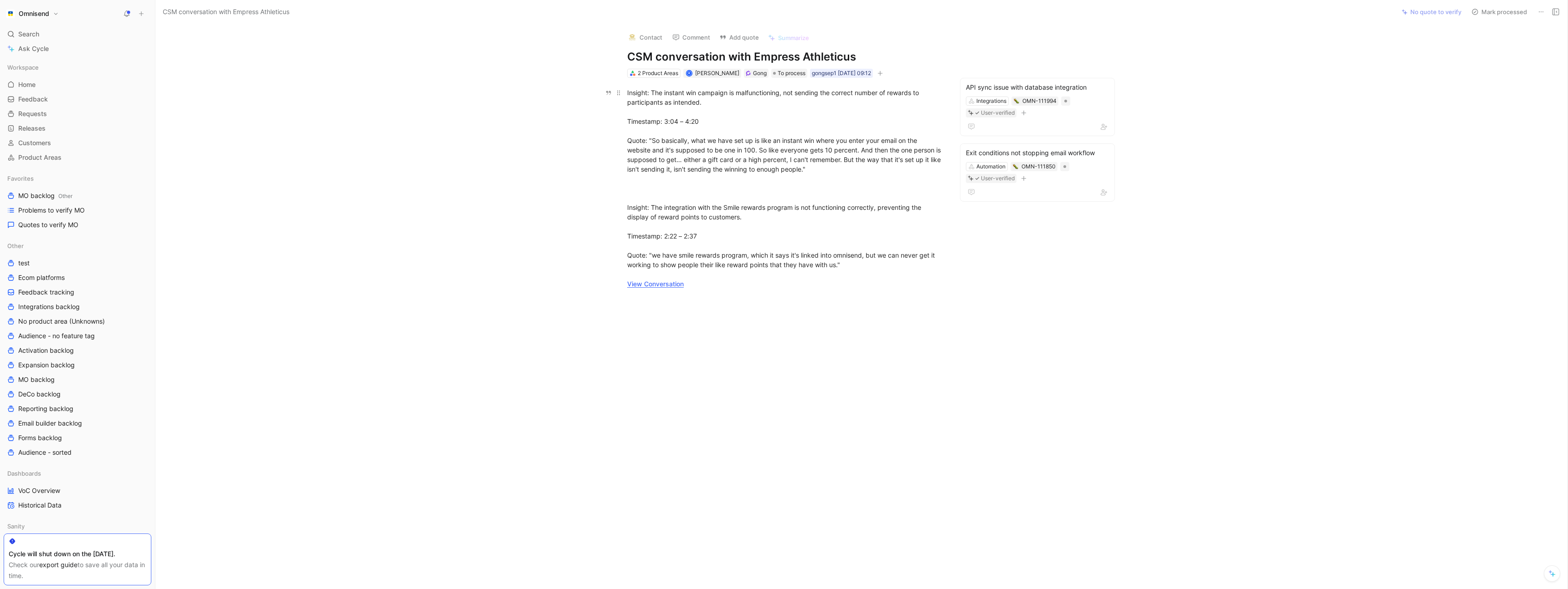
click at [657, 282] on link "View Conversation" at bounding box center [656, 284] width 57 height 8
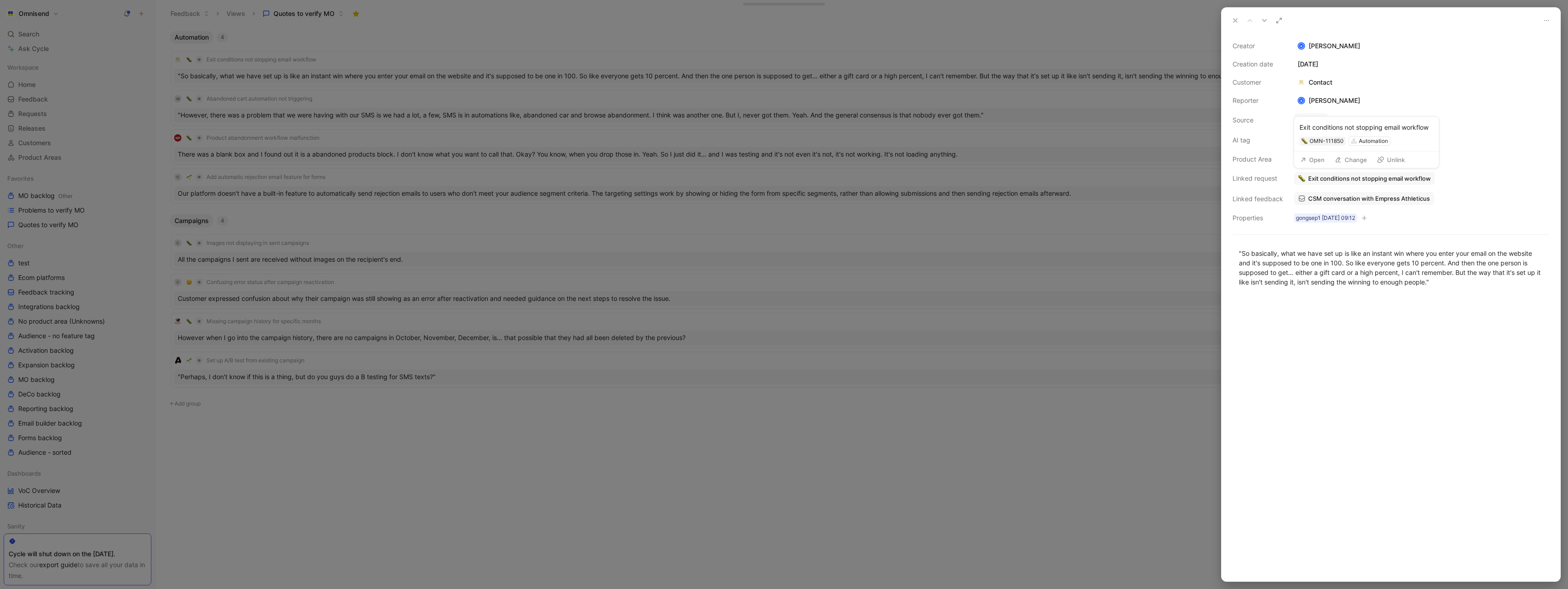
click at [1353, 161] on button "Change" at bounding box center [1350, 160] width 40 height 13
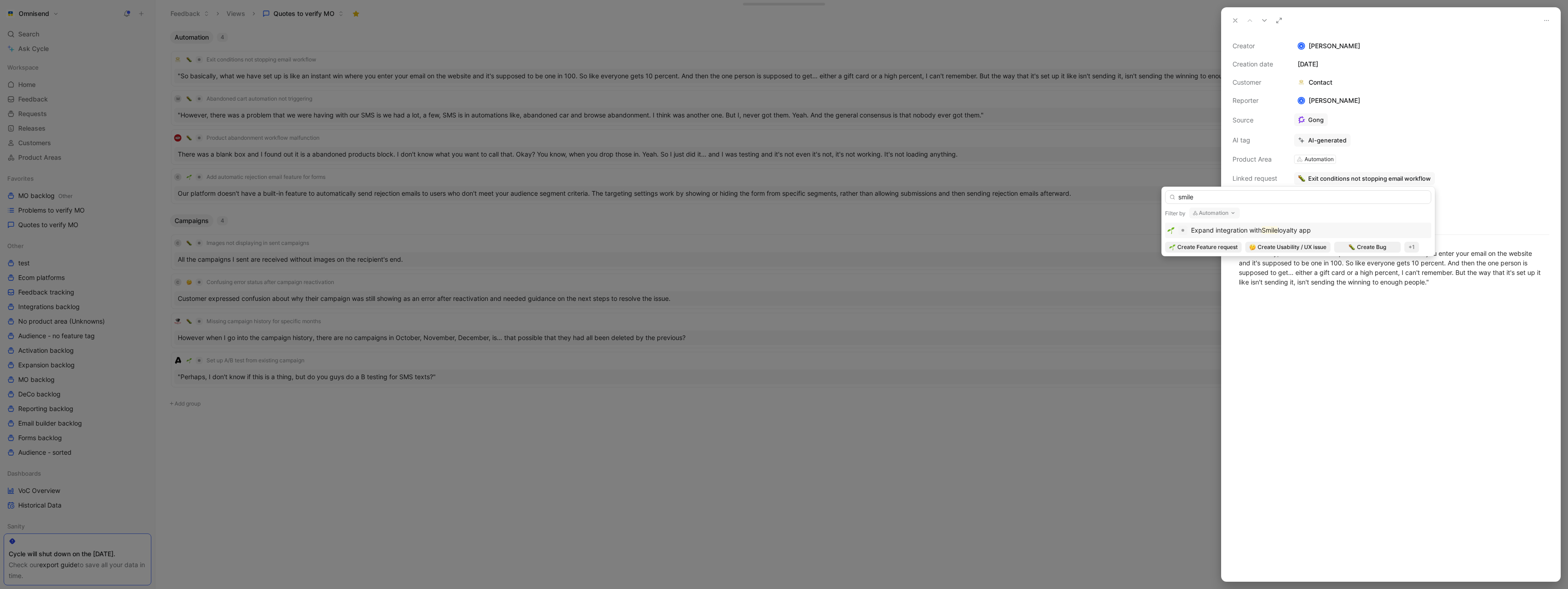
type input "smile"
click at [1280, 228] on span "loyalty app" at bounding box center [1294, 230] width 33 height 8
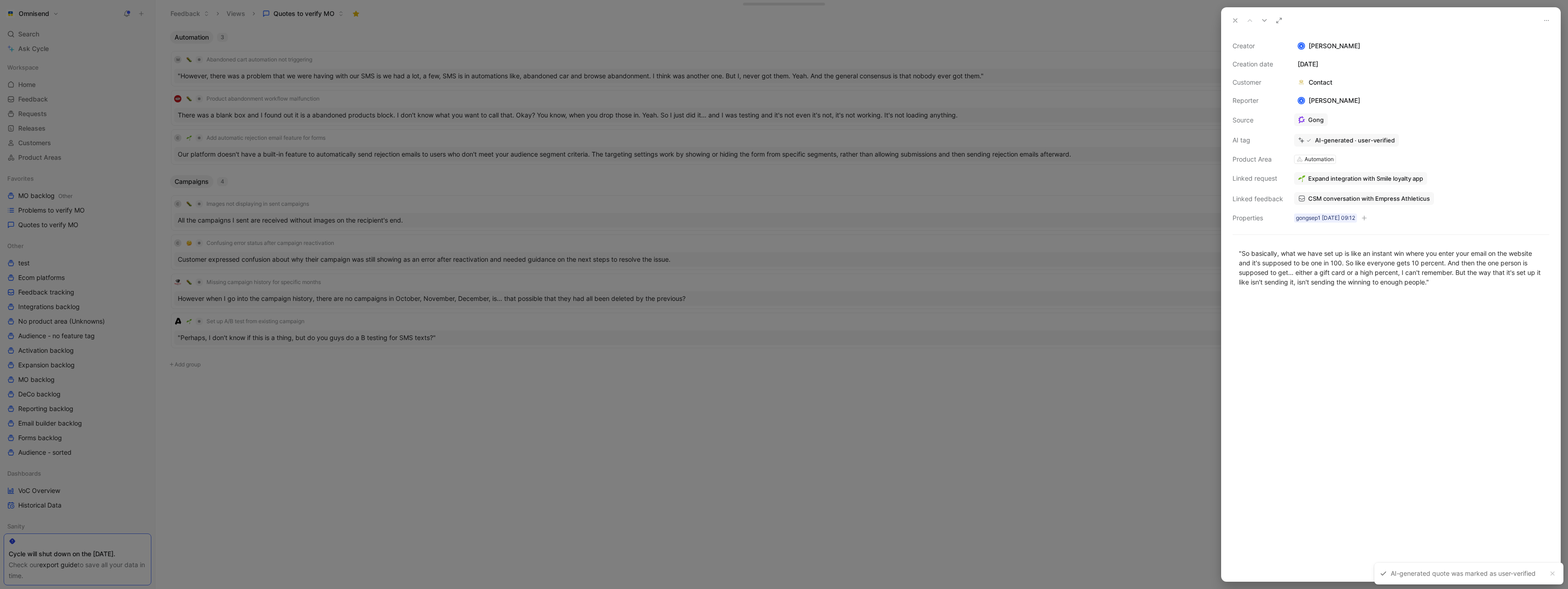
click at [782, 488] on div at bounding box center [784, 294] width 1568 height 589
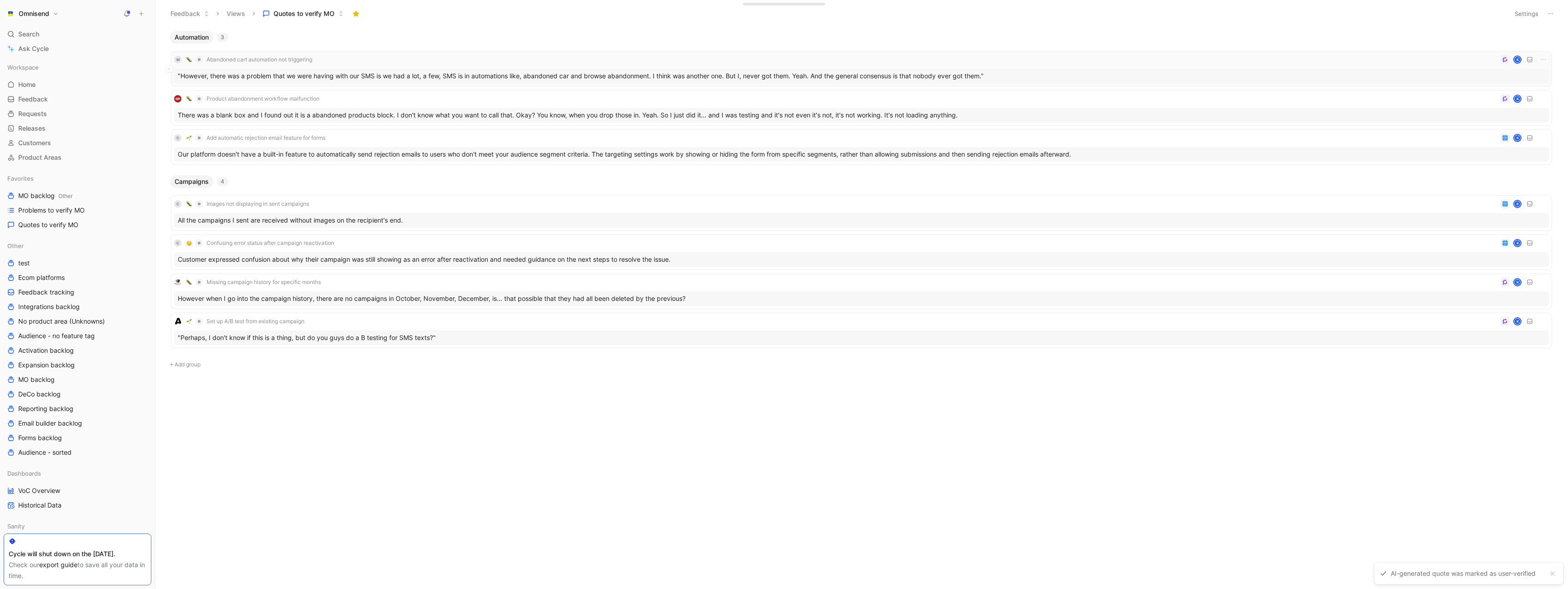
click at [403, 58] on div "M Abandoned cart automation not triggering K" at bounding box center [861, 60] width 1375 height 11
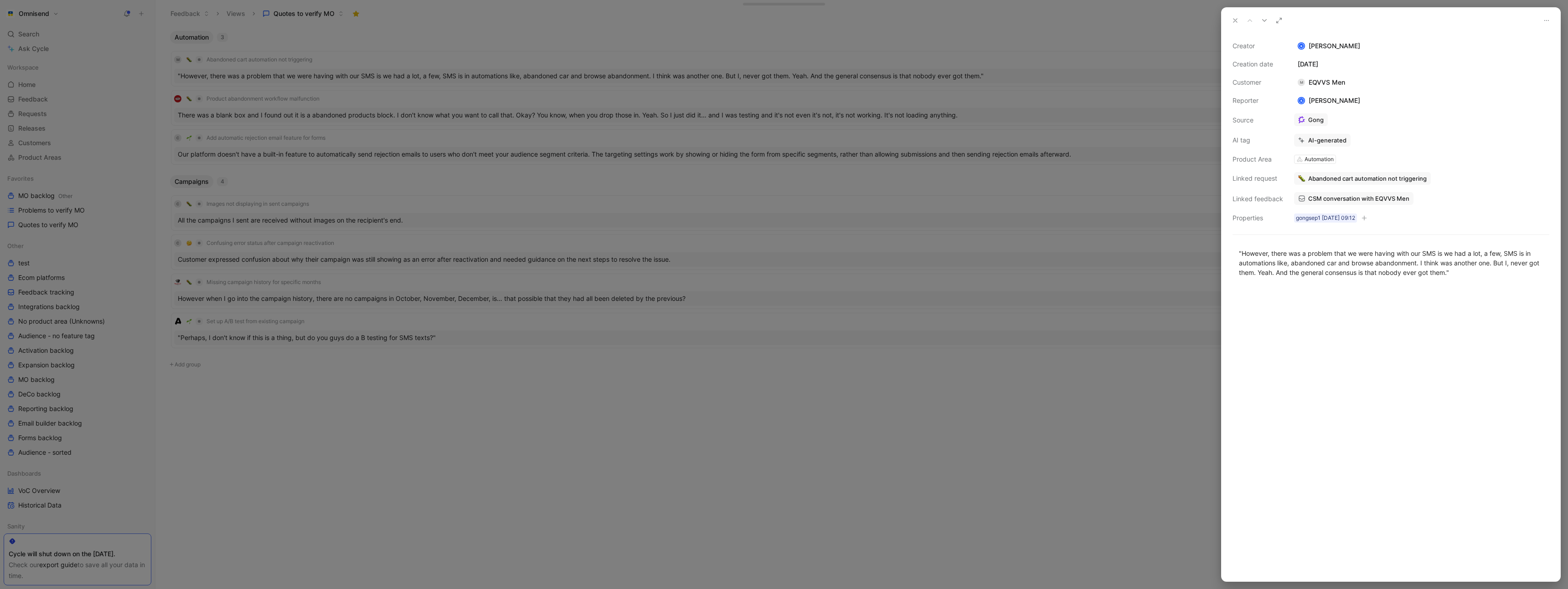
click at [1347, 200] on span "CSM conversation with EQVVS Men" at bounding box center [1358, 198] width 101 height 8
click at [1310, 157] on button "Open" at bounding box center [1312, 160] width 33 height 13
click at [1353, 199] on span "CSM conversation with EQVVS Men" at bounding box center [1358, 198] width 101 height 8
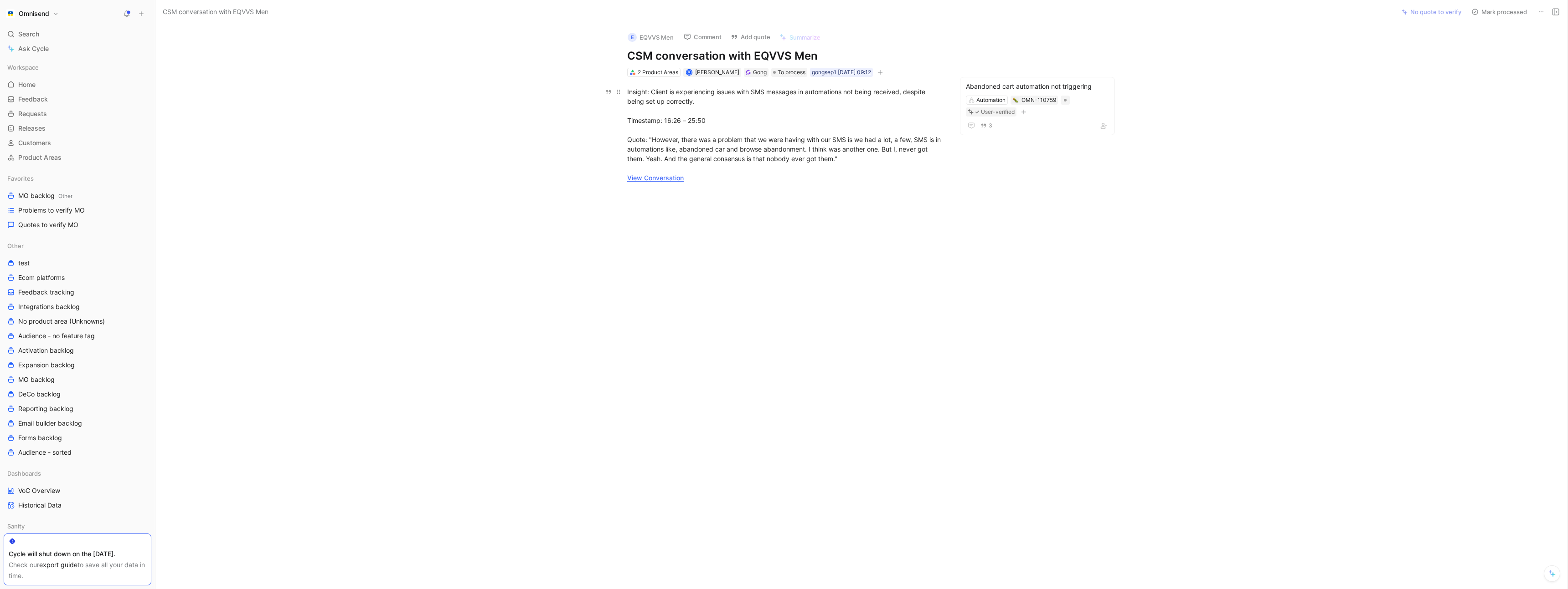
click at [668, 178] on link "View Conversation" at bounding box center [656, 178] width 57 height 8
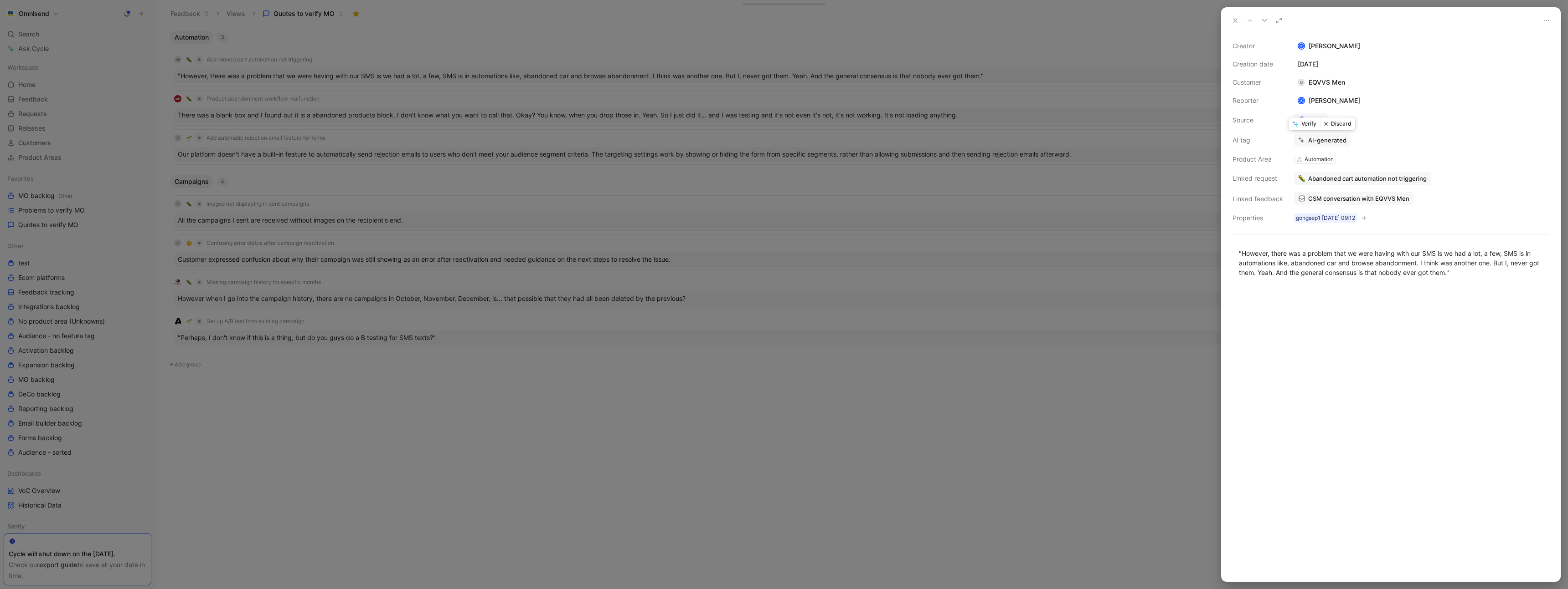
click at [1342, 123] on button "Discard" at bounding box center [1337, 124] width 35 height 13
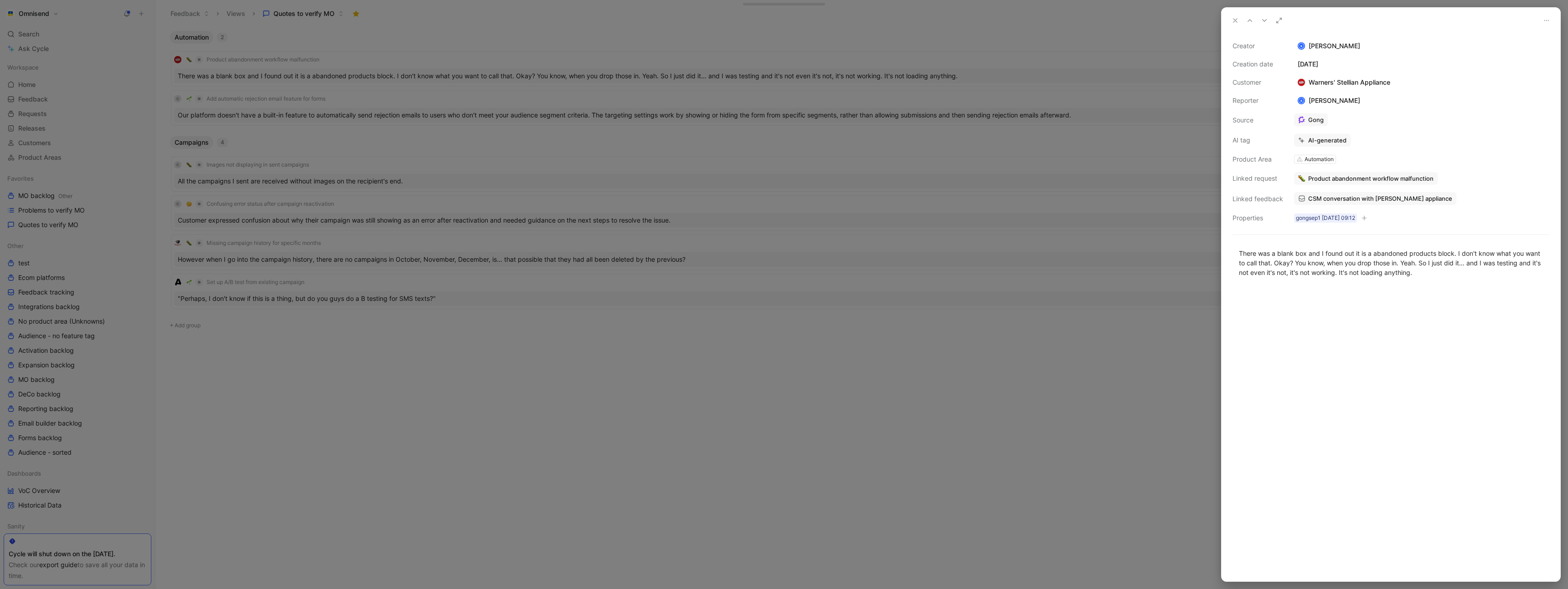
click at [425, 50] on div at bounding box center [784, 294] width 1568 height 589
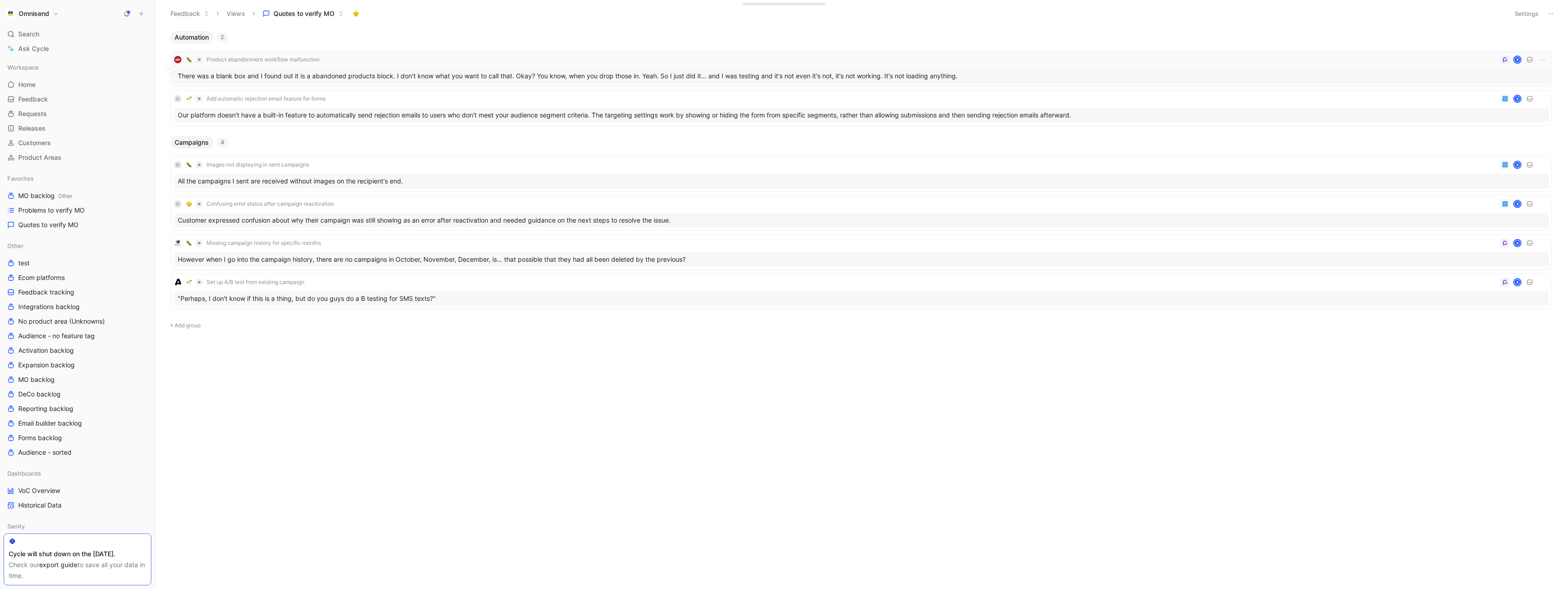
click at [404, 65] on div "Product abandonment workflow malfunction K" at bounding box center [861, 60] width 1375 height 11
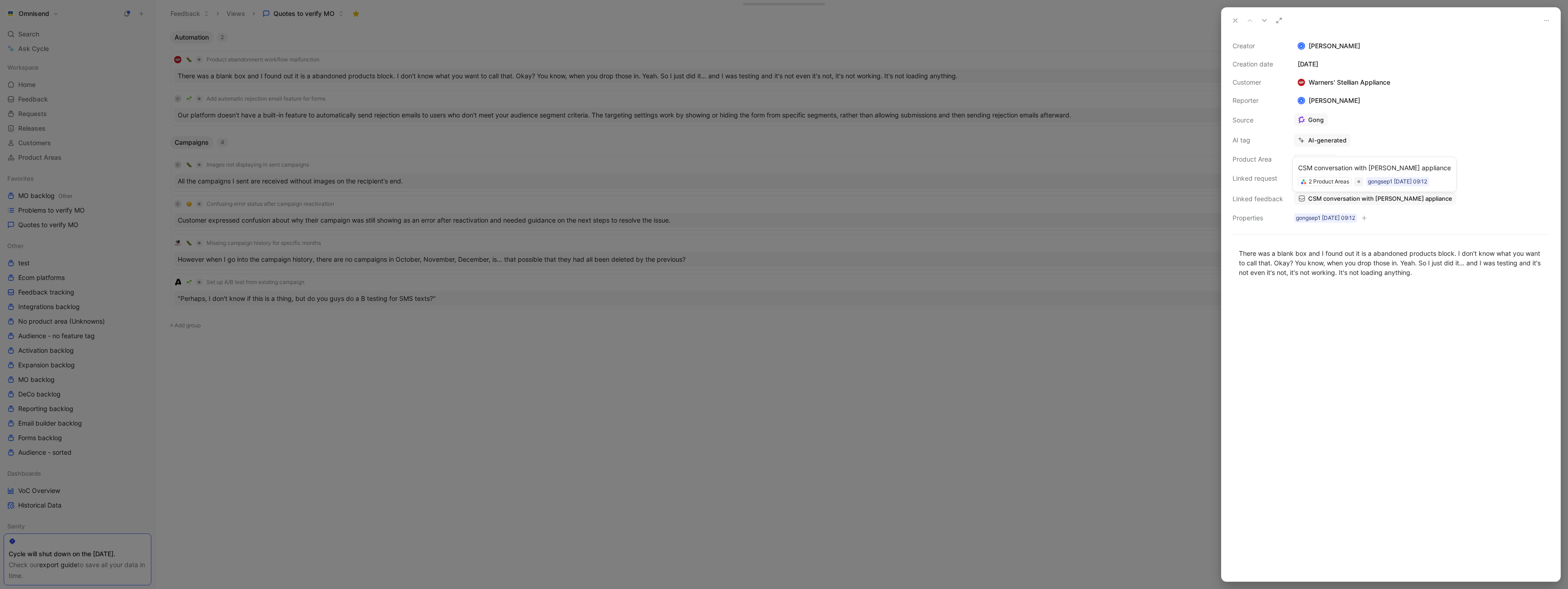
click at [1384, 199] on span "CSM conversation with Warners Stellian appliance" at bounding box center [1380, 198] width 144 height 8
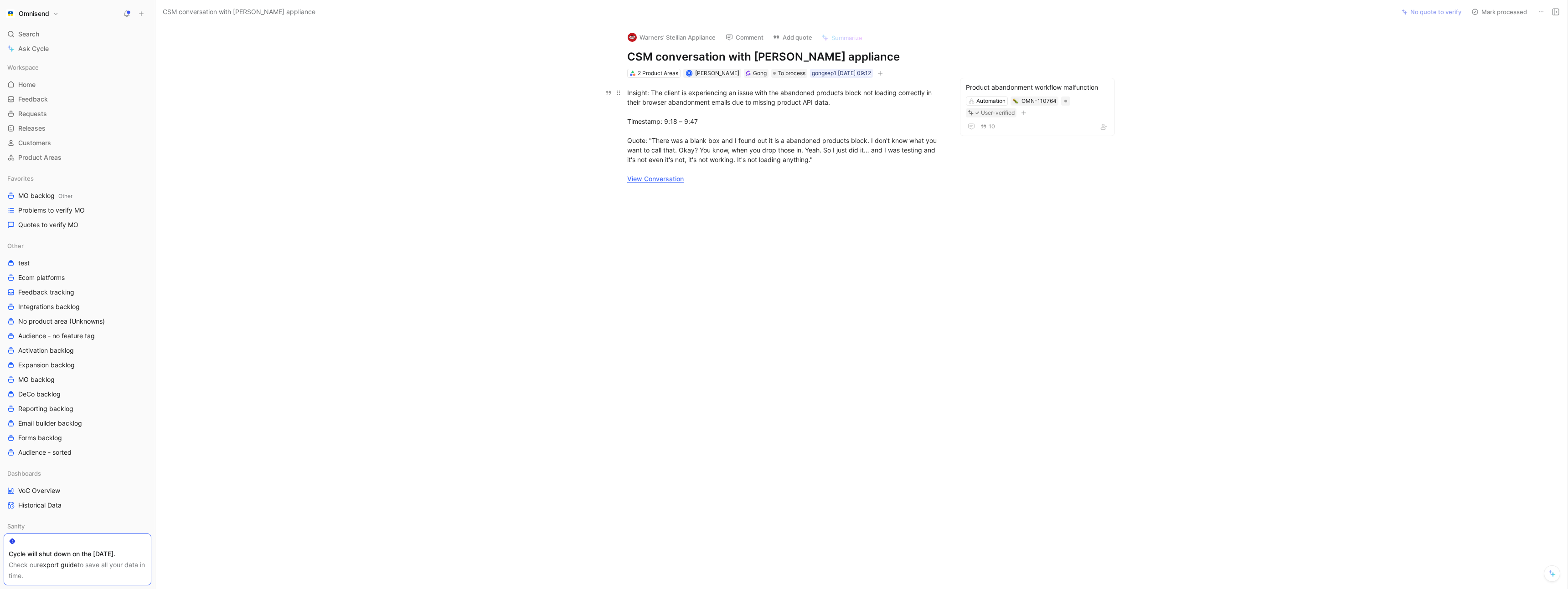
click at [673, 182] on link "View Conversation" at bounding box center [656, 179] width 57 height 8
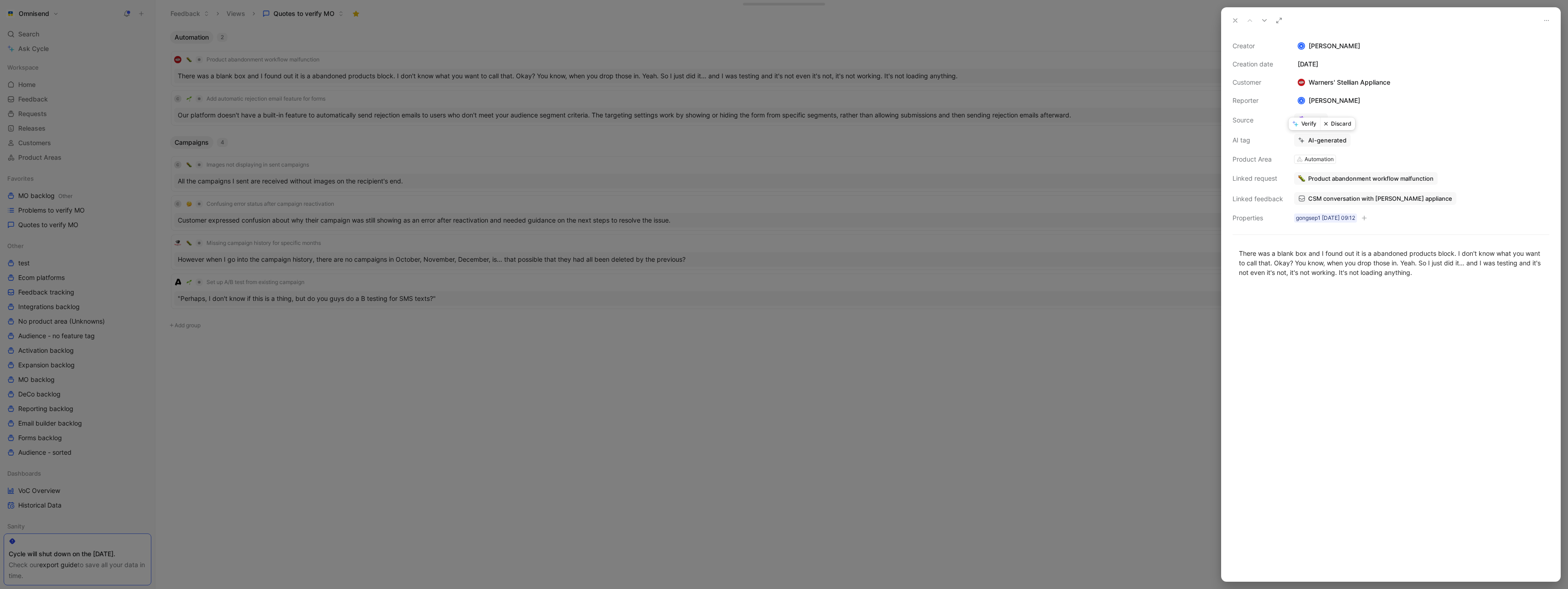
click at [1341, 123] on button "Discard" at bounding box center [1337, 124] width 35 height 13
click at [462, 53] on div at bounding box center [784, 294] width 1568 height 589
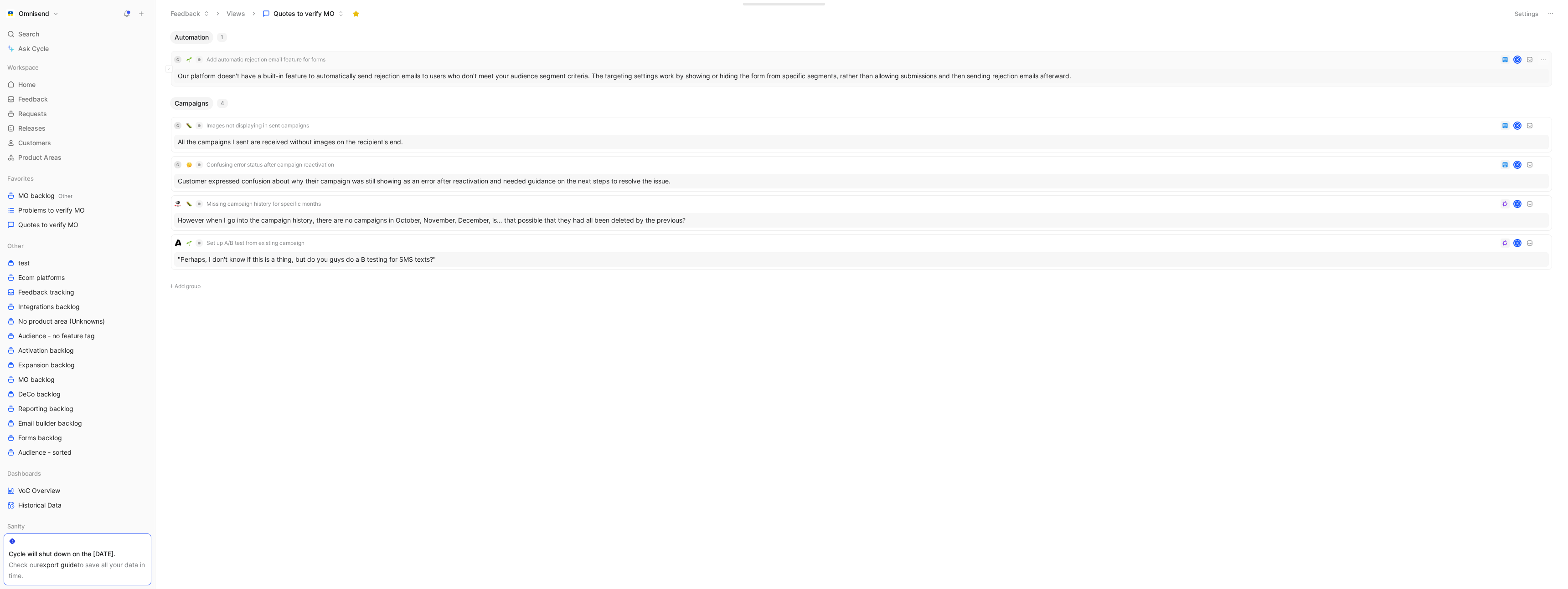
click at [455, 61] on div "C Add automatic rejection email feature for forms K" at bounding box center [861, 60] width 1375 height 11
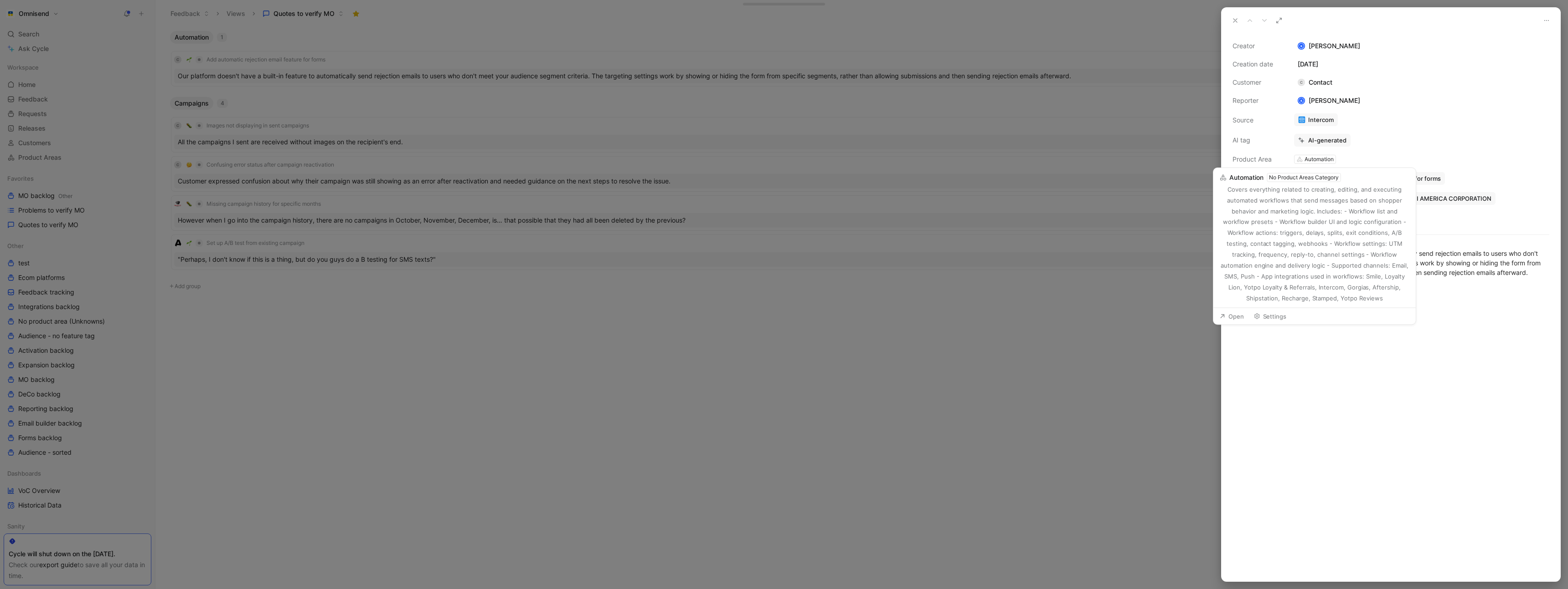
click at [1329, 160] on div "Automation" at bounding box center [1318, 160] width 29 height 9
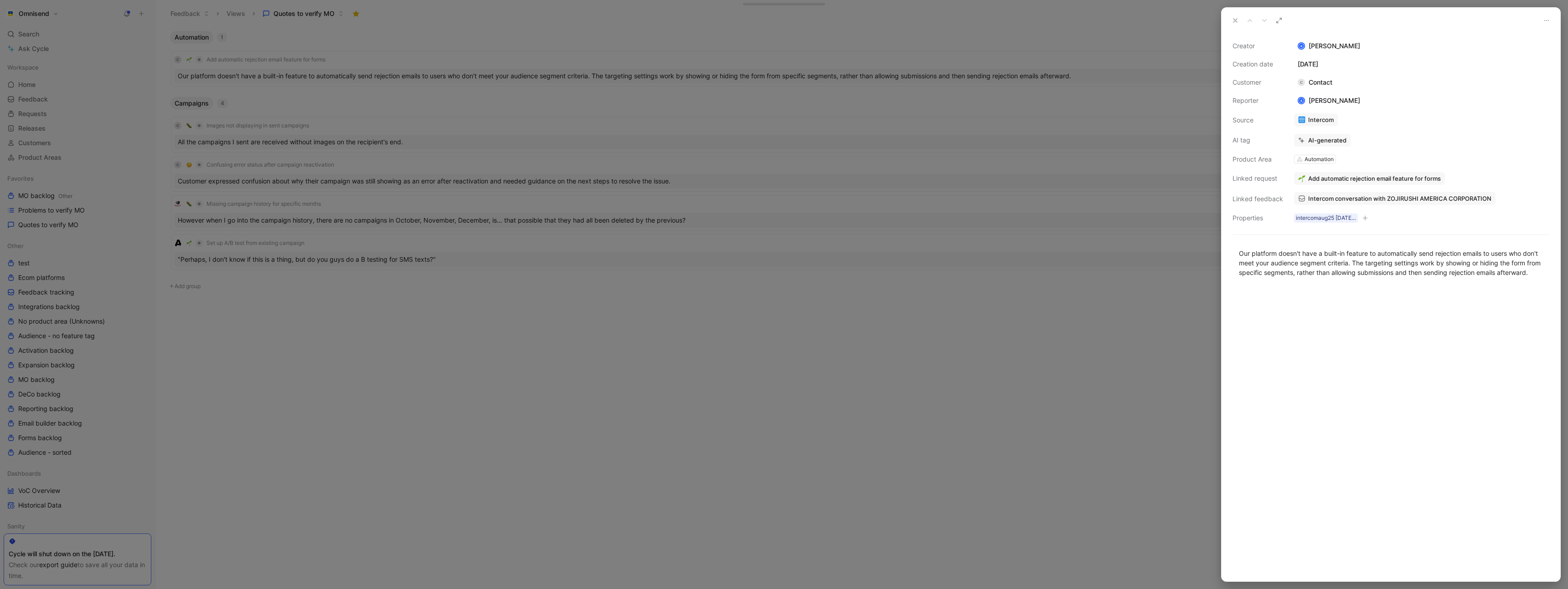
click at [1312, 159] on div "Automation" at bounding box center [1318, 160] width 29 height 9
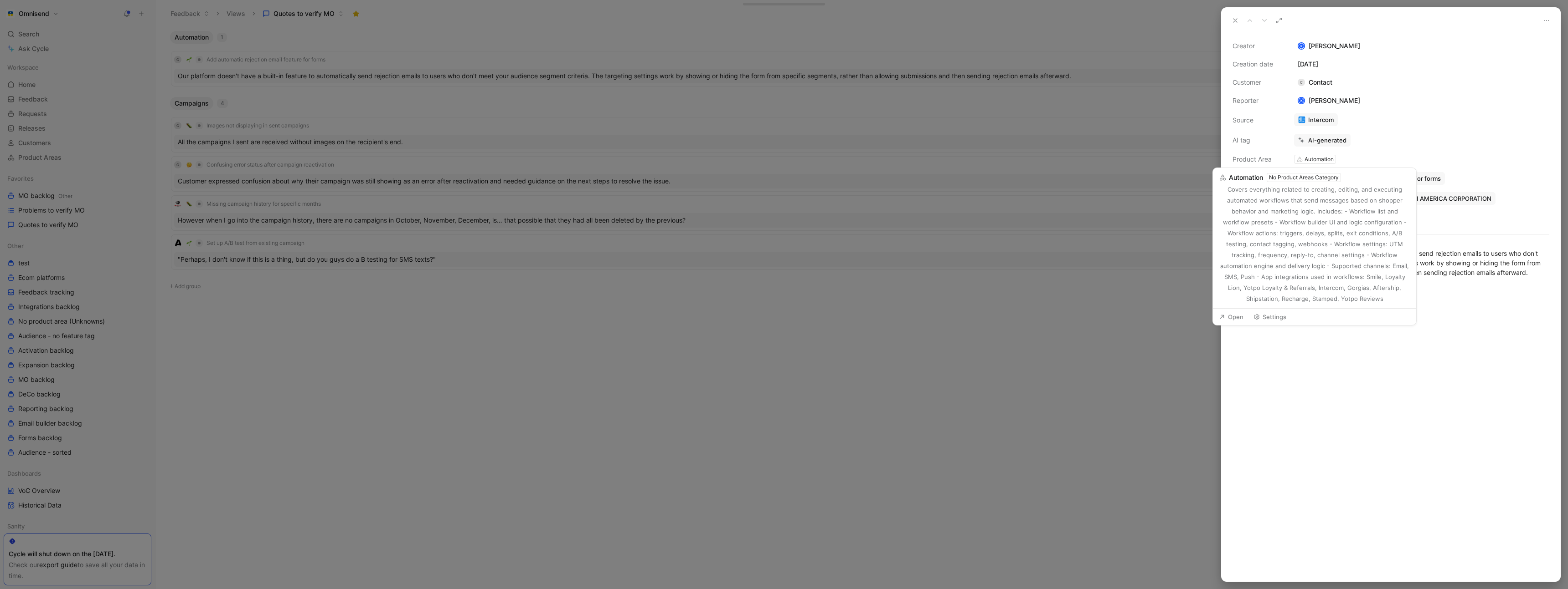
click at [1302, 178] on div "No Product Areas Category" at bounding box center [1303, 178] width 69 height 9
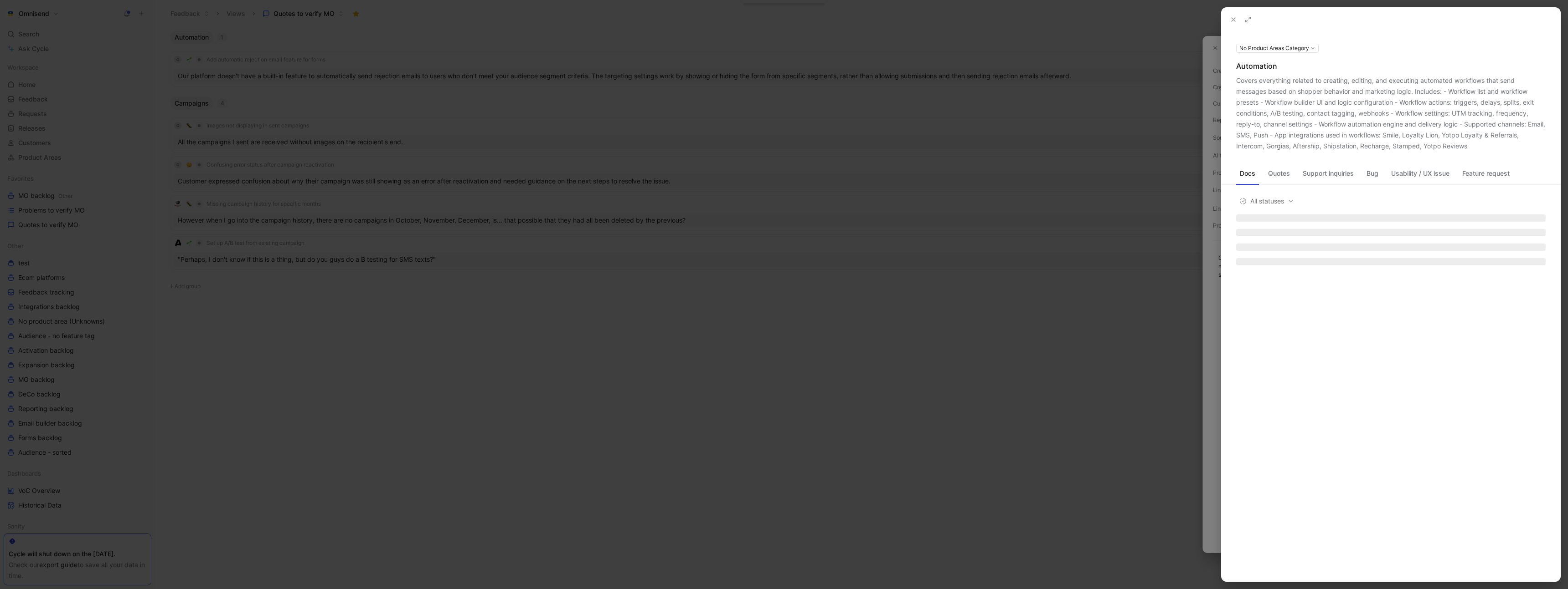
click at [1202, 180] on div at bounding box center [784, 294] width 1568 height 589
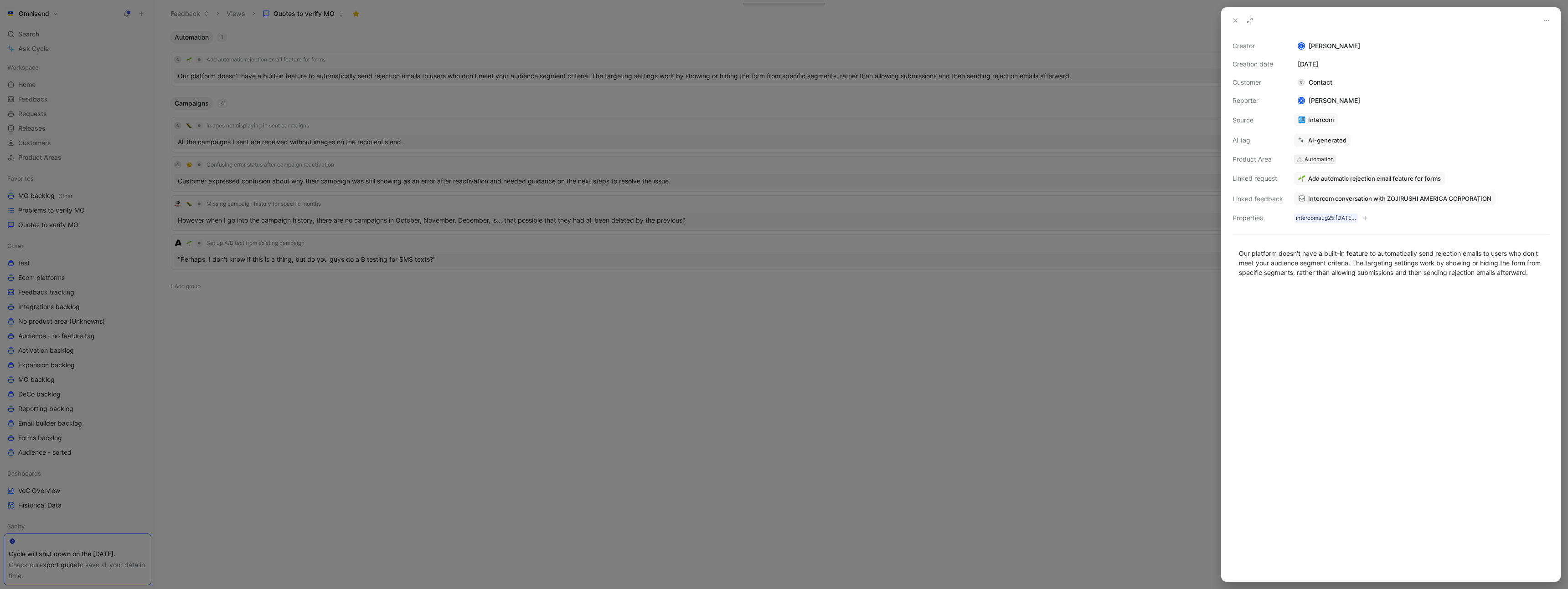
click at [1310, 161] on div "Automation" at bounding box center [1318, 160] width 29 height 9
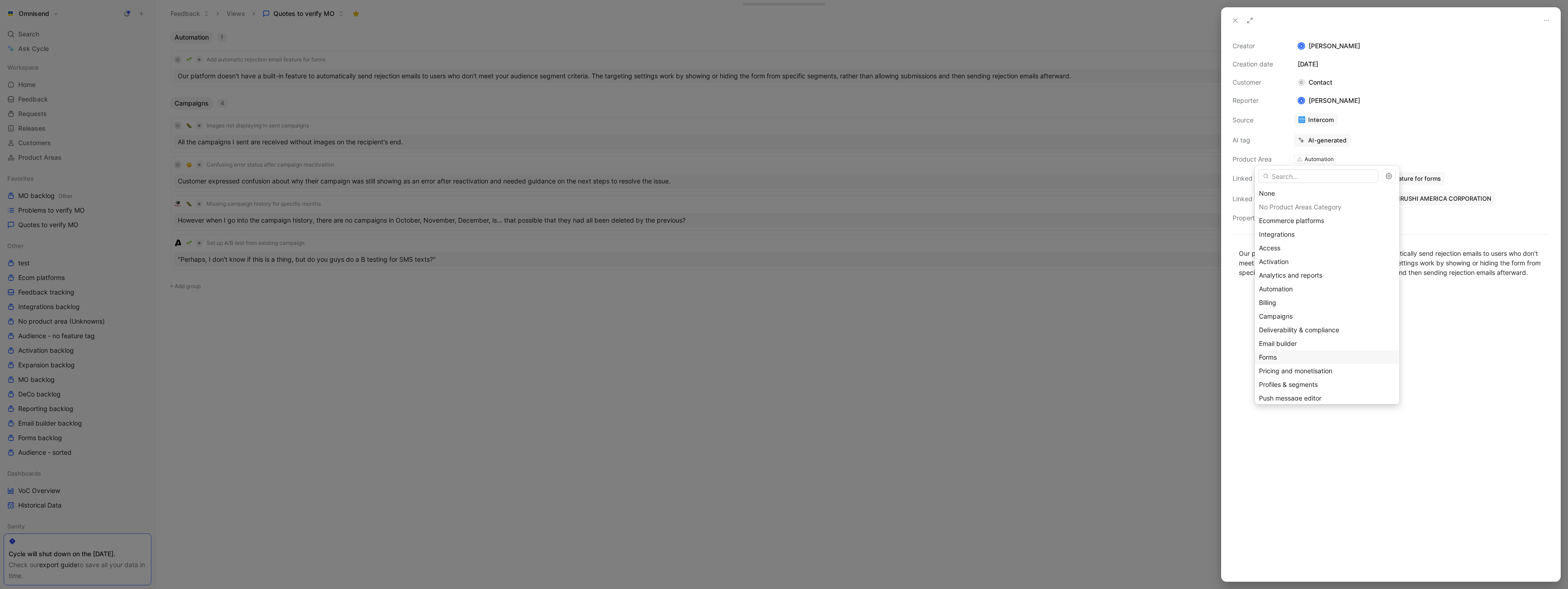
click at [1301, 353] on div "Forms" at bounding box center [1327, 357] width 136 height 11
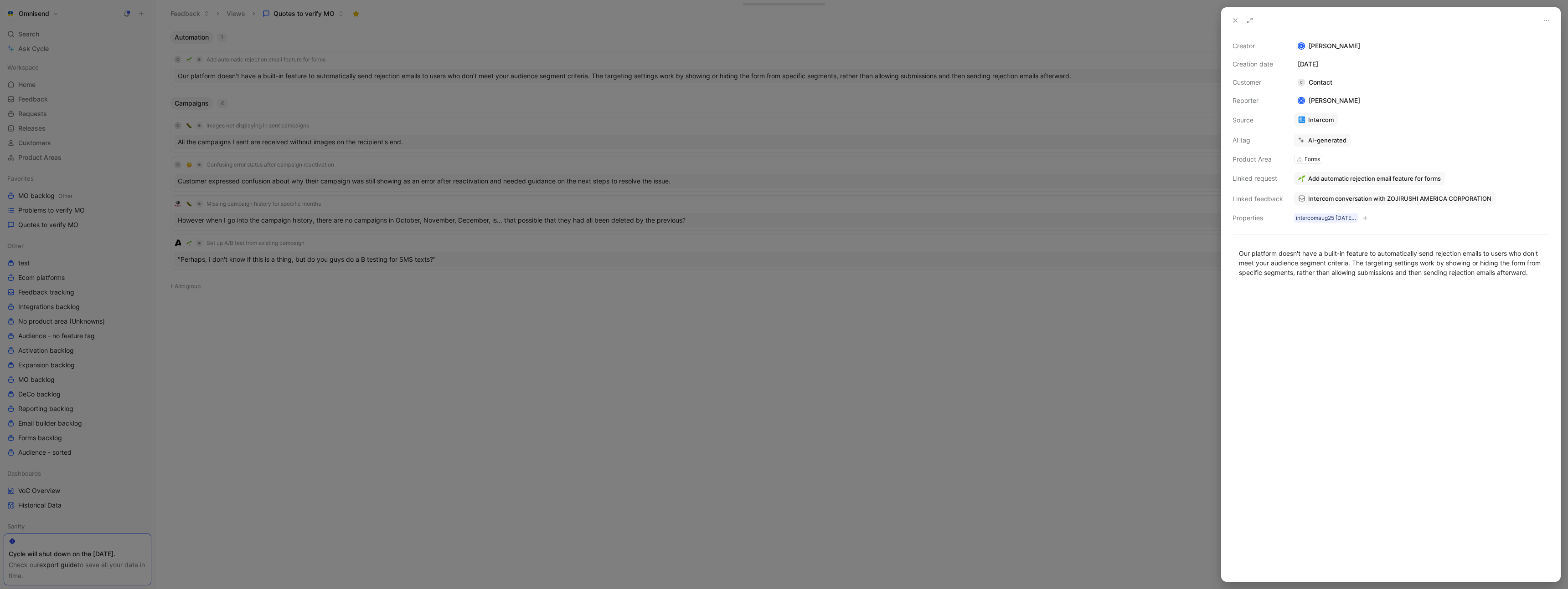
click at [1134, 312] on div at bounding box center [784, 294] width 1568 height 589
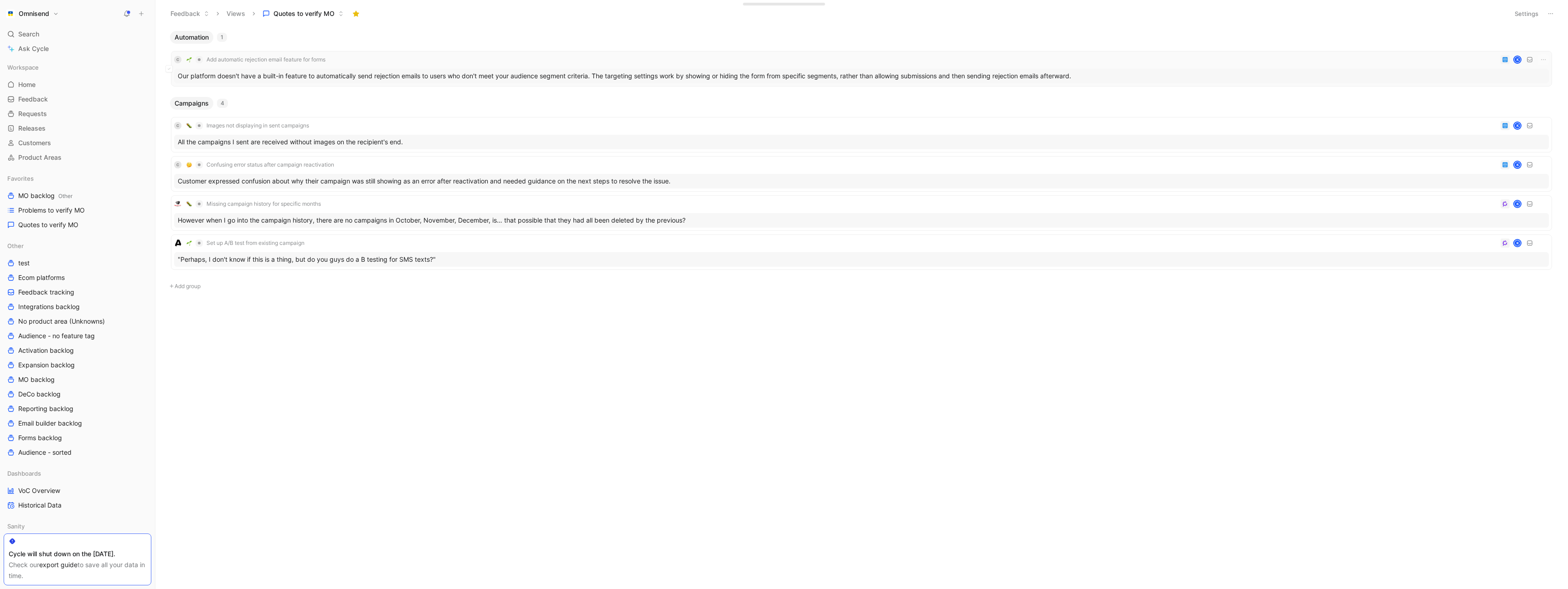
click at [370, 64] on div "C Add automatic rejection email feature for forms K" at bounding box center [861, 60] width 1375 height 11
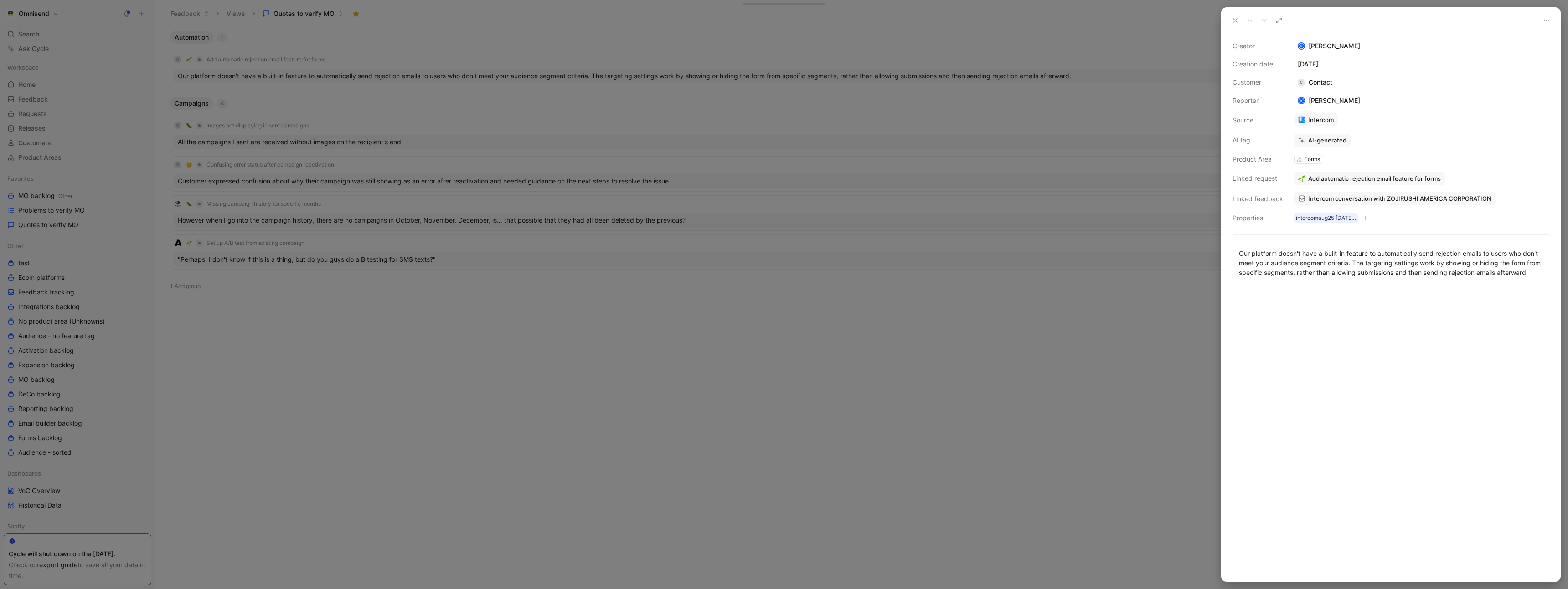
click at [724, 387] on div at bounding box center [784, 294] width 1568 height 589
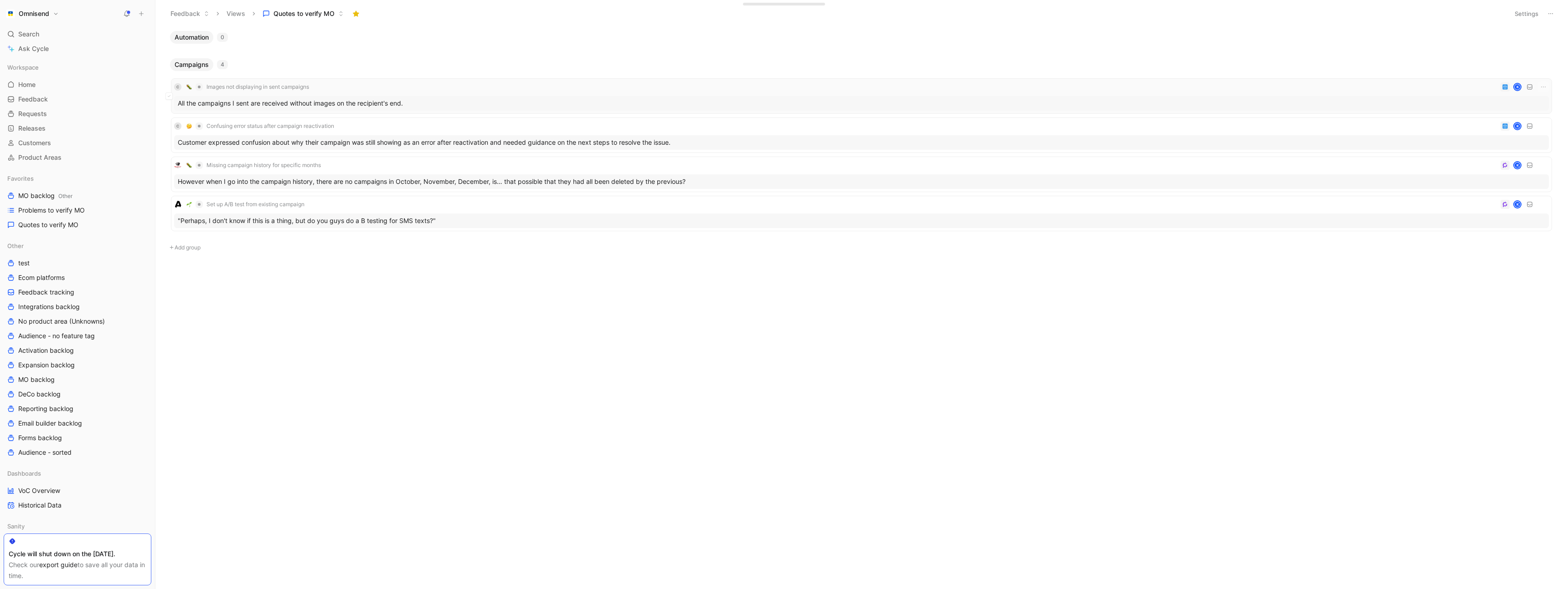
click at [411, 88] on div "C Images not displaying in sent campaigns K" at bounding box center [861, 87] width 1375 height 11
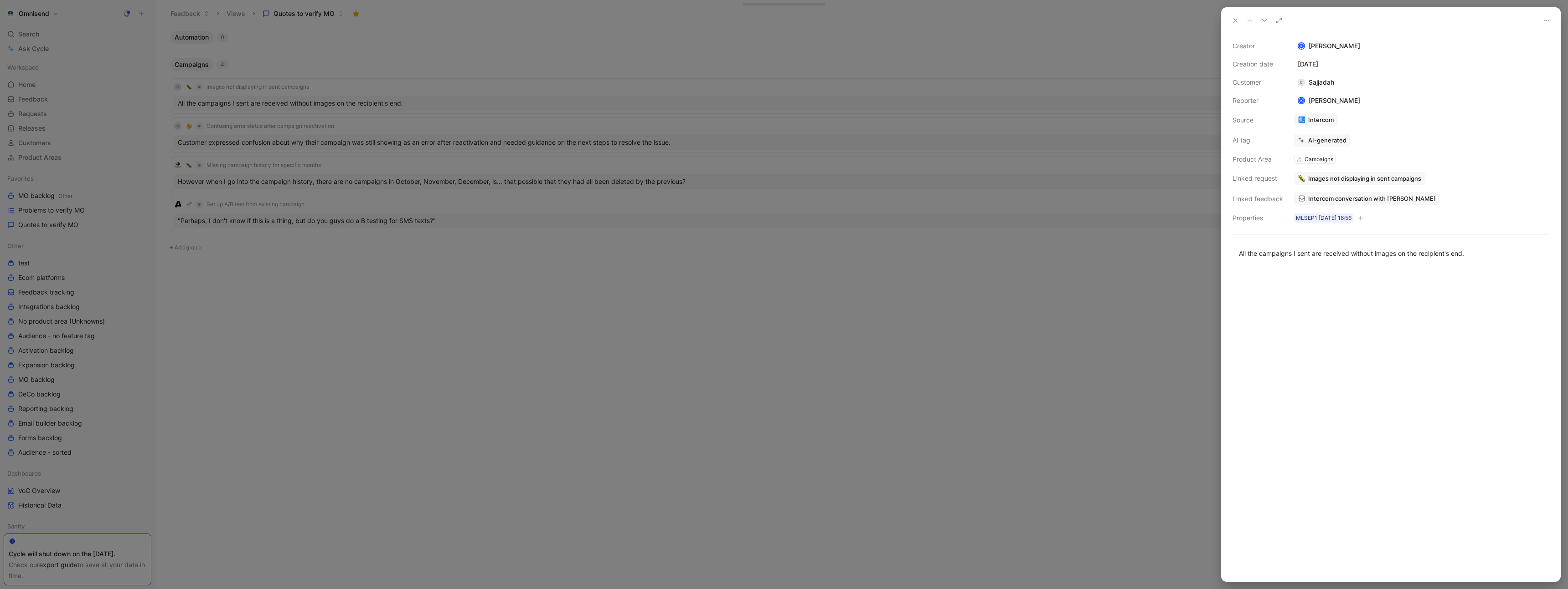
click at [1320, 161] on div "Campaigns" at bounding box center [1318, 160] width 28 height 9
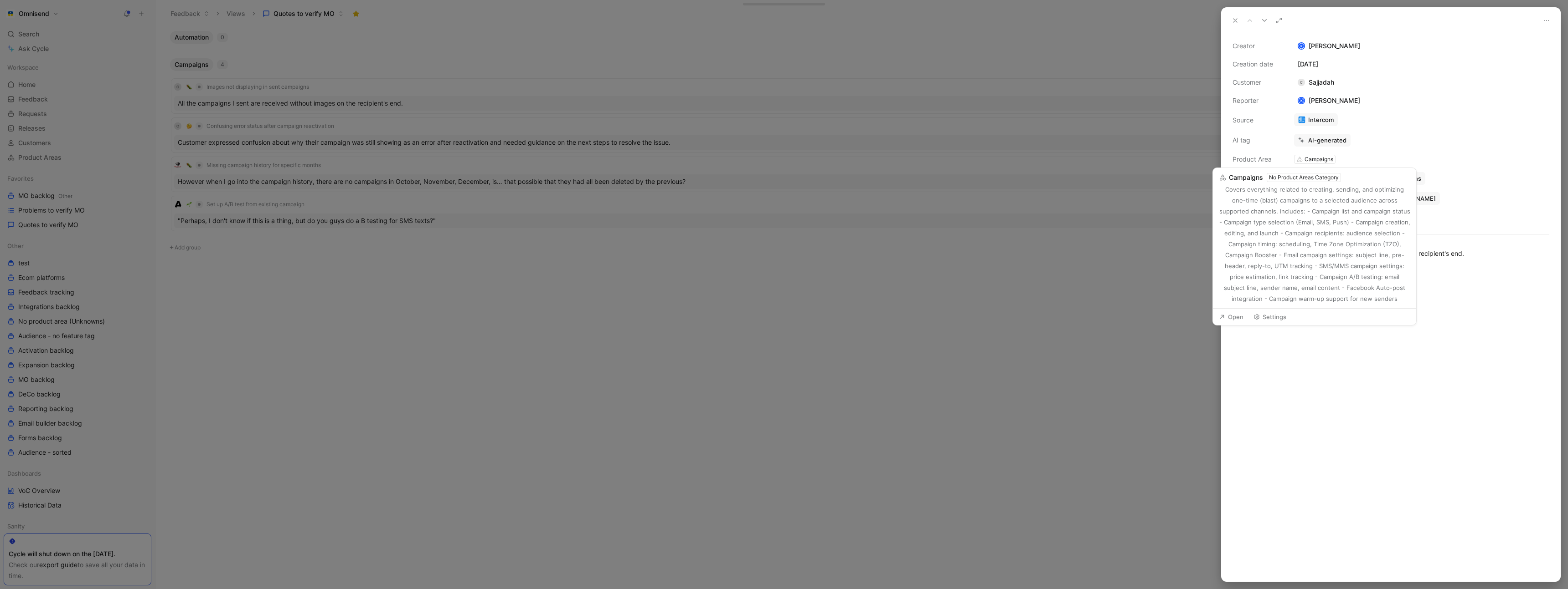
click at [1306, 176] on div "No Product Areas Category" at bounding box center [1303, 178] width 69 height 9
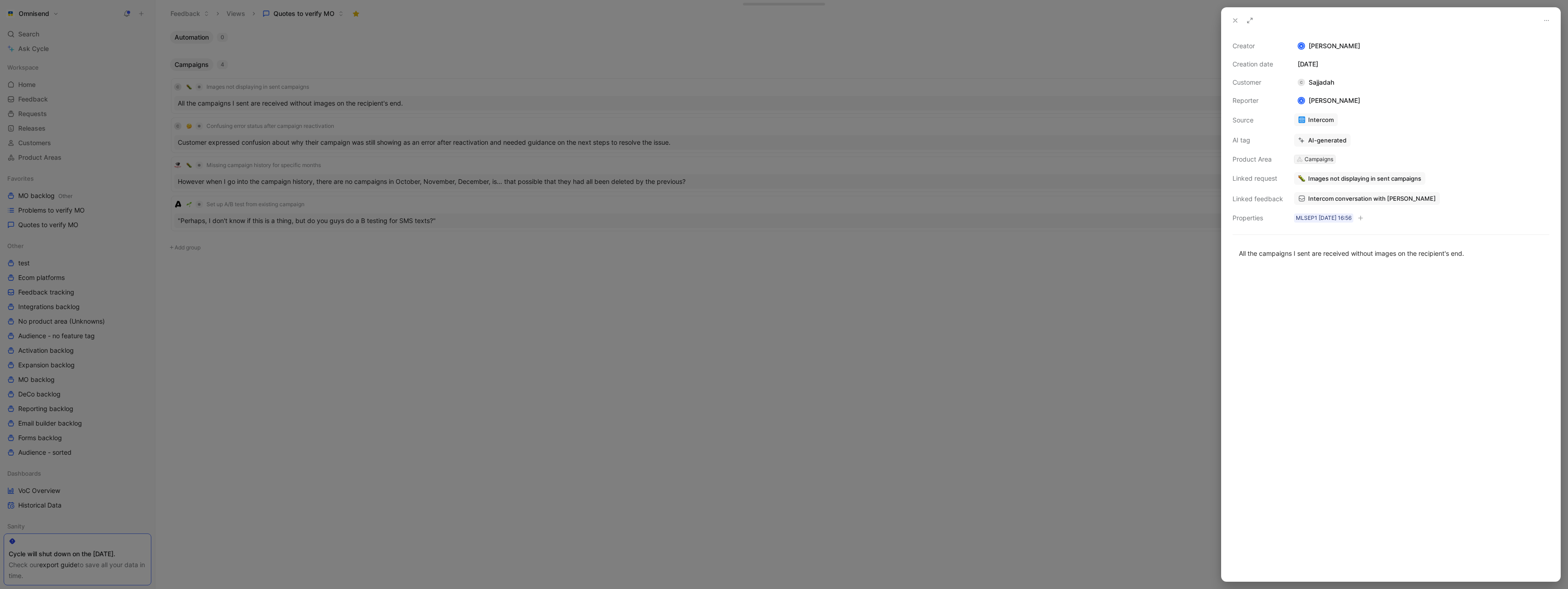
click at [1315, 157] on div "Campaigns" at bounding box center [1318, 160] width 28 height 9
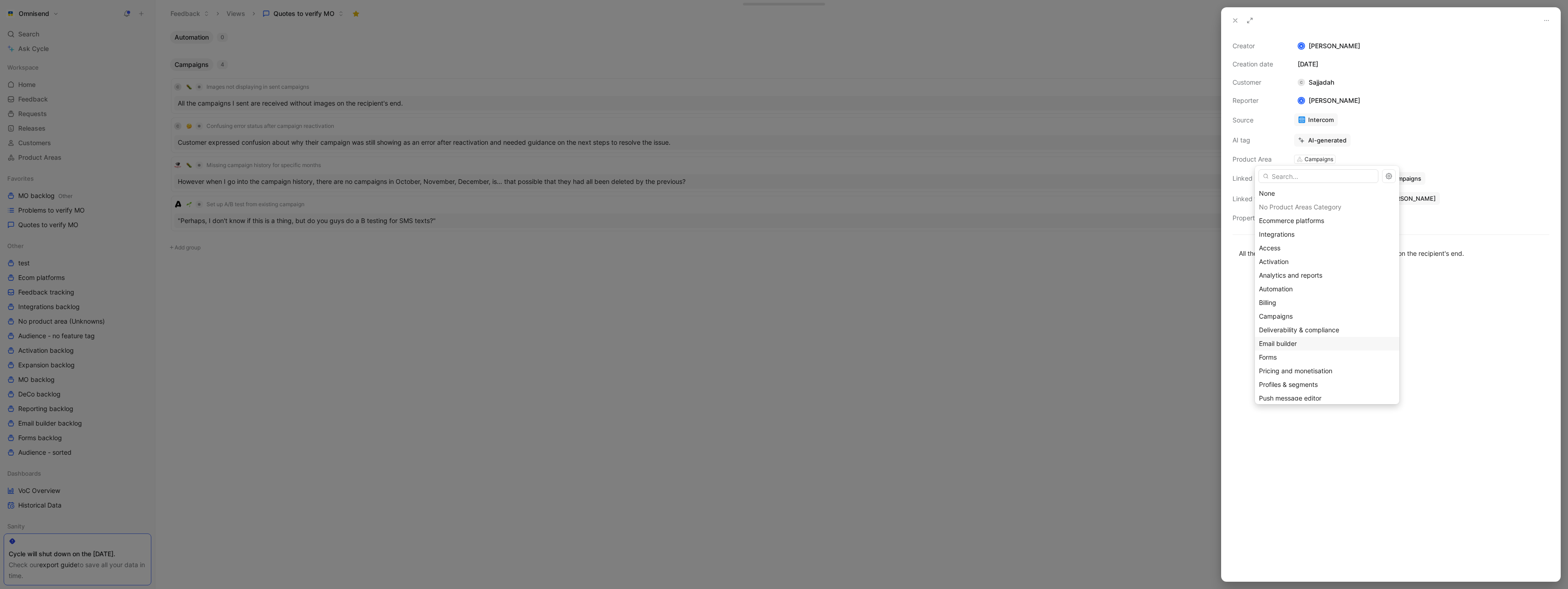
click at [1305, 341] on div "Email builder" at bounding box center [1327, 344] width 136 height 11
click at [1297, 343] on span "Email builder" at bounding box center [1280, 344] width 38 height 8
click at [1276, 344] on span "Email builder" at bounding box center [1280, 344] width 38 height 8
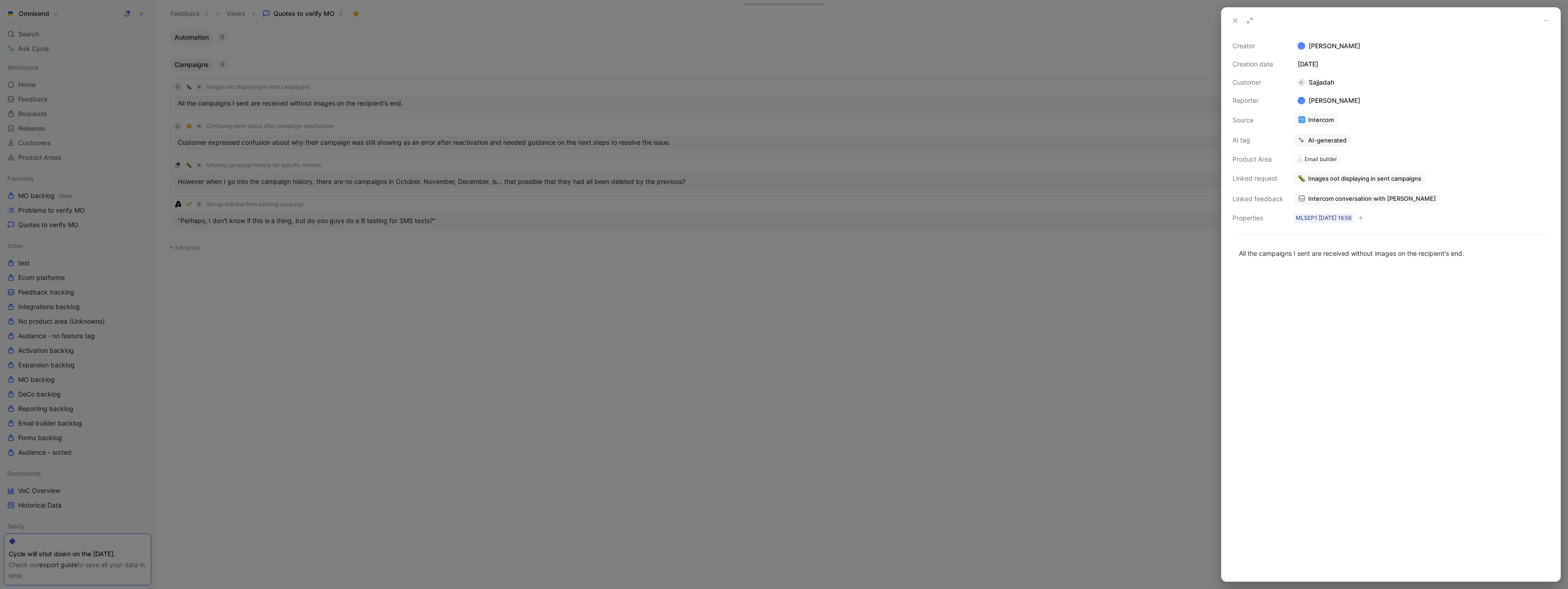
click at [1150, 303] on div at bounding box center [784, 294] width 1568 height 589
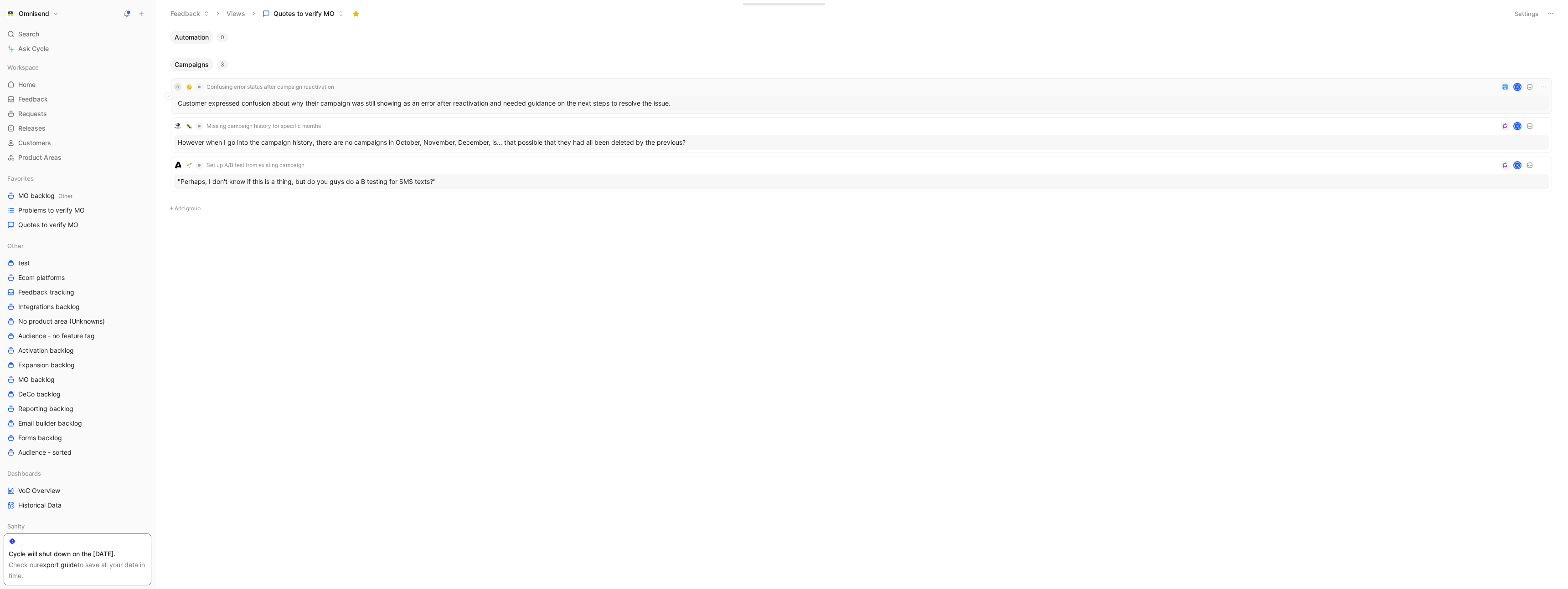
click at [359, 83] on div "C Confusing error status after campaign reactivation K" at bounding box center [861, 87] width 1375 height 11
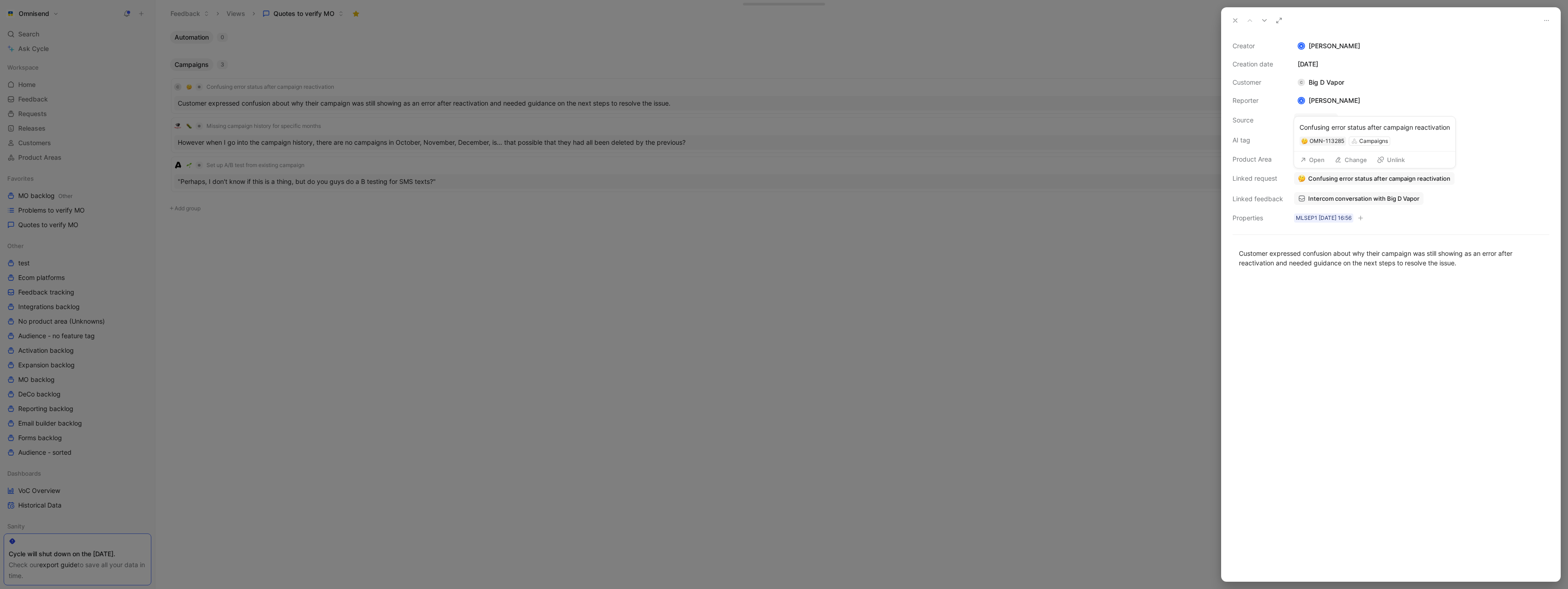
click at [1314, 161] on button "Open" at bounding box center [1312, 160] width 33 height 13
click at [1356, 198] on span "Intercom conversation with Big D Vapor" at bounding box center [1363, 198] width 111 height 8
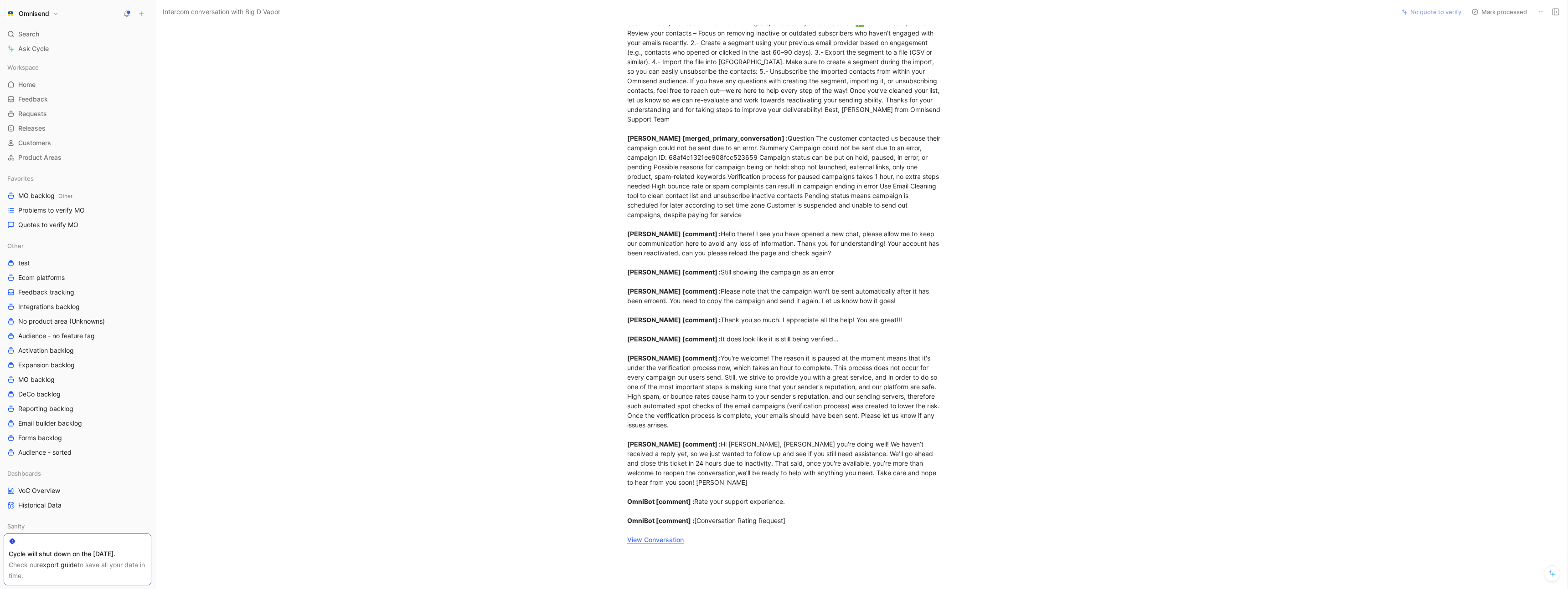
scroll to position [366, 0]
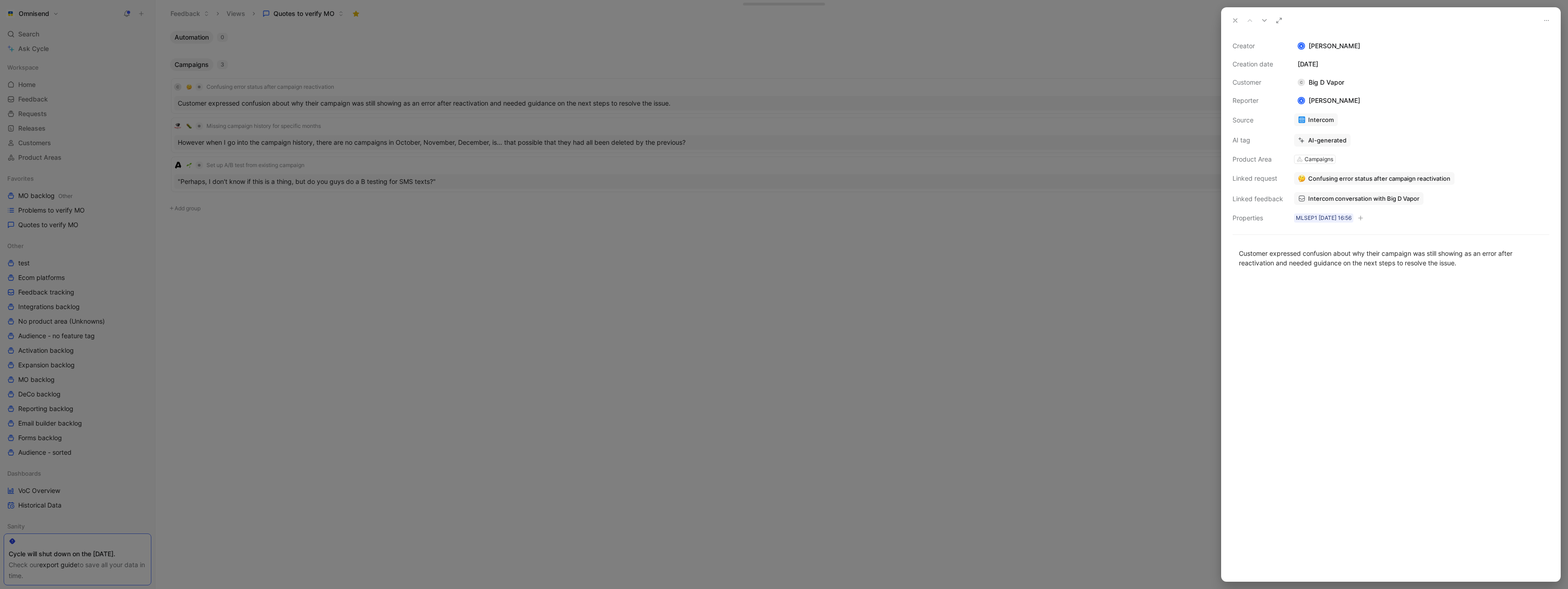
drag, startPoint x: 1067, startPoint y: 254, endPoint x: 1020, endPoint y: 256, distance: 47.0
click at [1066, 254] on div at bounding box center [784, 294] width 1568 height 589
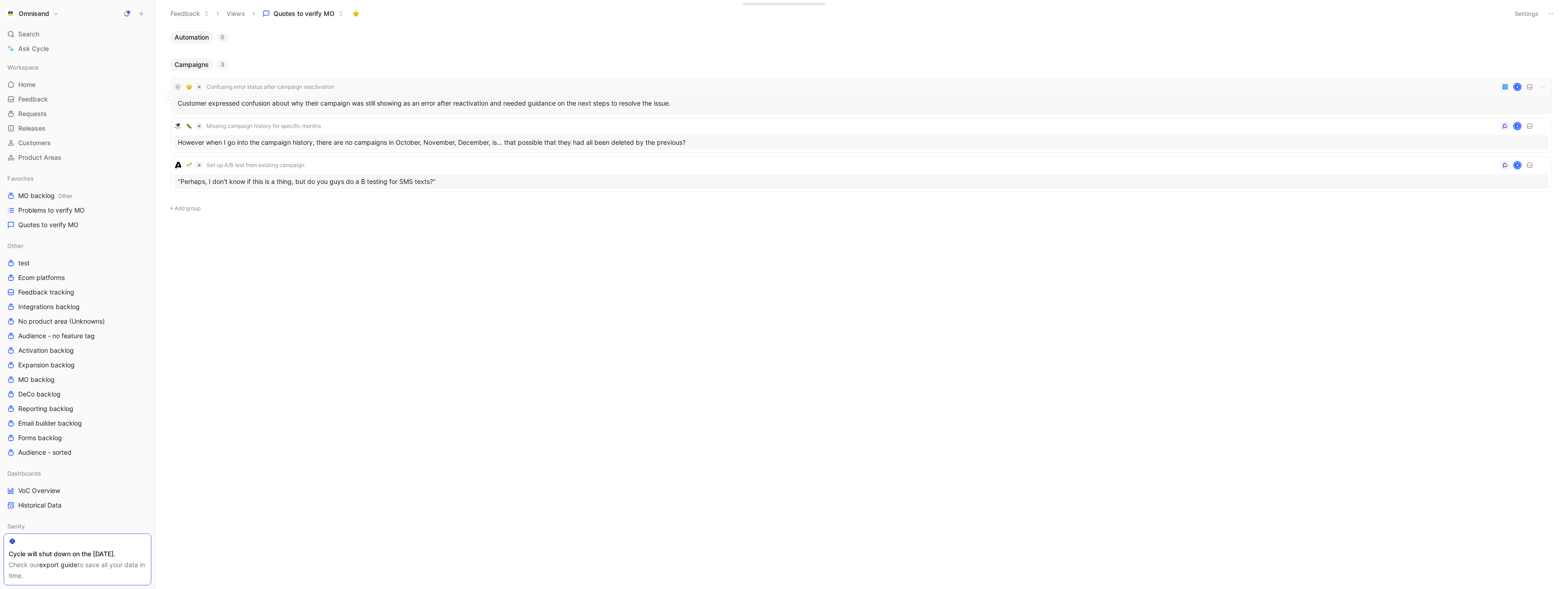
click at [500, 88] on div "C Confusing error status after campaign reactivation K" at bounding box center [861, 87] width 1375 height 11
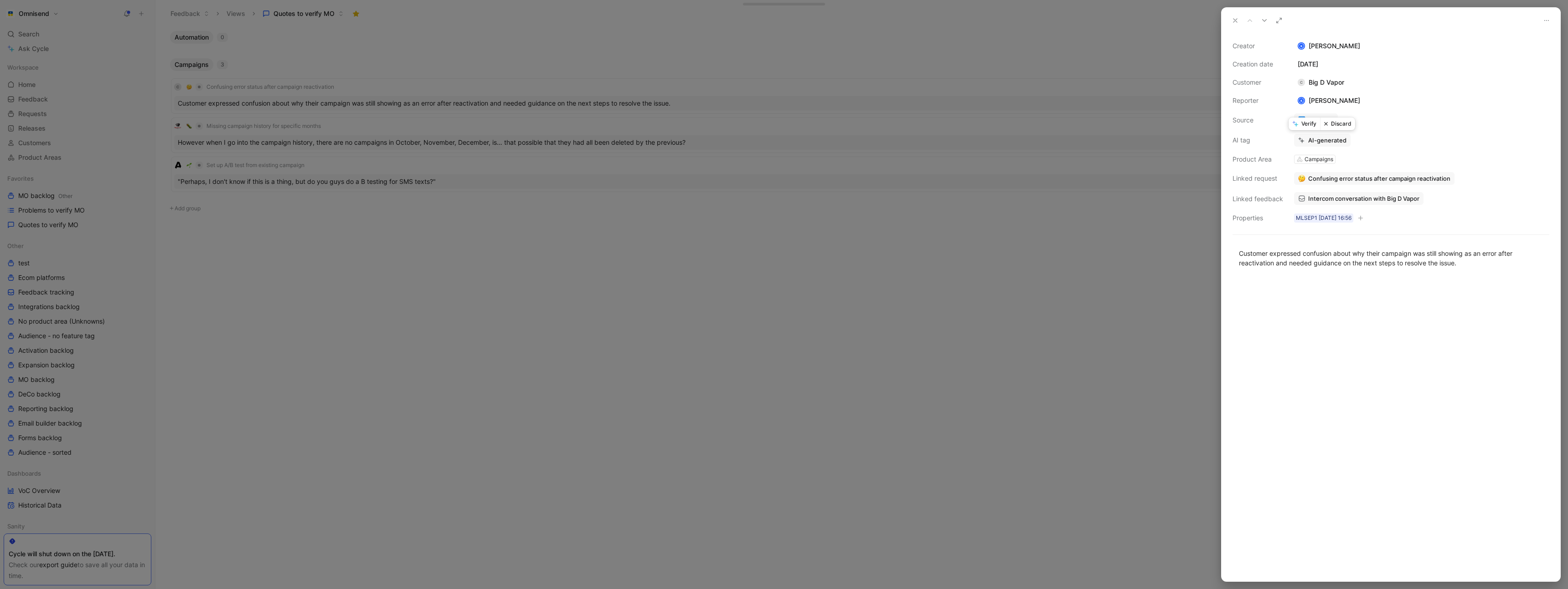
click at [1306, 126] on button "Verify" at bounding box center [1304, 124] width 32 height 13
click at [531, 69] on div at bounding box center [784, 294] width 1568 height 589
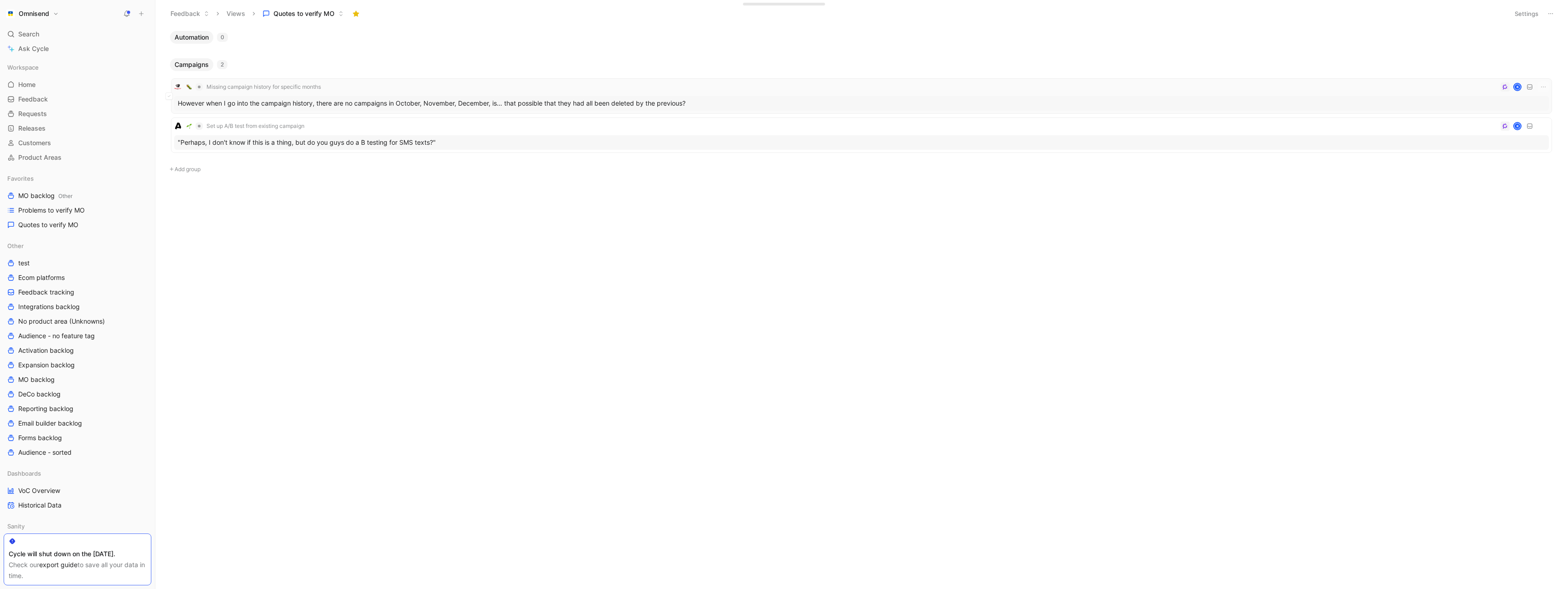
click at [421, 83] on div "Missing campaign history for specific months K" at bounding box center [861, 87] width 1375 height 11
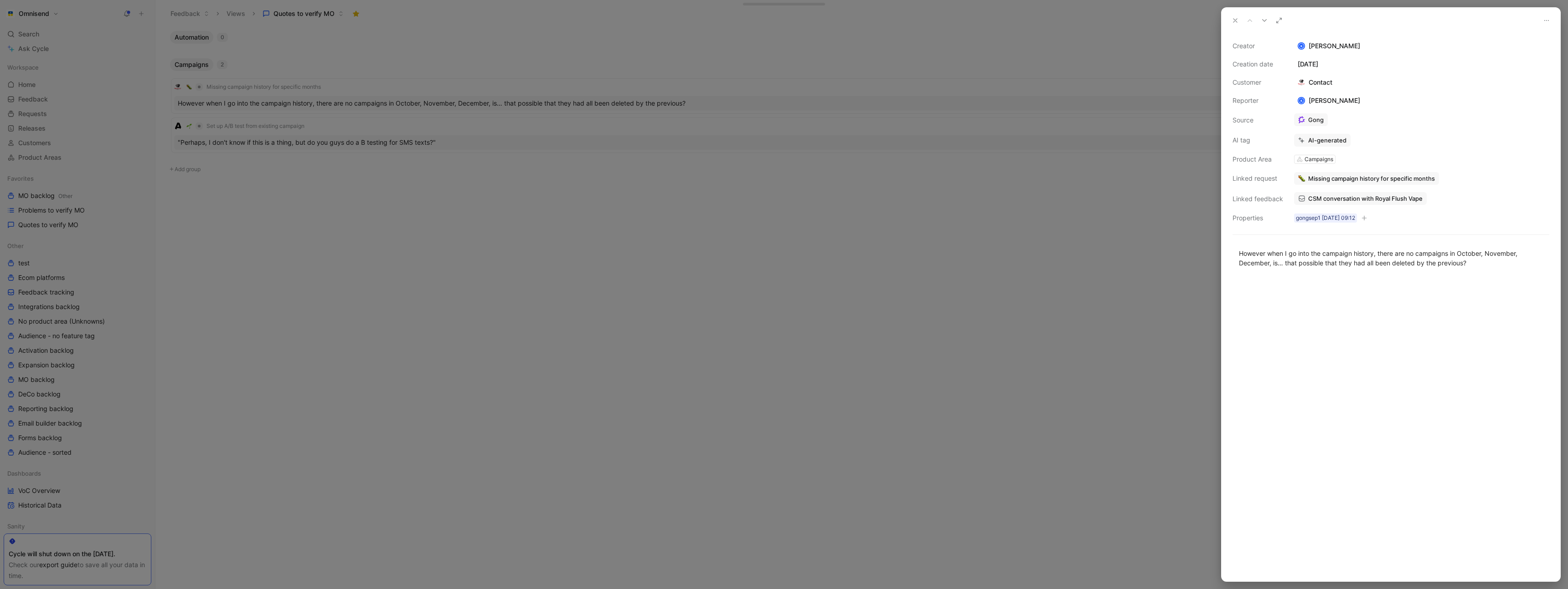
click at [1388, 198] on span "CSM conversation with Royal Flush Vape" at bounding box center [1365, 198] width 114 height 8
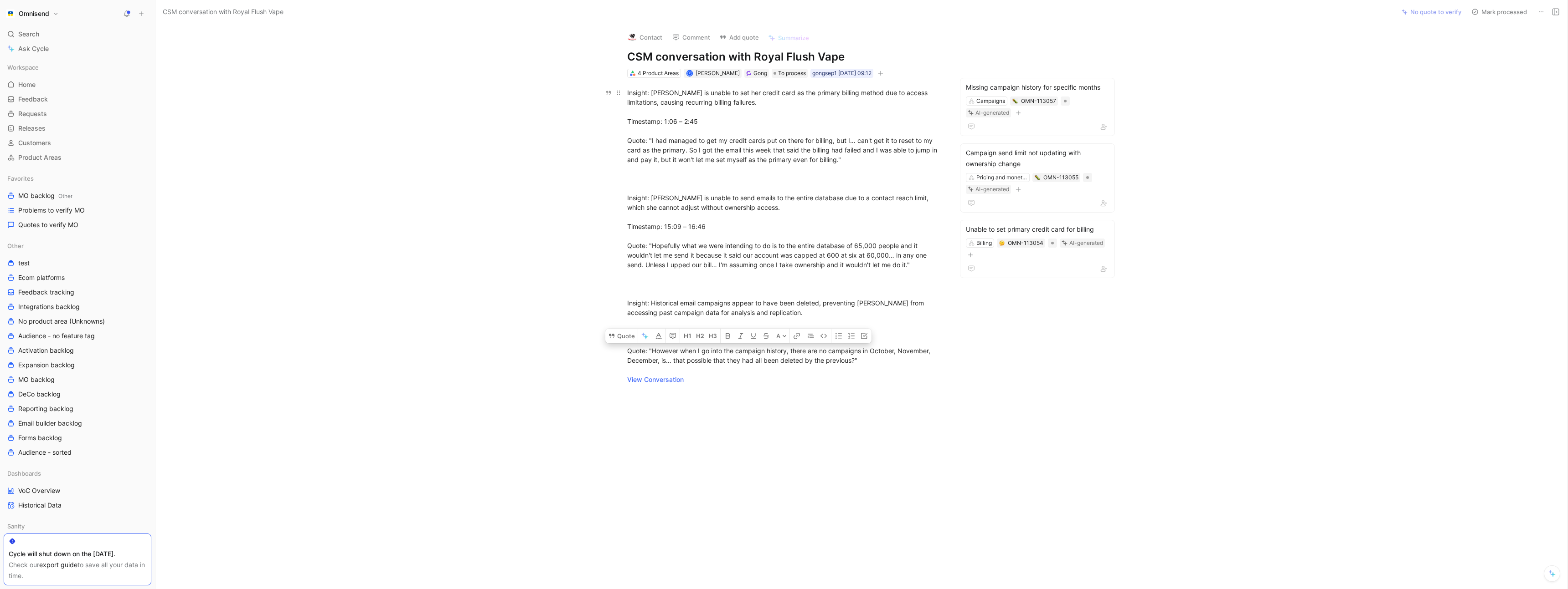
drag, startPoint x: 821, startPoint y: 351, endPoint x: 657, endPoint y: 358, distance: 164.1
click at [657, 358] on div "Insight: [PERSON_NAME] is unable to set her credit card as the primary billing …" at bounding box center [785, 236] width 315 height 297
copy div "no campaigns in October, November, December"
click at [666, 382] on link "View Conversation" at bounding box center [656, 380] width 57 height 8
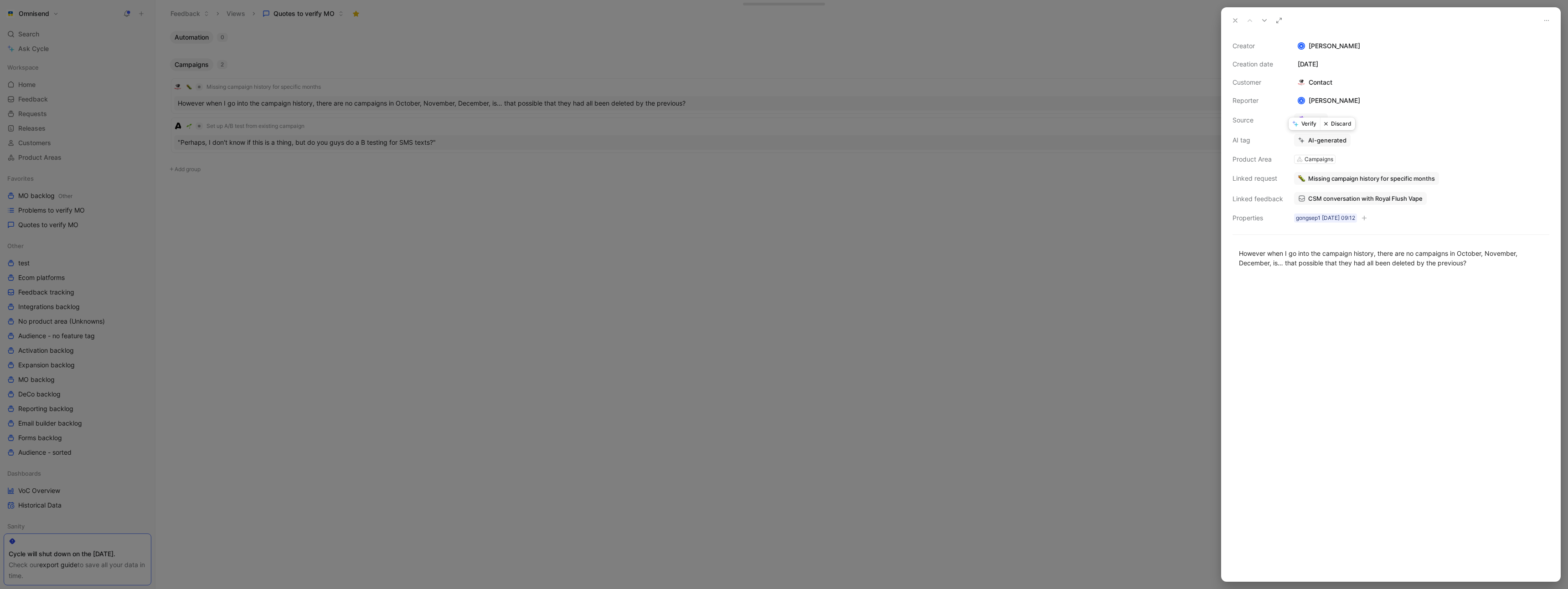
click at [1342, 124] on button "Discard" at bounding box center [1337, 124] width 35 height 13
click at [525, 217] on div at bounding box center [784, 294] width 1568 height 589
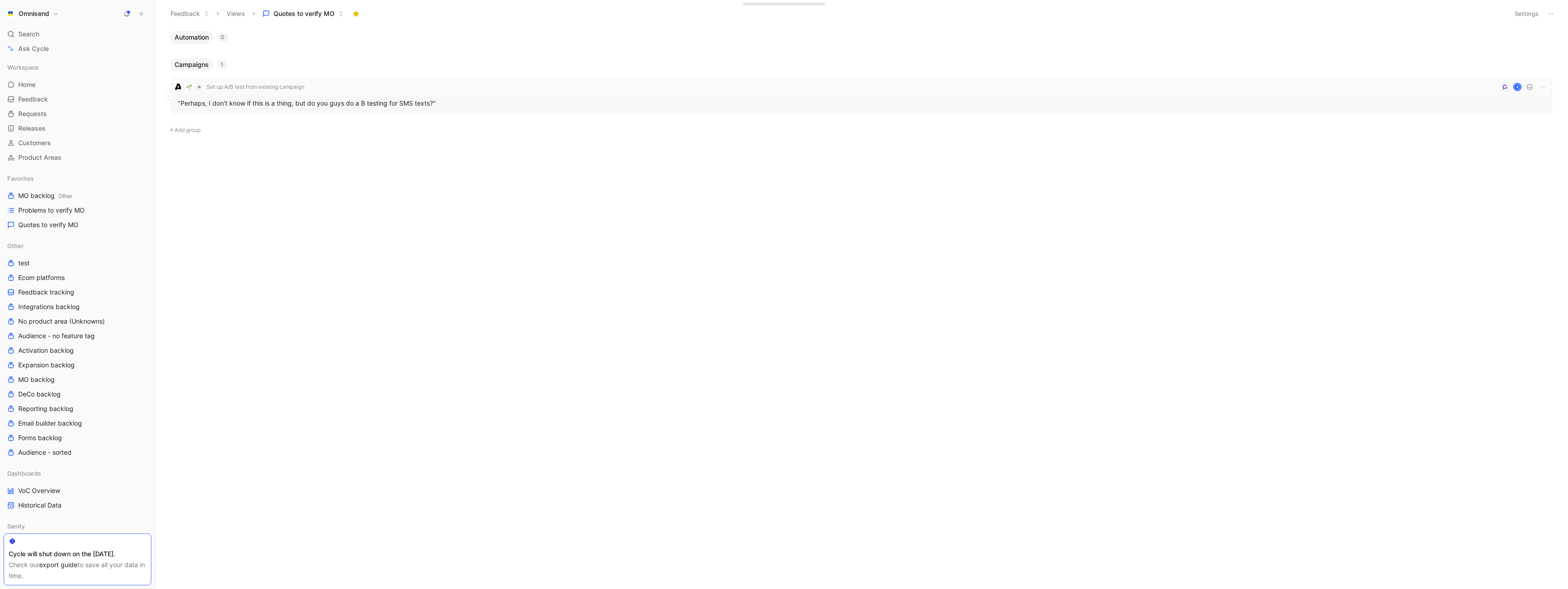
click at [408, 85] on div "Set up A/B test from existing campaign K" at bounding box center [861, 87] width 1375 height 11
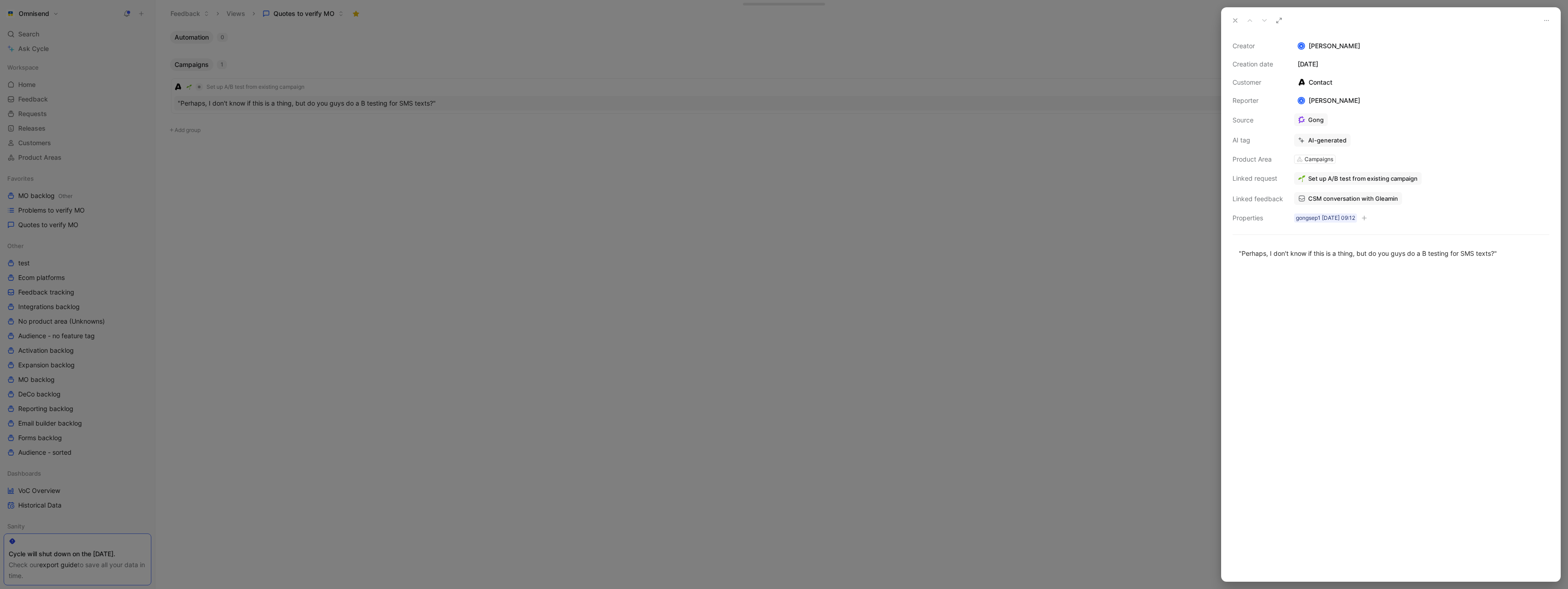
click at [1366, 199] on span "CSM conversation with Gleamin" at bounding box center [1353, 198] width 90 height 8
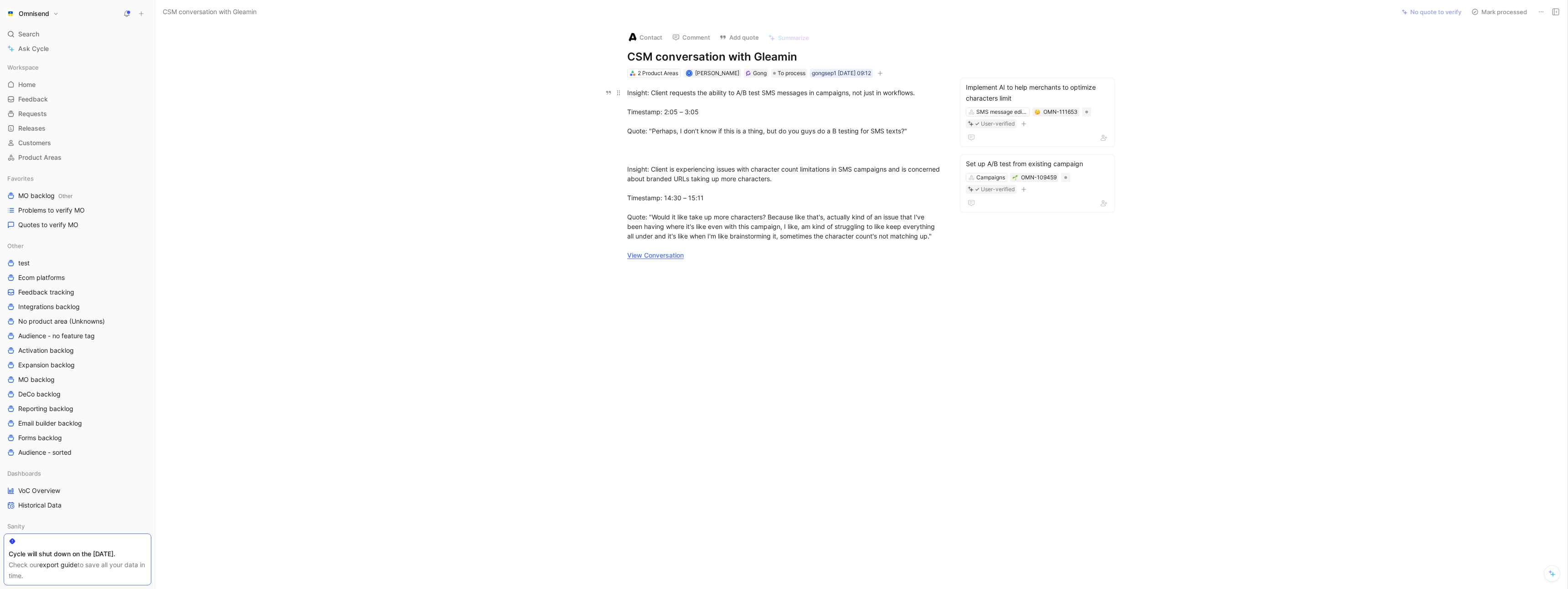
click at [650, 257] on link "View Conversation" at bounding box center [656, 255] width 57 height 8
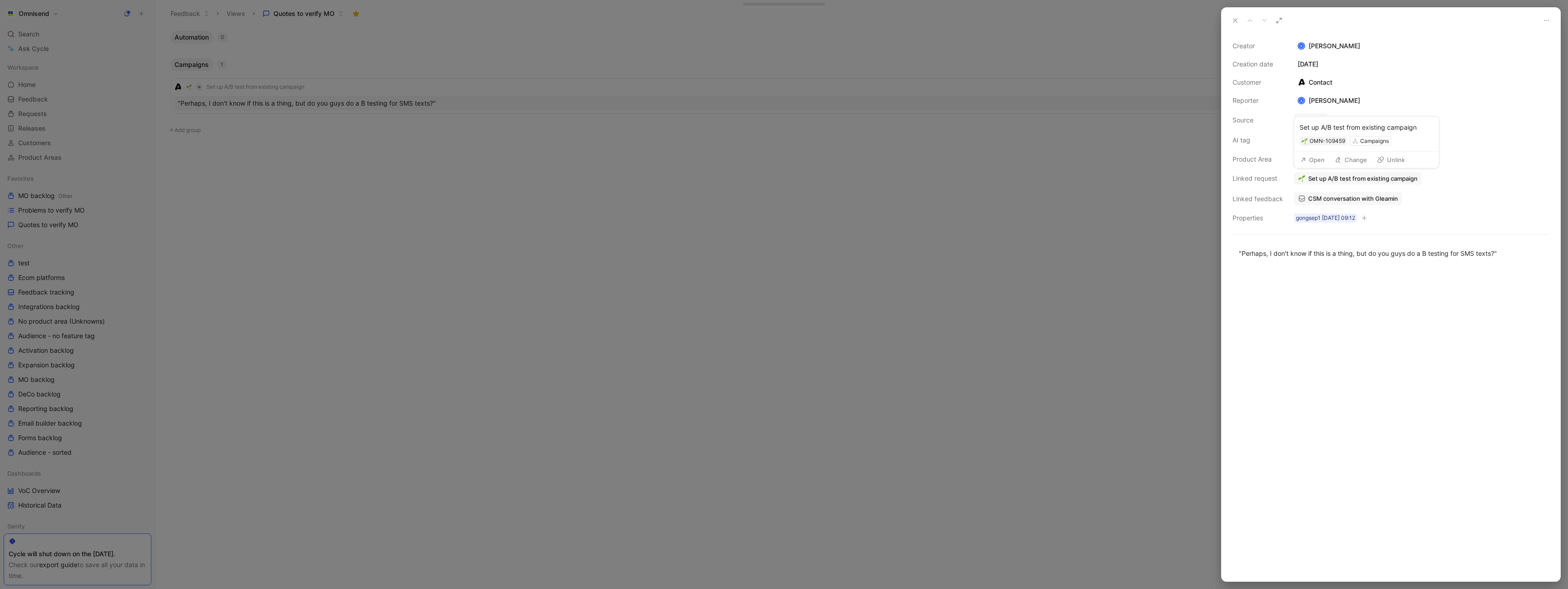
click at [1354, 161] on button "Change" at bounding box center [1350, 160] width 40 height 13
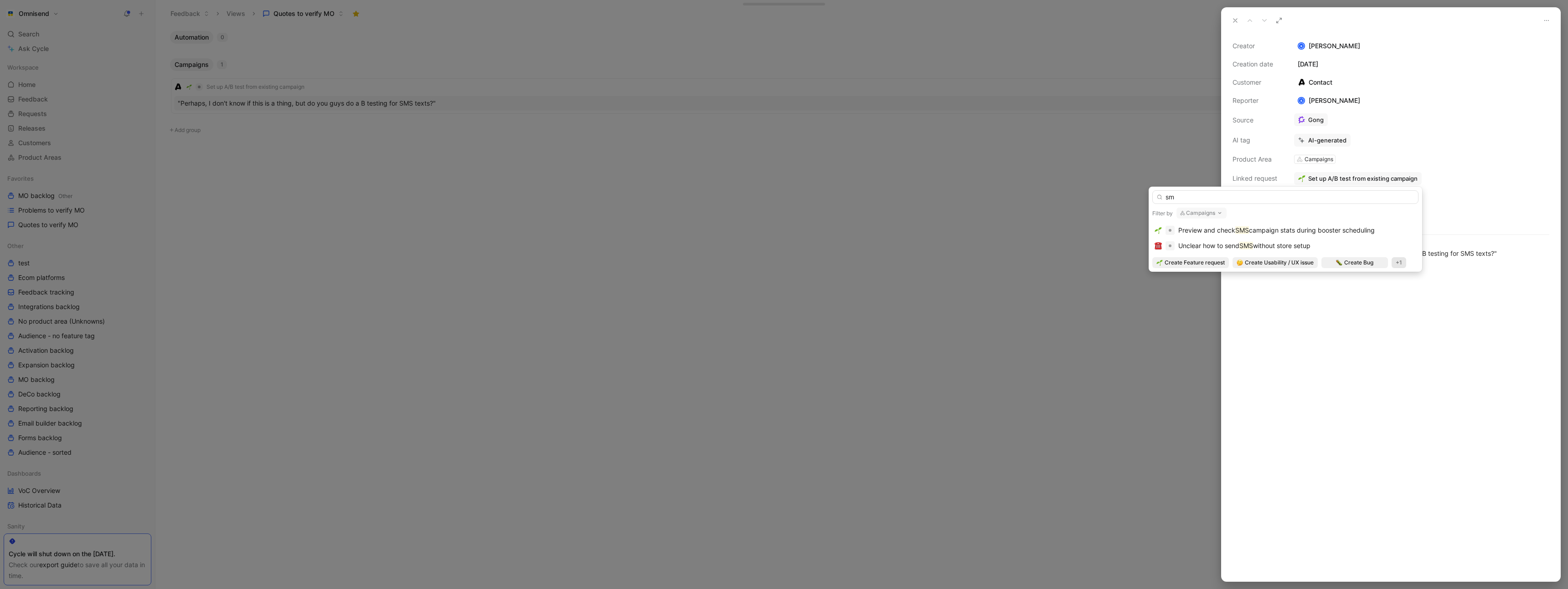
type input "s"
type input "A/B testing for SMS campaigns"
click at [1202, 249] on span "Create Feature request" at bounding box center [1195, 247] width 60 height 9
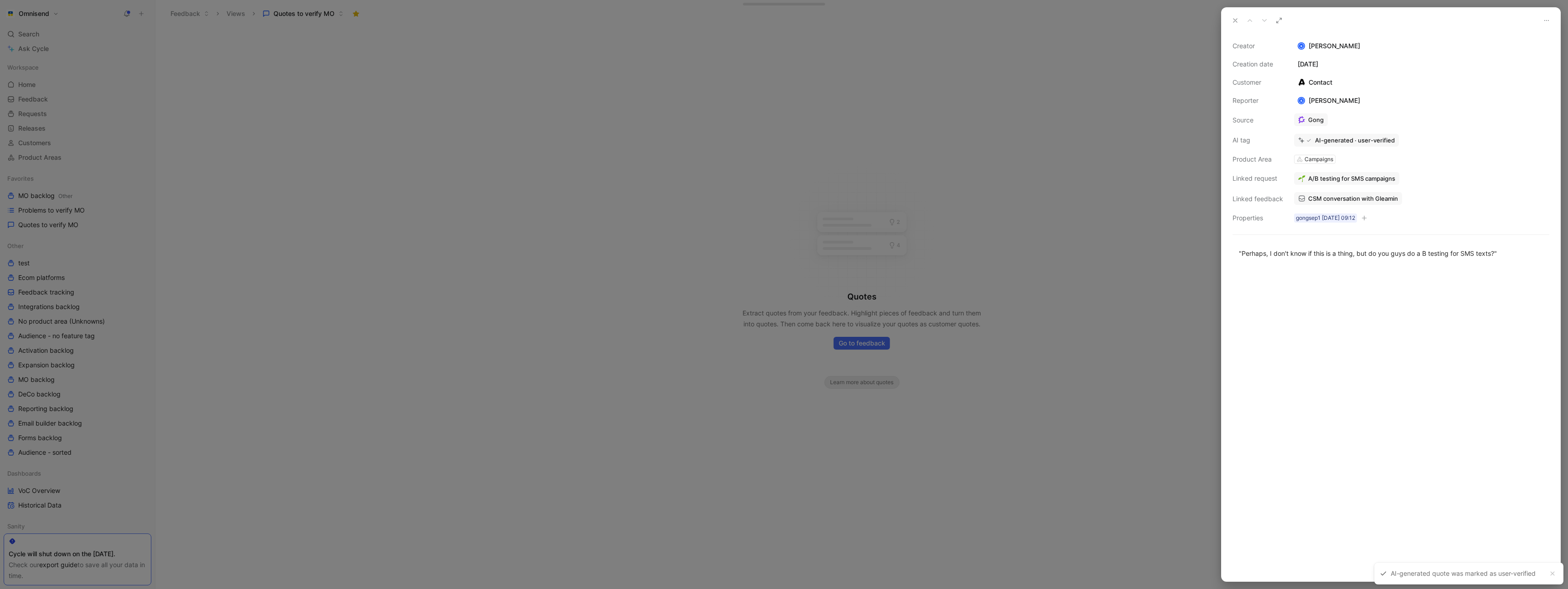
click at [1303, 319] on div at bounding box center [1391, 425] width 339 height 313
click at [1143, 268] on div at bounding box center [784, 294] width 1568 height 589
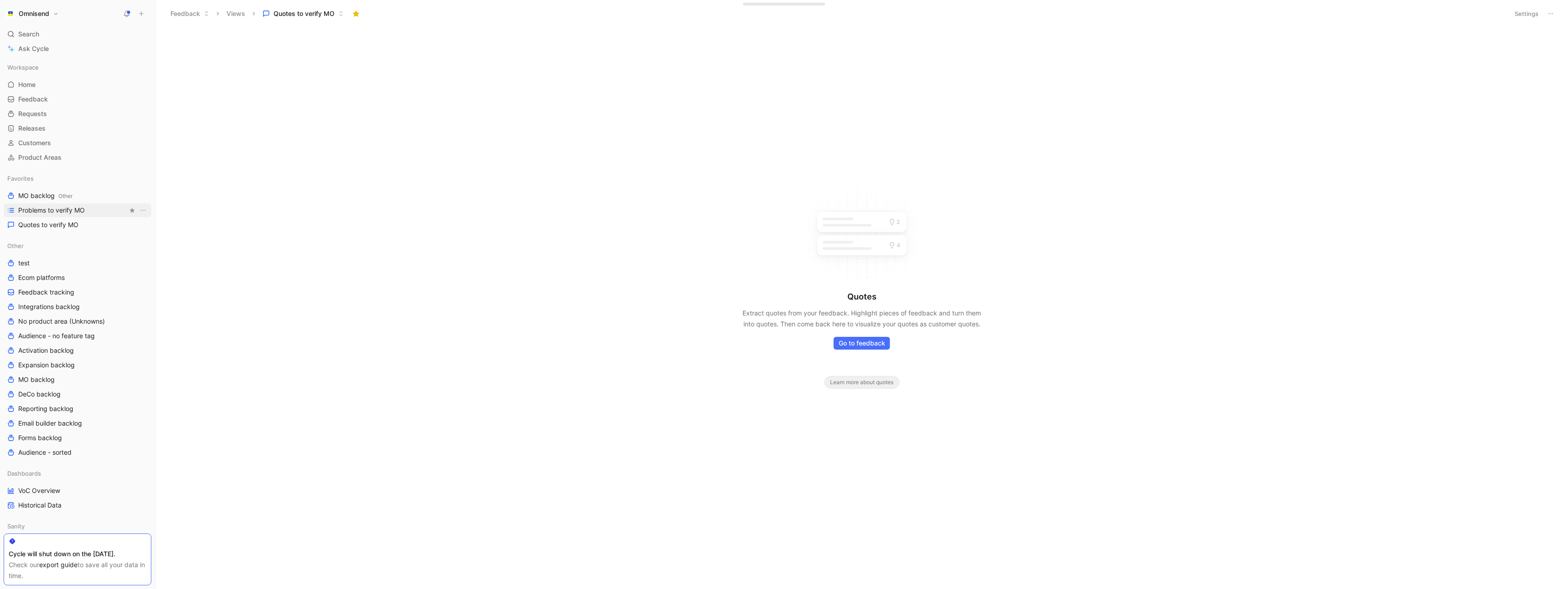
click at [65, 207] on span "Problems to verify MO" at bounding box center [51, 210] width 66 height 9
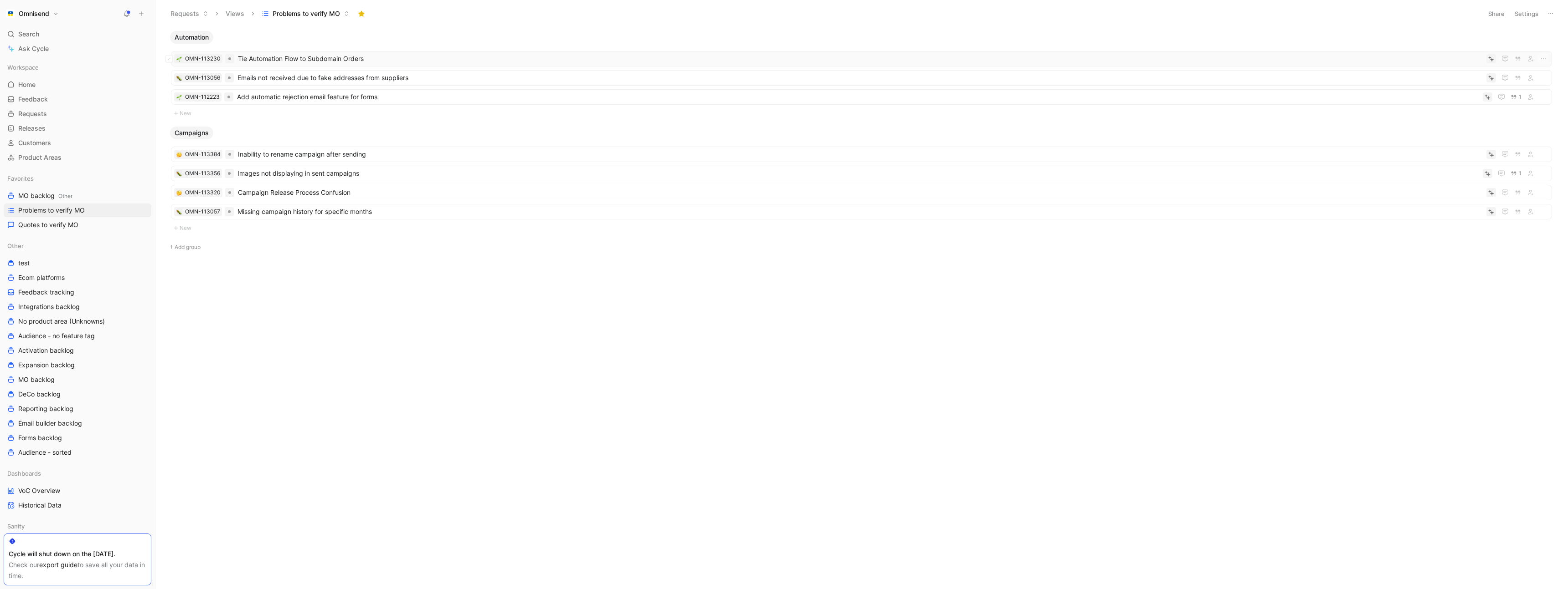
click at [428, 59] on span "Tie Automation Flow to Subdomain Orders" at bounding box center [860, 59] width 1245 height 11
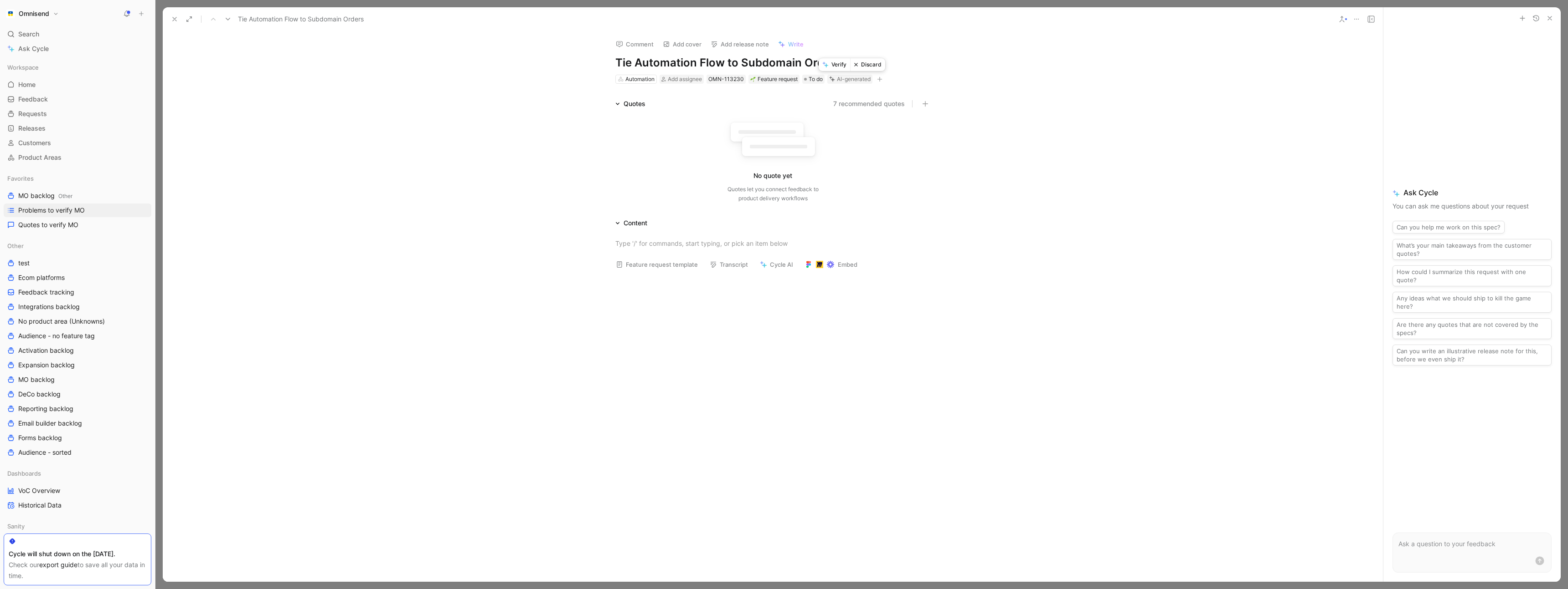
click at [871, 66] on button "Discard" at bounding box center [868, 65] width 35 height 13
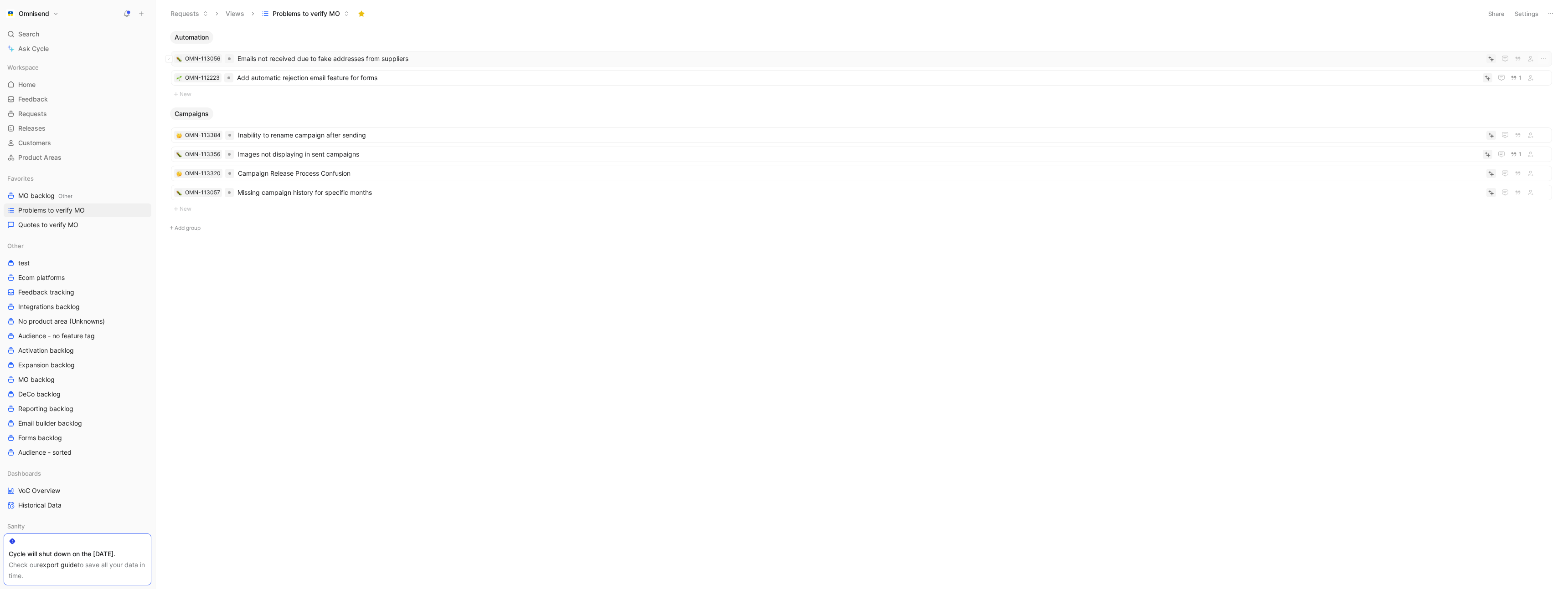
click at [369, 58] on span "Emails not received due to fake addresses from suppliers" at bounding box center [860, 59] width 1245 height 11
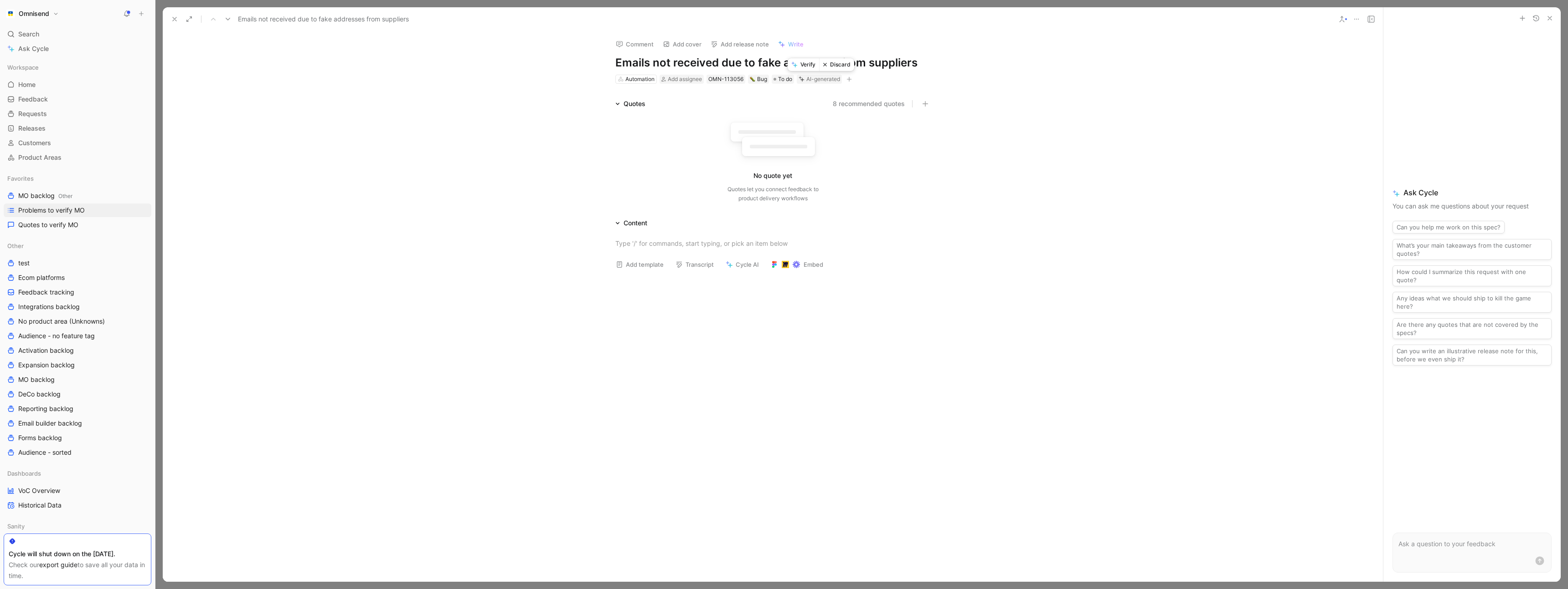
click at [841, 65] on button "Discard" at bounding box center [836, 65] width 35 height 13
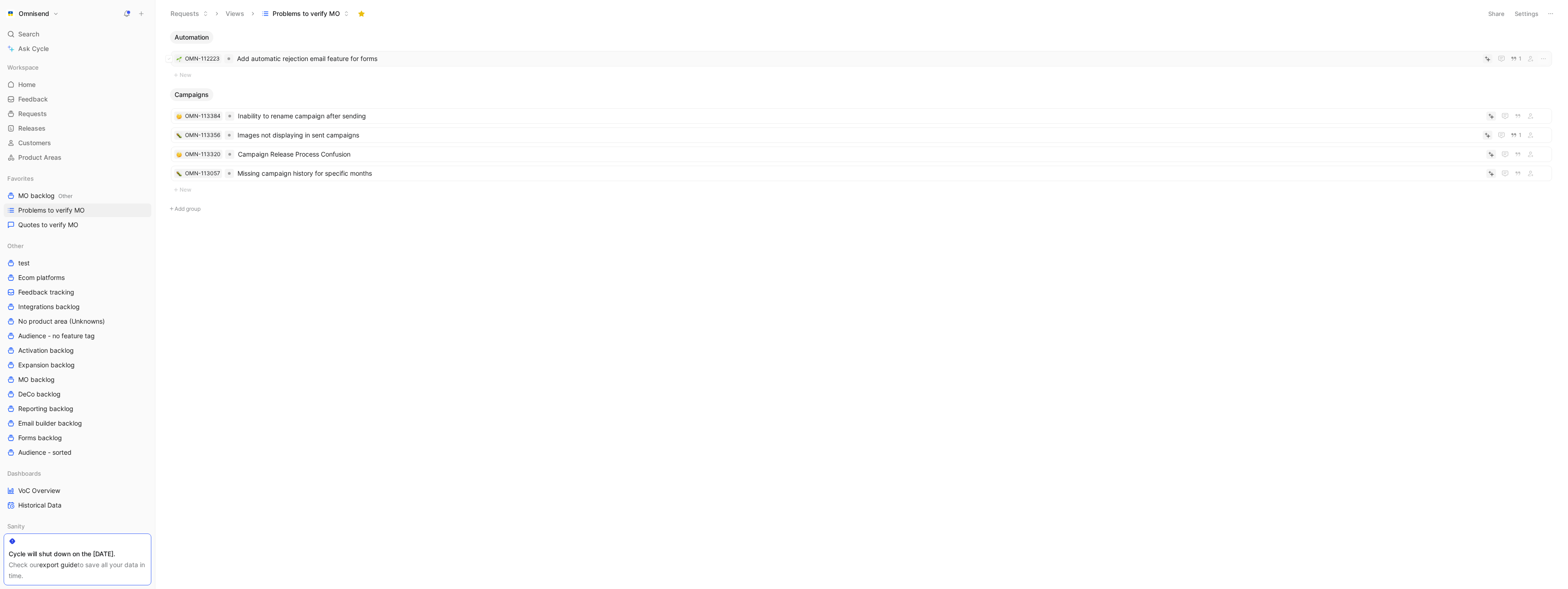
click at [414, 54] on span "Add automatic rejection email feature for forms" at bounding box center [858, 59] width 1242 height 11
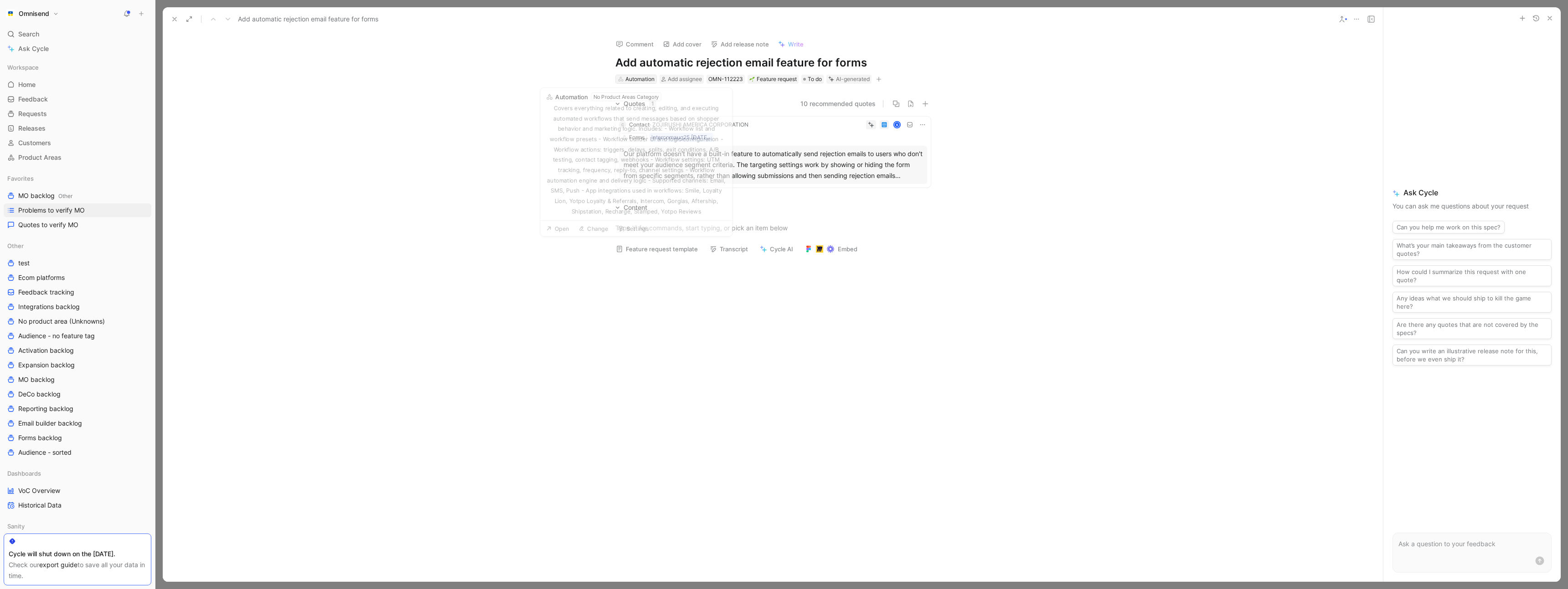
click at [645, 79] on div "Automation" at bounding box center [640, 80] width 29 height 9
drag, startPoint x: 661, startPoint y: 276, endPoint x: 645, endPoint y: 274, distance: 16.1
click at [661, 275] on div "Forms" at bounding box center [670, 277] width 101 height 11
click at [528, 143] on div "Quotes 1 10 recommended quotes C Contact · ZOJIRUSHI AMERICA CORPORATION K Form…" at bounding box center [772, 145] width 1220 height 93
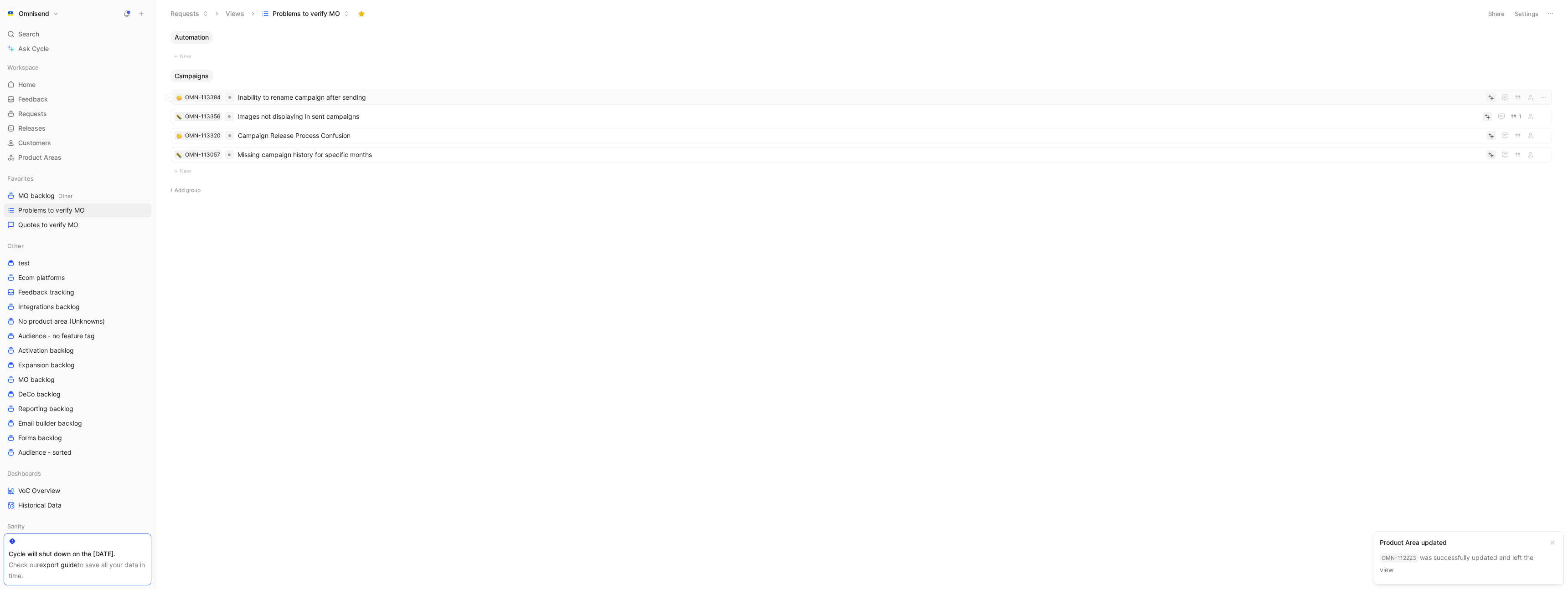
click at [418, 98] on span "Inability to rename campaign after sending" at bounding box center [860, 98] width 1245 height 11
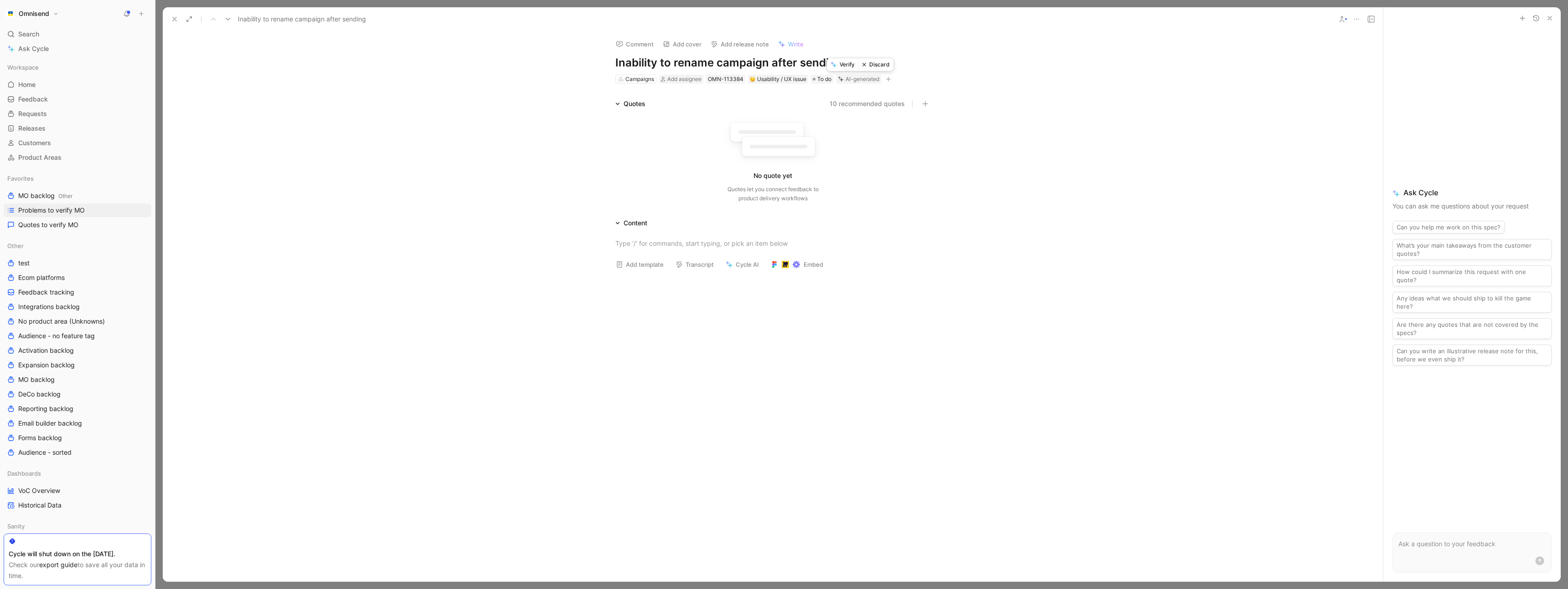
click at [875, 66] on button "Discard" at bounding box center [875, 65] width 35 height 13
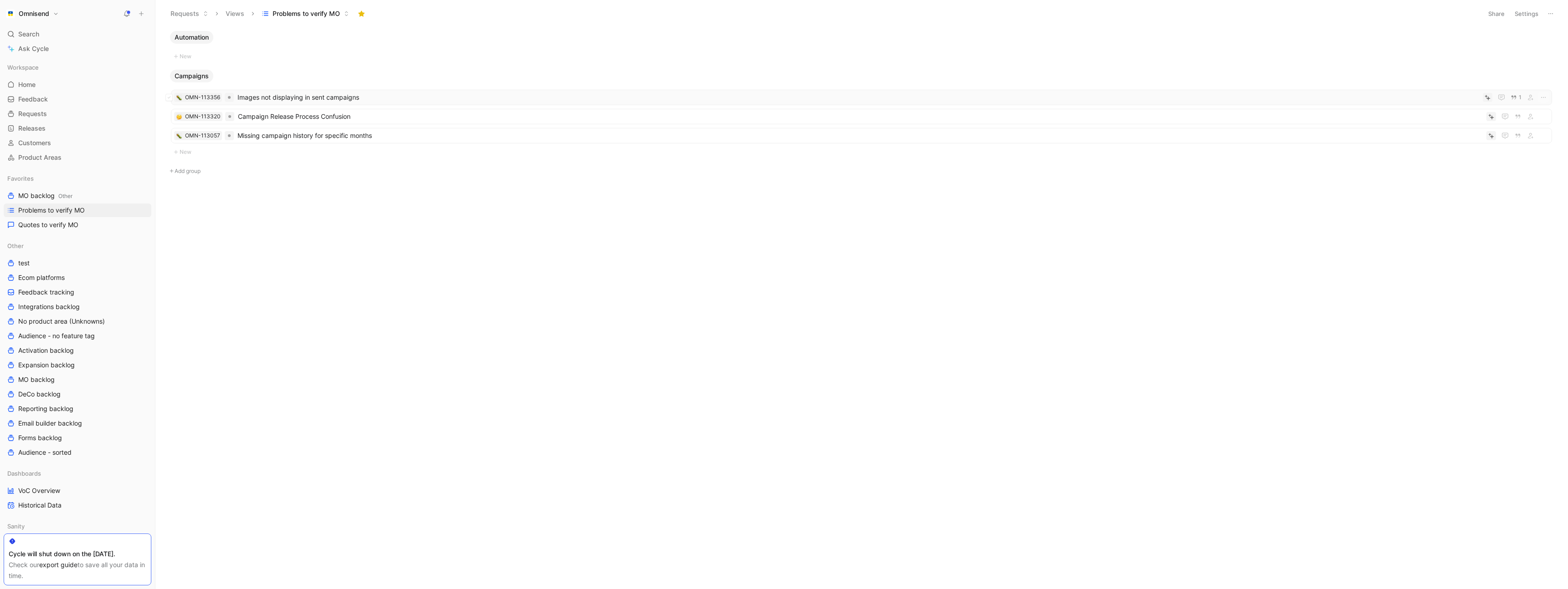
click at [448, 97] on span "Images not displaying in sent campaigns" at bounding box center [858, 98] width 1242 height 11
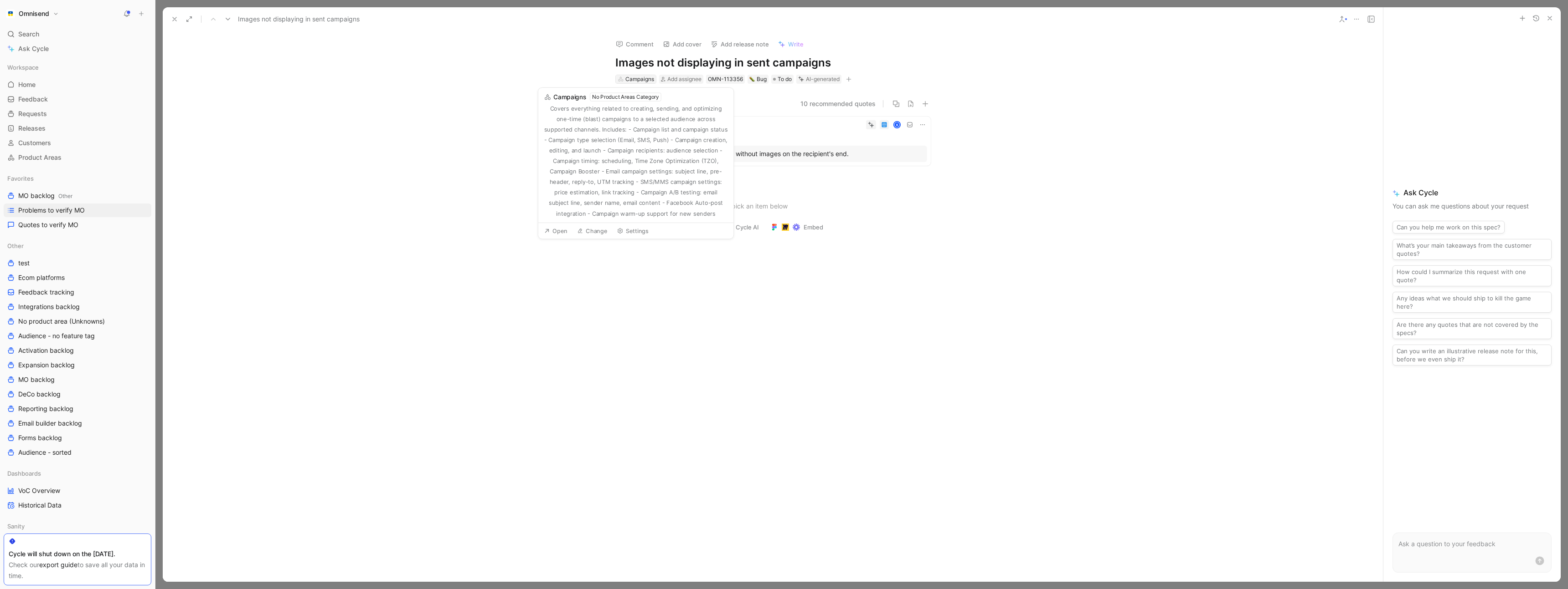
click at [638, 79] on div "Campaigns" at bounding box center [640, 80] width 28 height 9
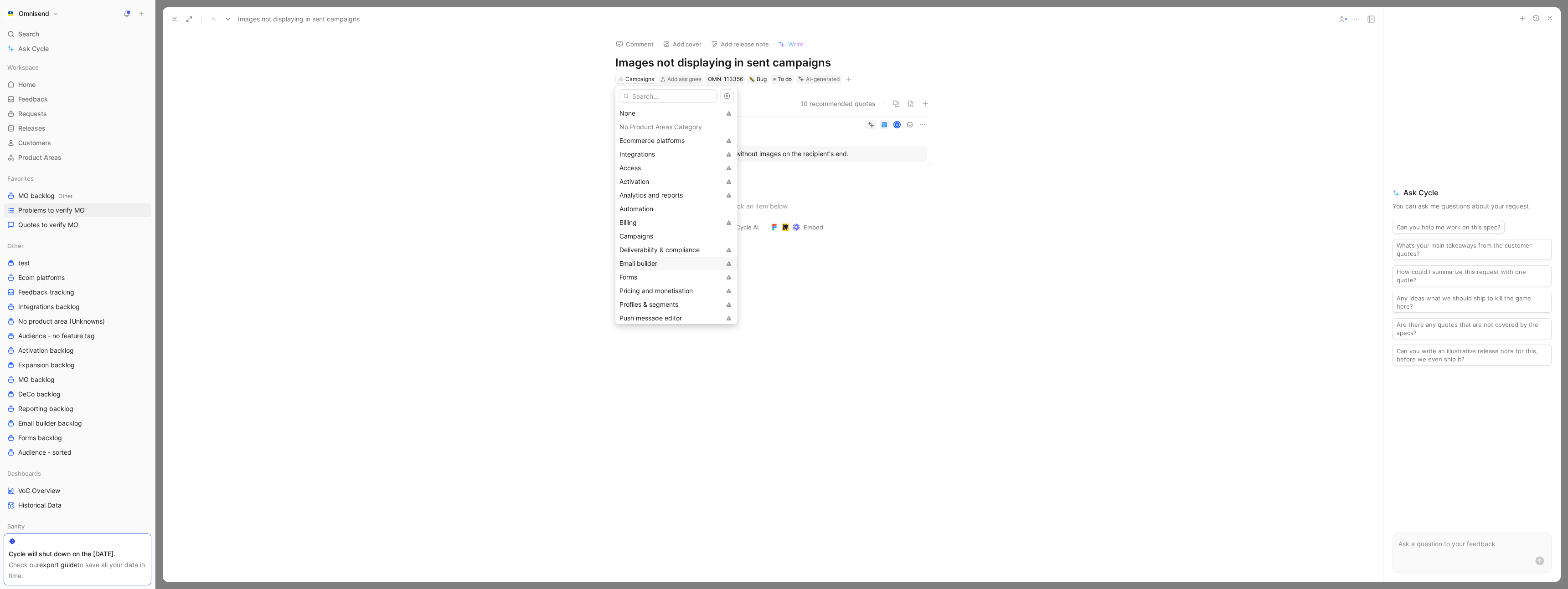
click at [659, 258] on div "Email builder" at bounding box center [670, 264] width 101 height 11
click at [496, 132] on div "Quotes 1 10 recommended quotes C [PERSON_NAME] Email builder MLSEP1 [DATE] 16:5…" at bounding box center [772, 134] width 1220 height 71
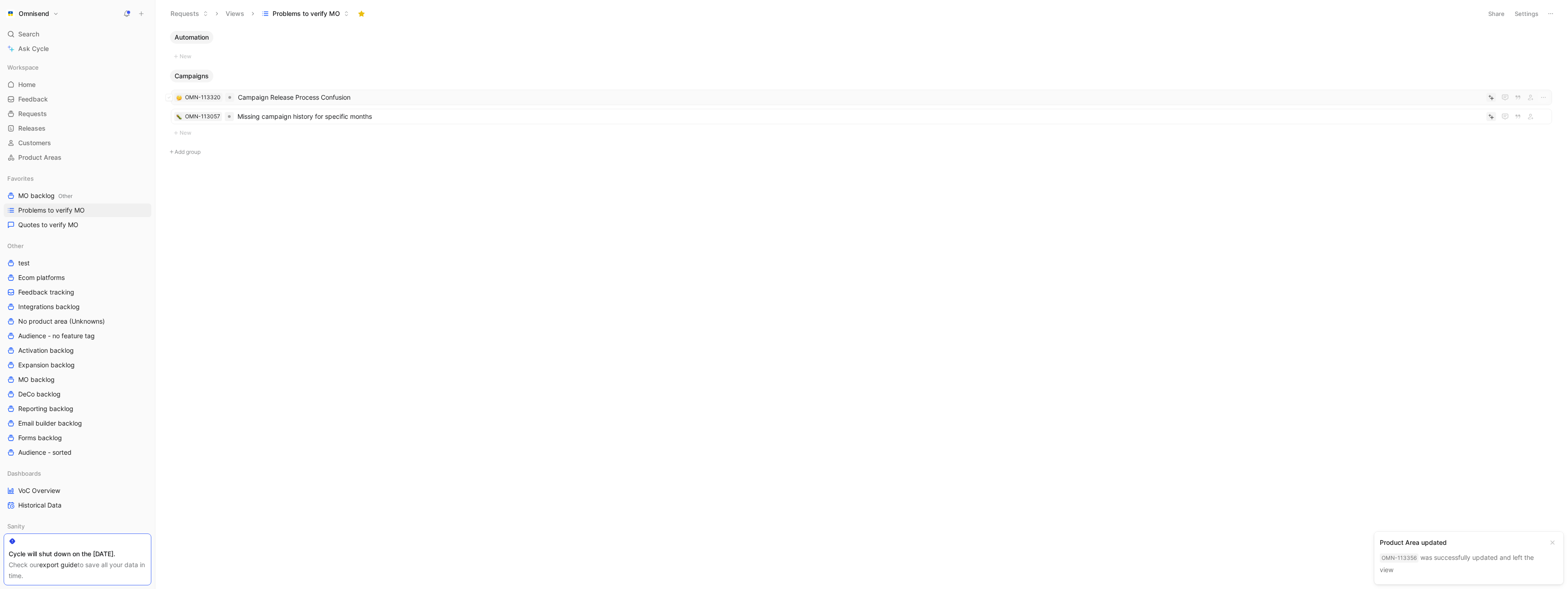
click at [390, 94] on span "Campaign Release Process Confusion" at bounding box center [860, 98] width 1245 height 11
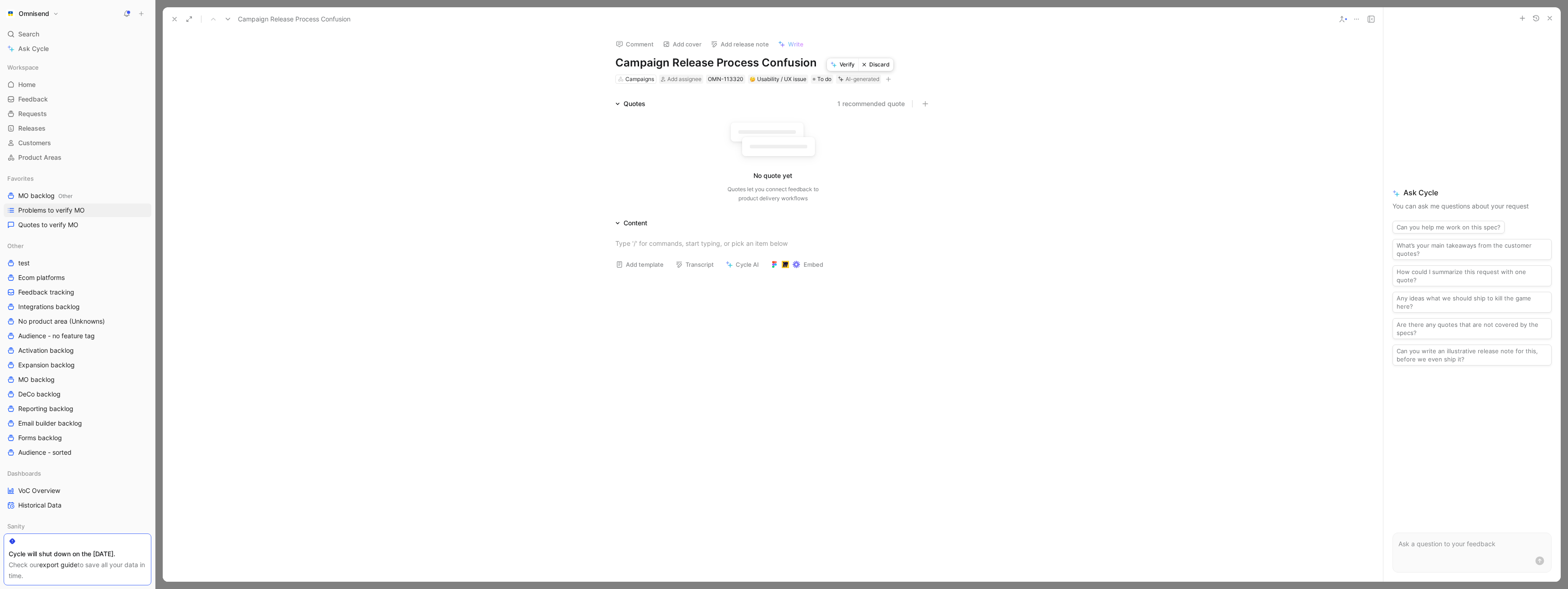
click at [879, 65] on button "Discard" at bounding box center [875, 65] width 35 height 13
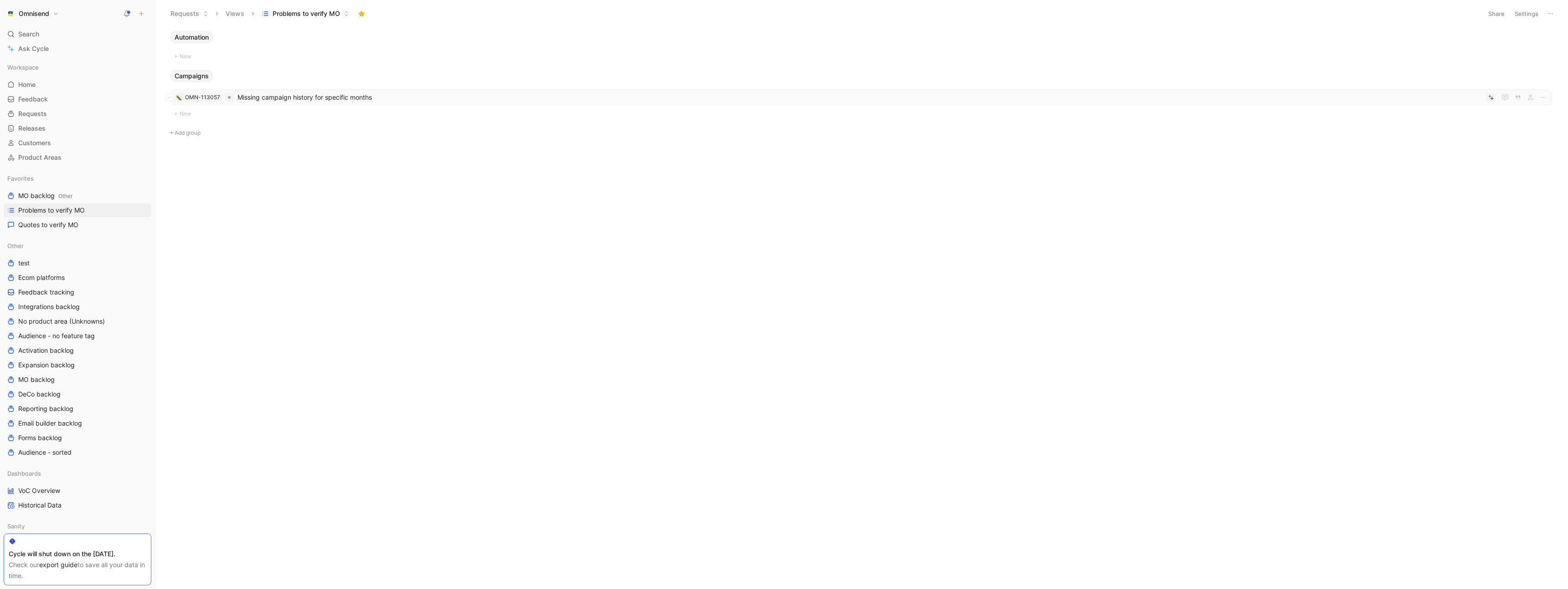
click at [438, 95] on span "Missing campaign history for specific months" at bounding box center [860, 98] width 1245 height 11
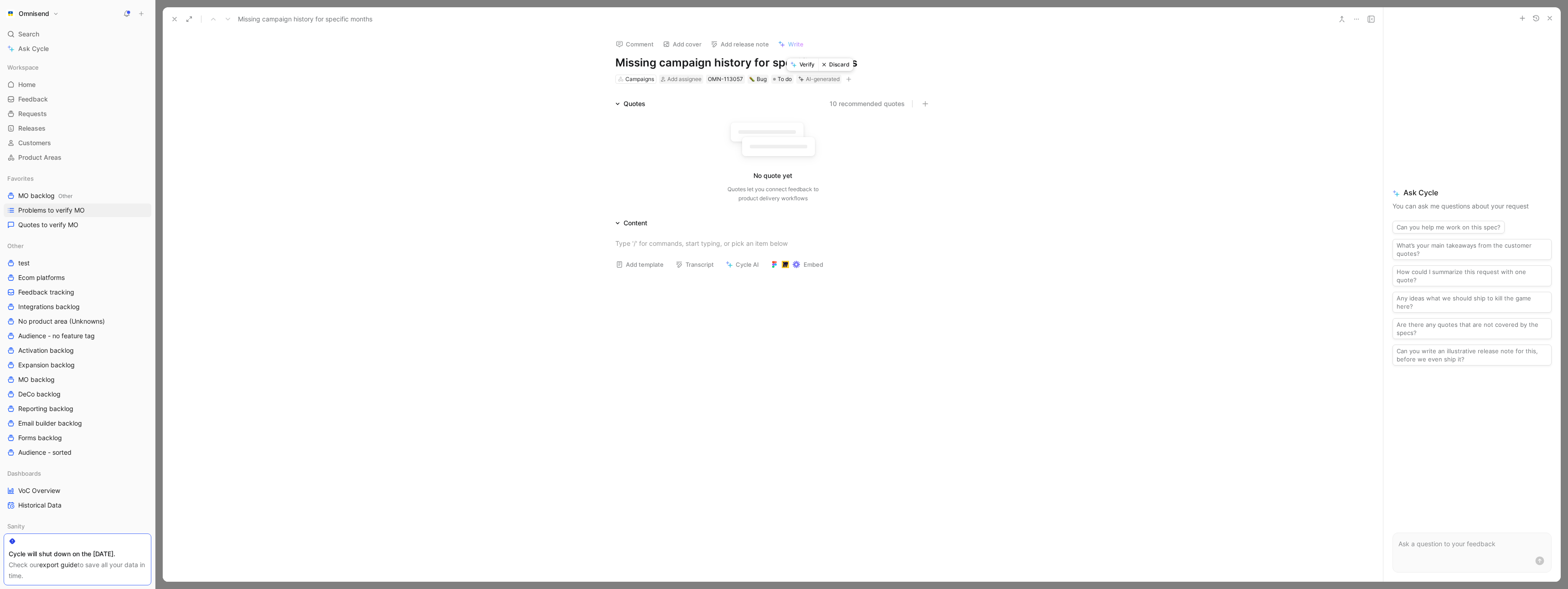
click at [842, 64] on button "Discard" at bounding box center [835, 65] width 35 height 13
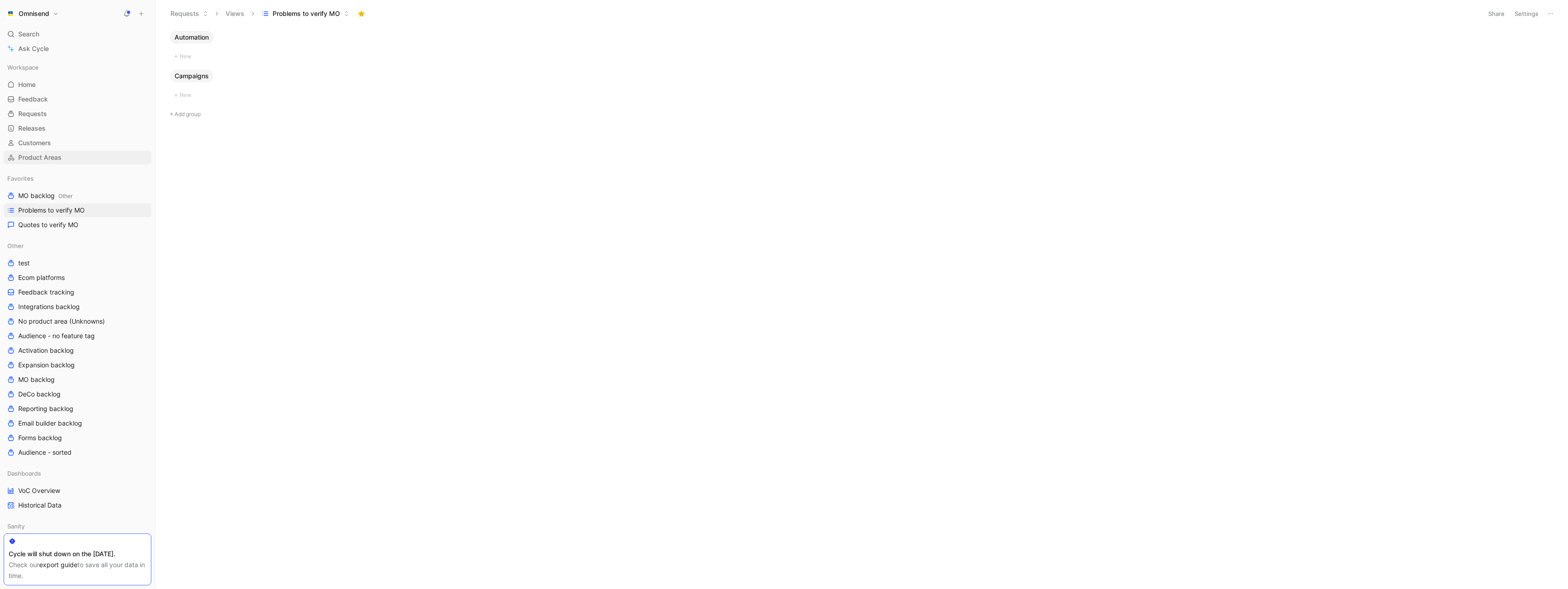
click at [39, 157] on span "Product Areas" at bounding box center [39, 157] width 43 height 9
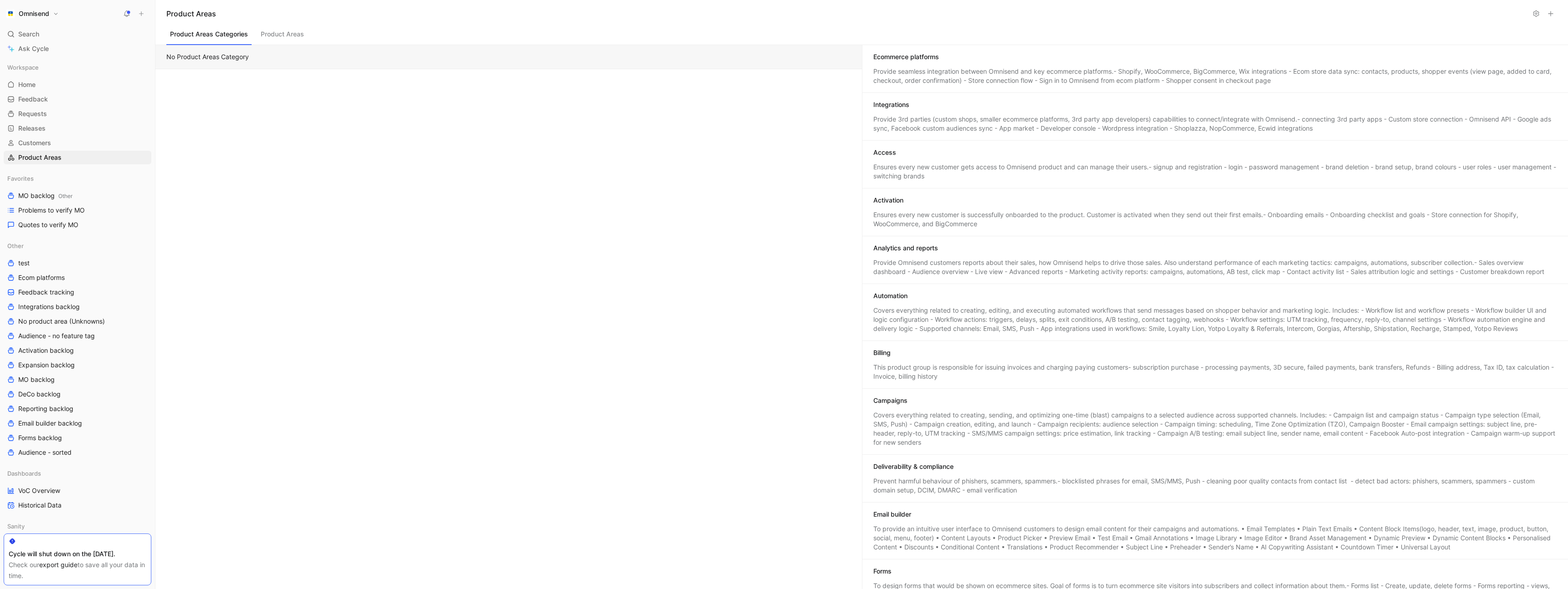
click at [423, 252] on div "No Product Areas Category" at bounding box center [508, 317] width 707 height 544
